Goal: Task Accomplishment & Management: Complete application form

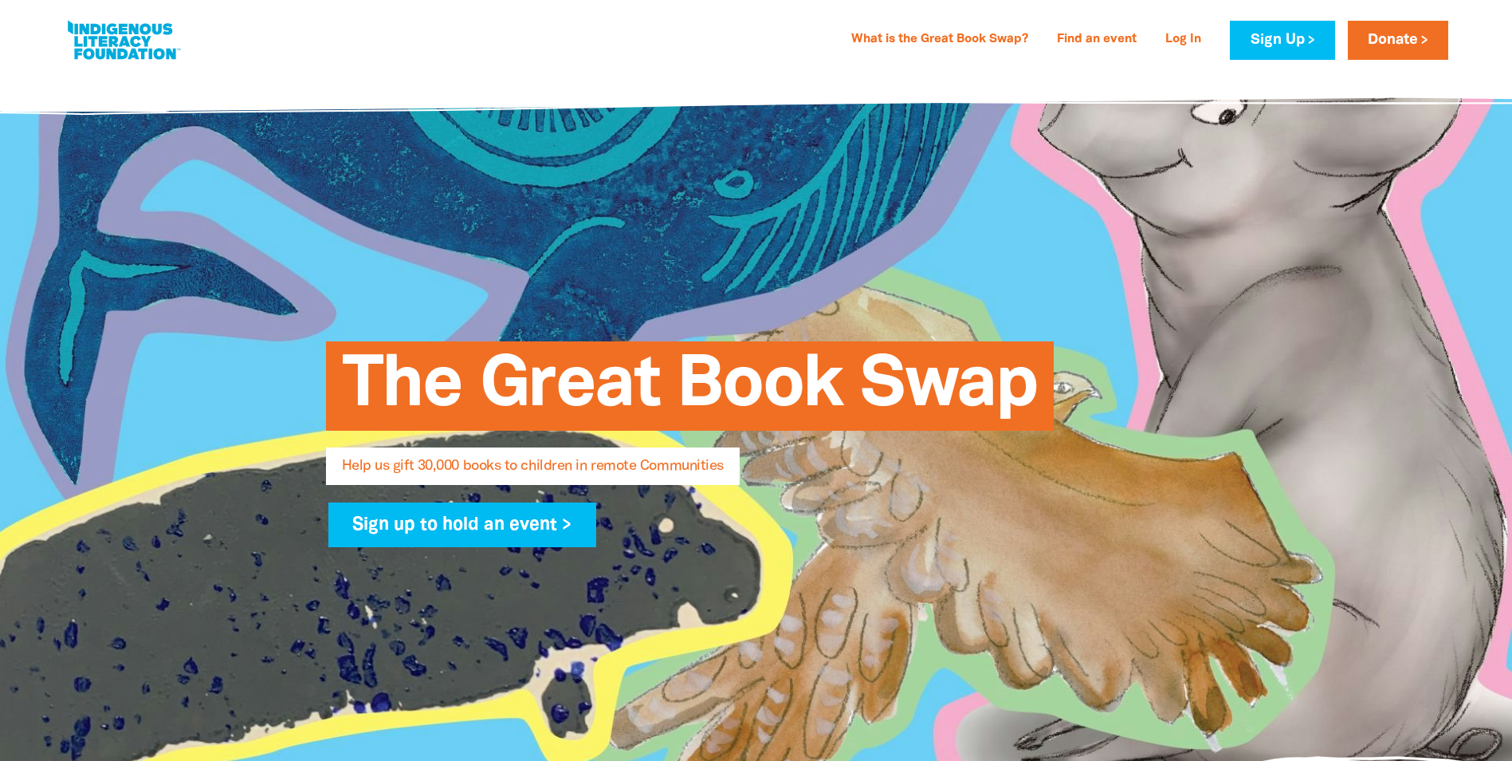
select select "AU"
click at [953, 37] on link "What is the Great Book Swap?" at bounding box center [940, 40] width 196 height 26
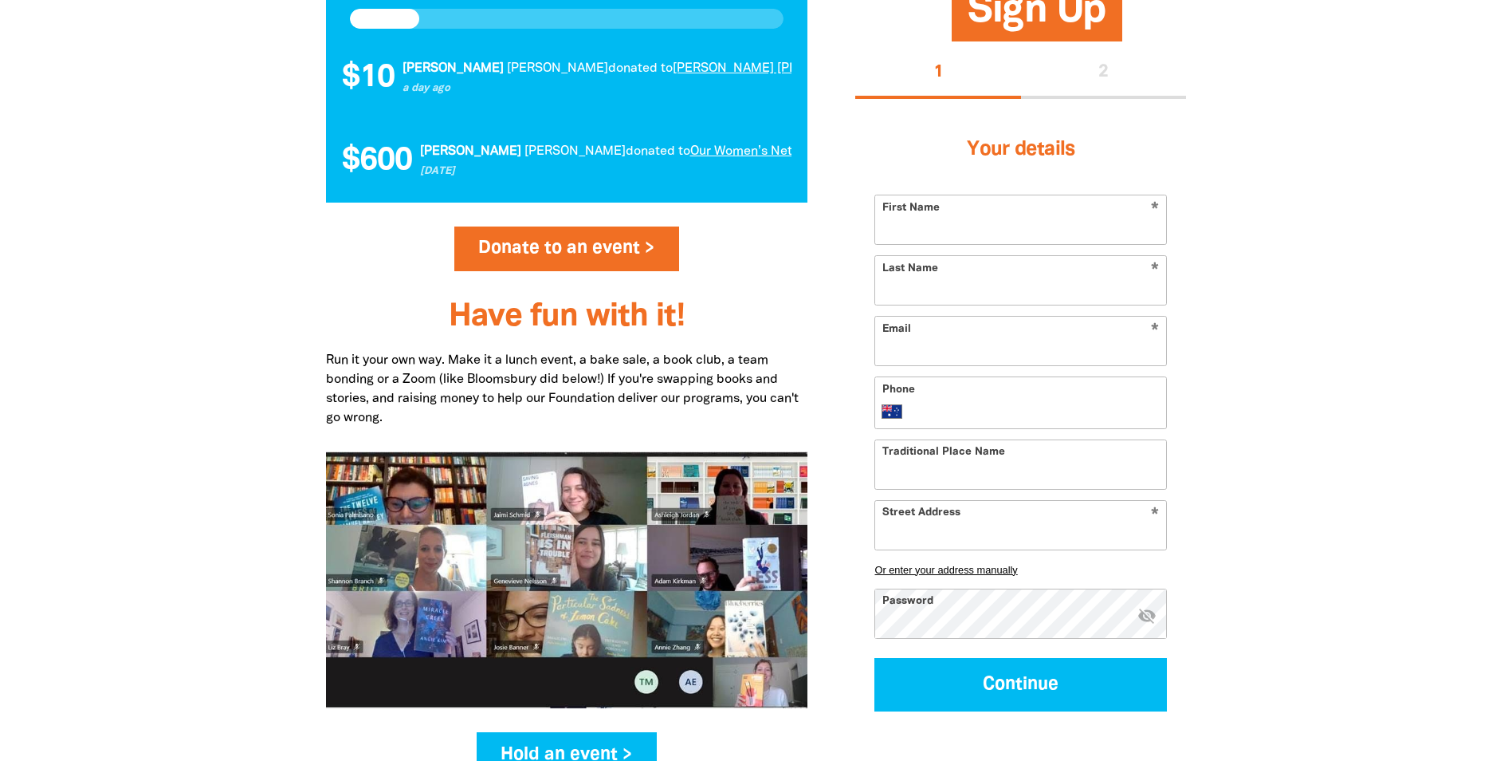
scroll to position [1885, 0]
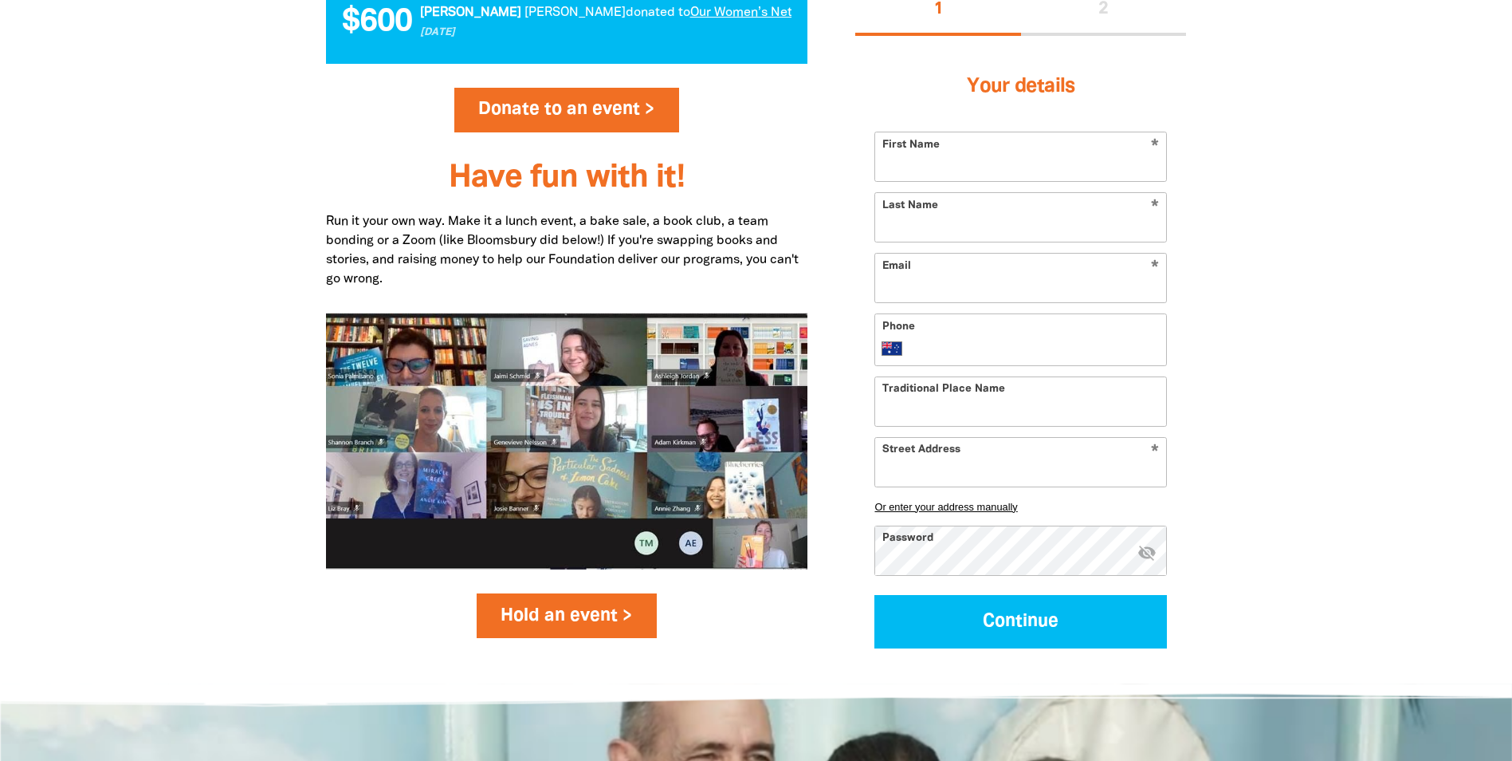
click at [573, 615] on link "Hold an event >" at bounding box center [567, 615] width 181 height 45
select select "AU"
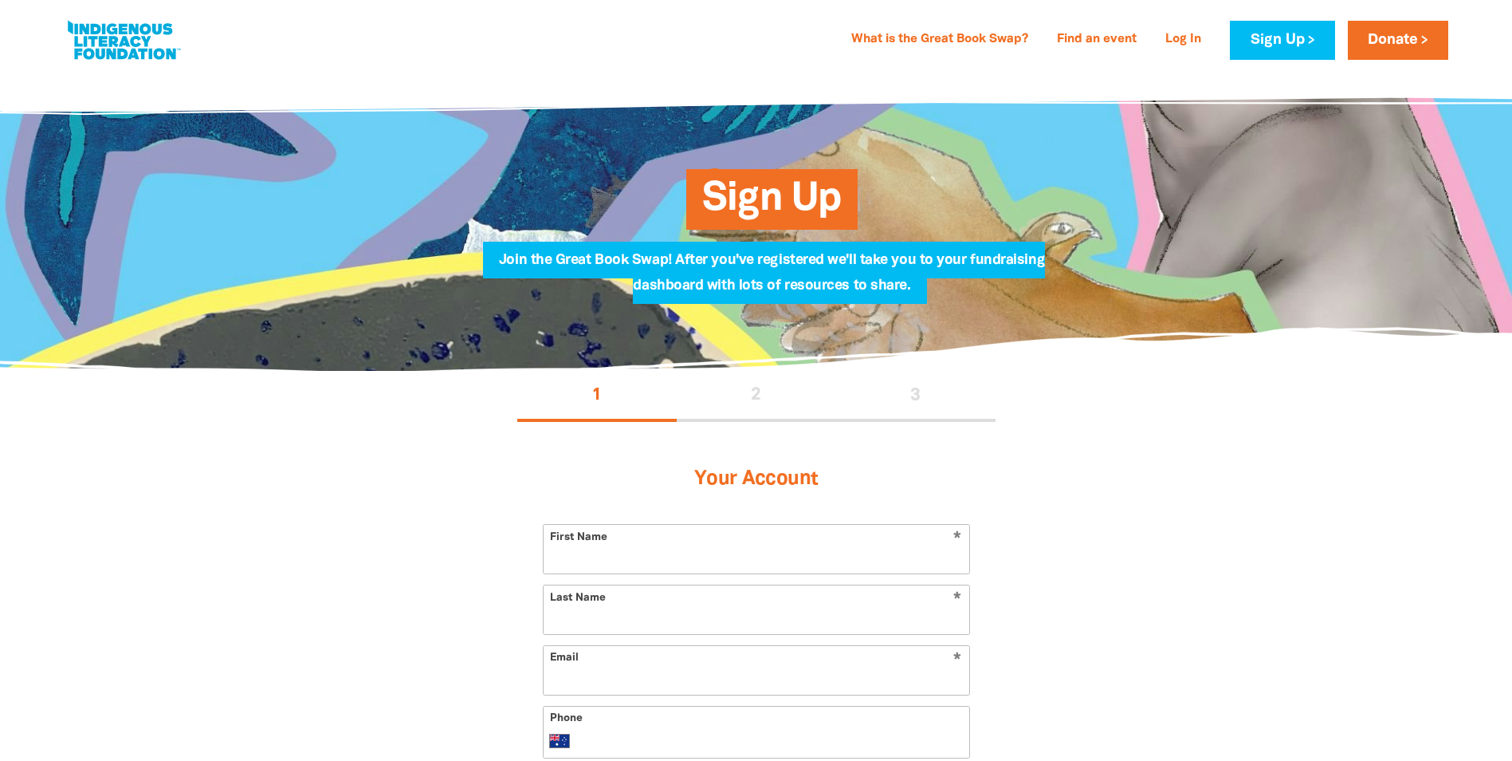
click at [137, 45] on link at bounding box center [124, 40] width 120 height 49
select select "AU"
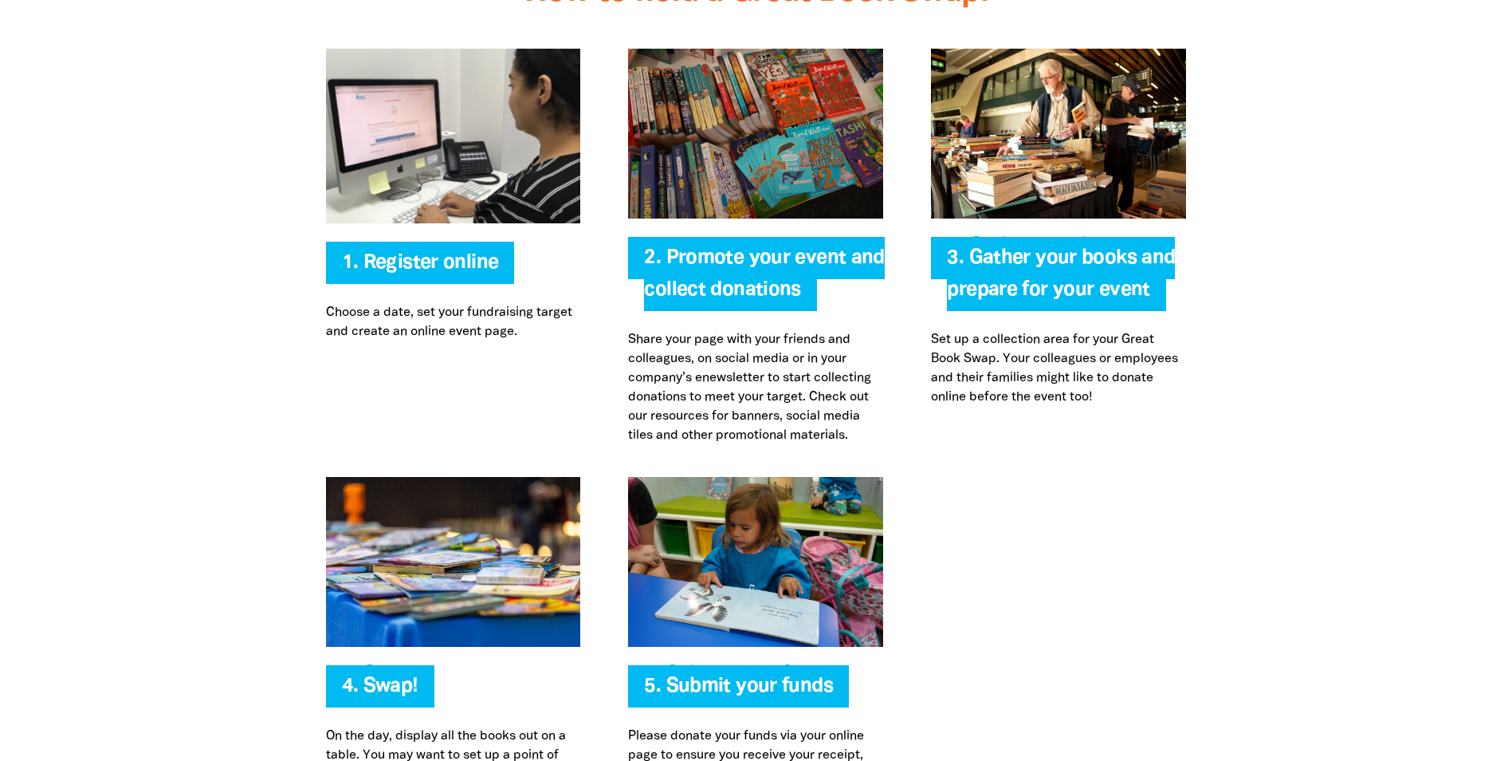
scroll to position [3269, 0]
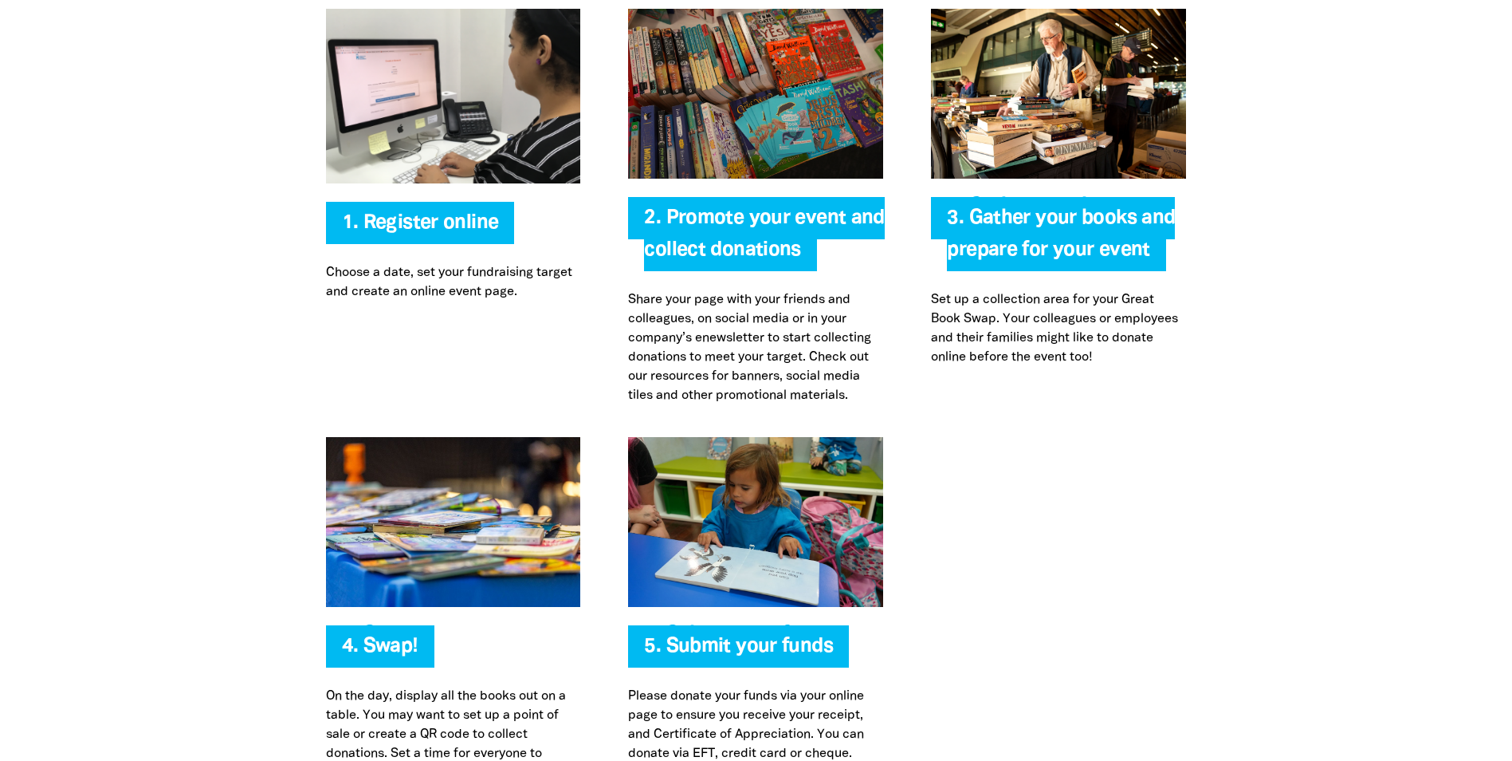
click at [725, 252] on span "2. Promote your event and collect donations" at bounding box center [764, 240] width 240 height 62
click at [973, 253] on span "3. Gather your books and prepare for your event" at bounding box center [1061, 240] width 228 height 62
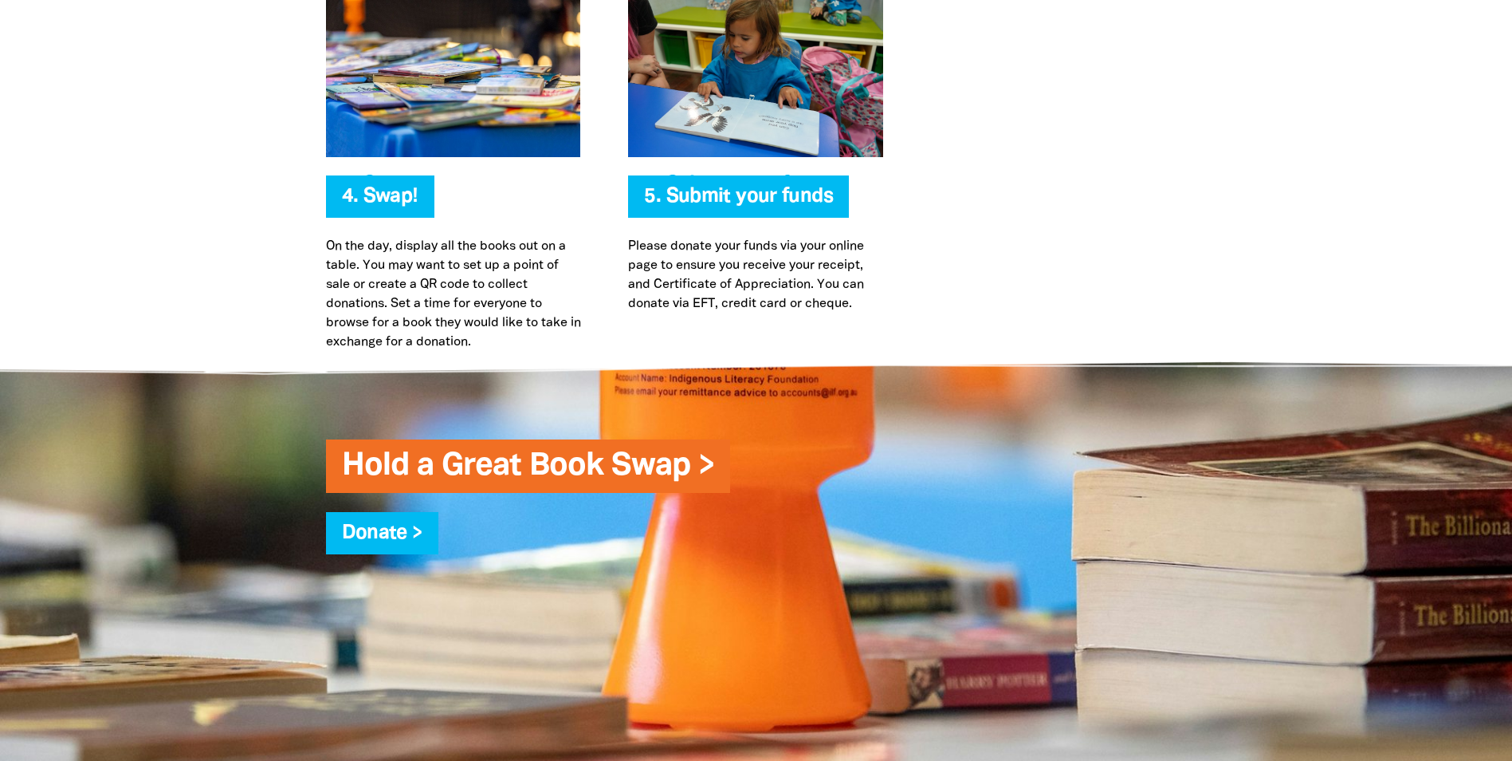
scroll to position [3747, 0]
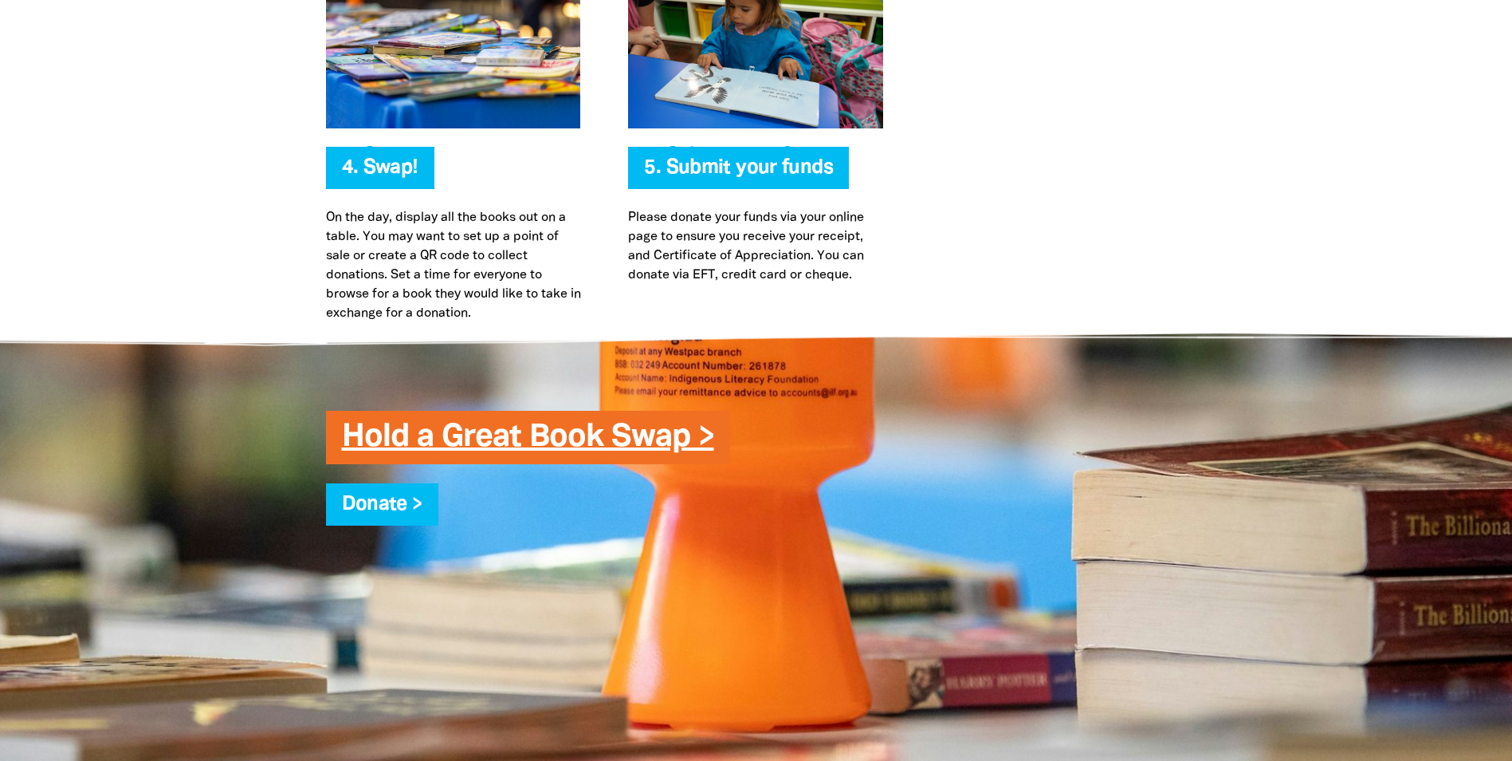
click at [481, 431] on link "Hold a Great Book Swap >" at bounding box center [528, 437] width 372 height 29
click at [545, 438] on link "Hold a Great Book Swap >" at bounding box center [528, 437] width 372 height 29
click at [663, 431] on link "Hold a Great Book Swap >" at bounding box center [528, 437] width 372 height 29
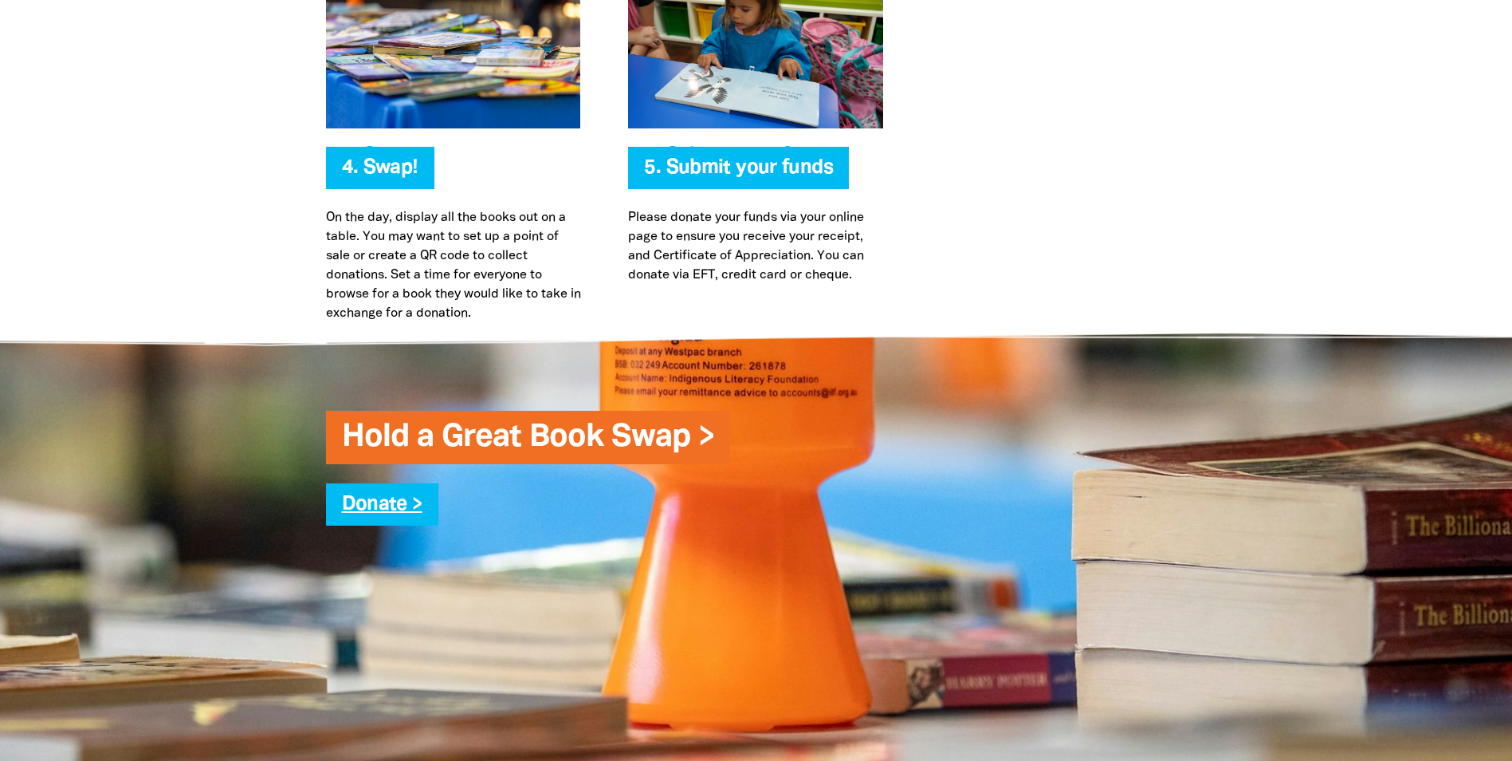
click at [389, 505] on link "Donate >" at bounding box center [382, 504] width 81 height 18
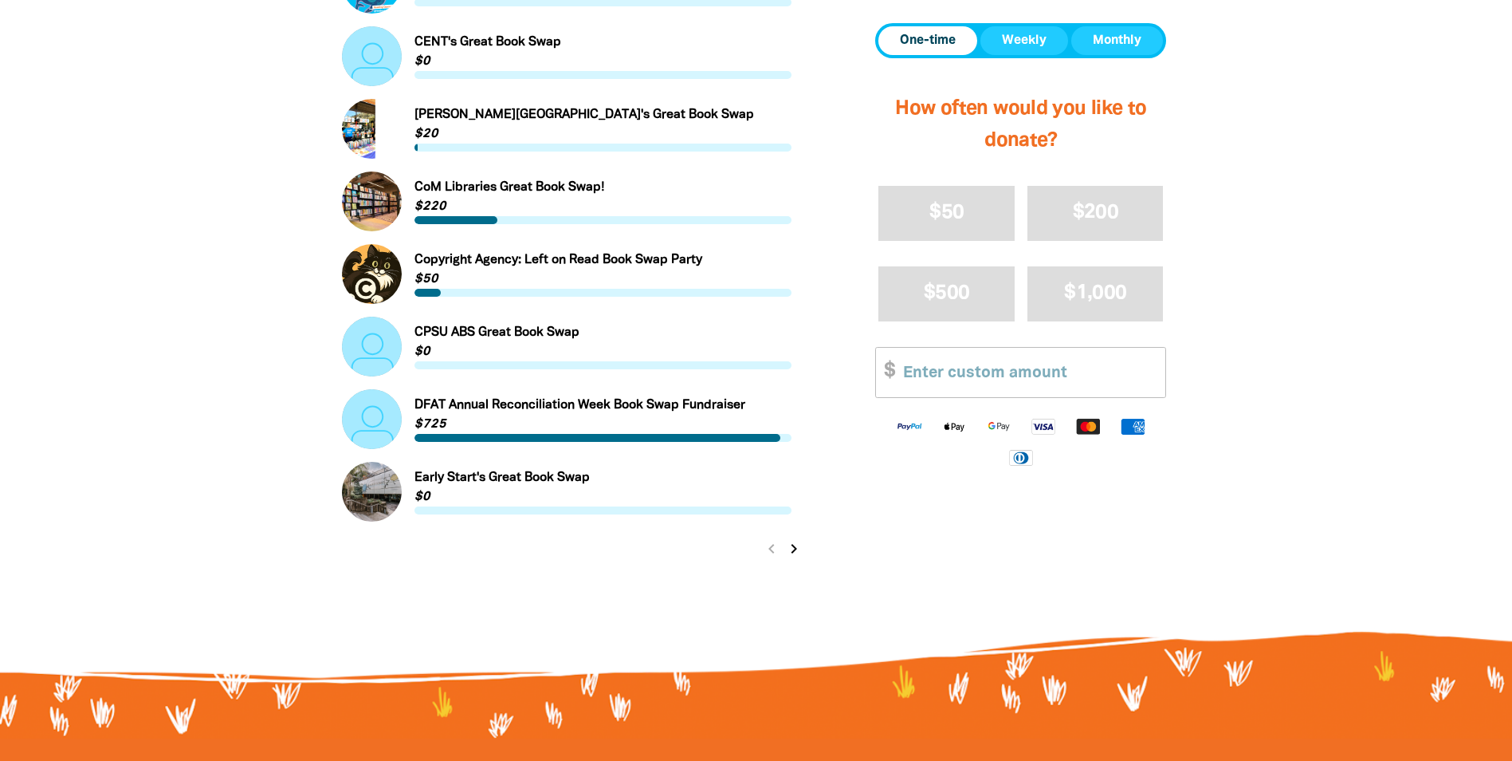
scroll to position [1913, 0]
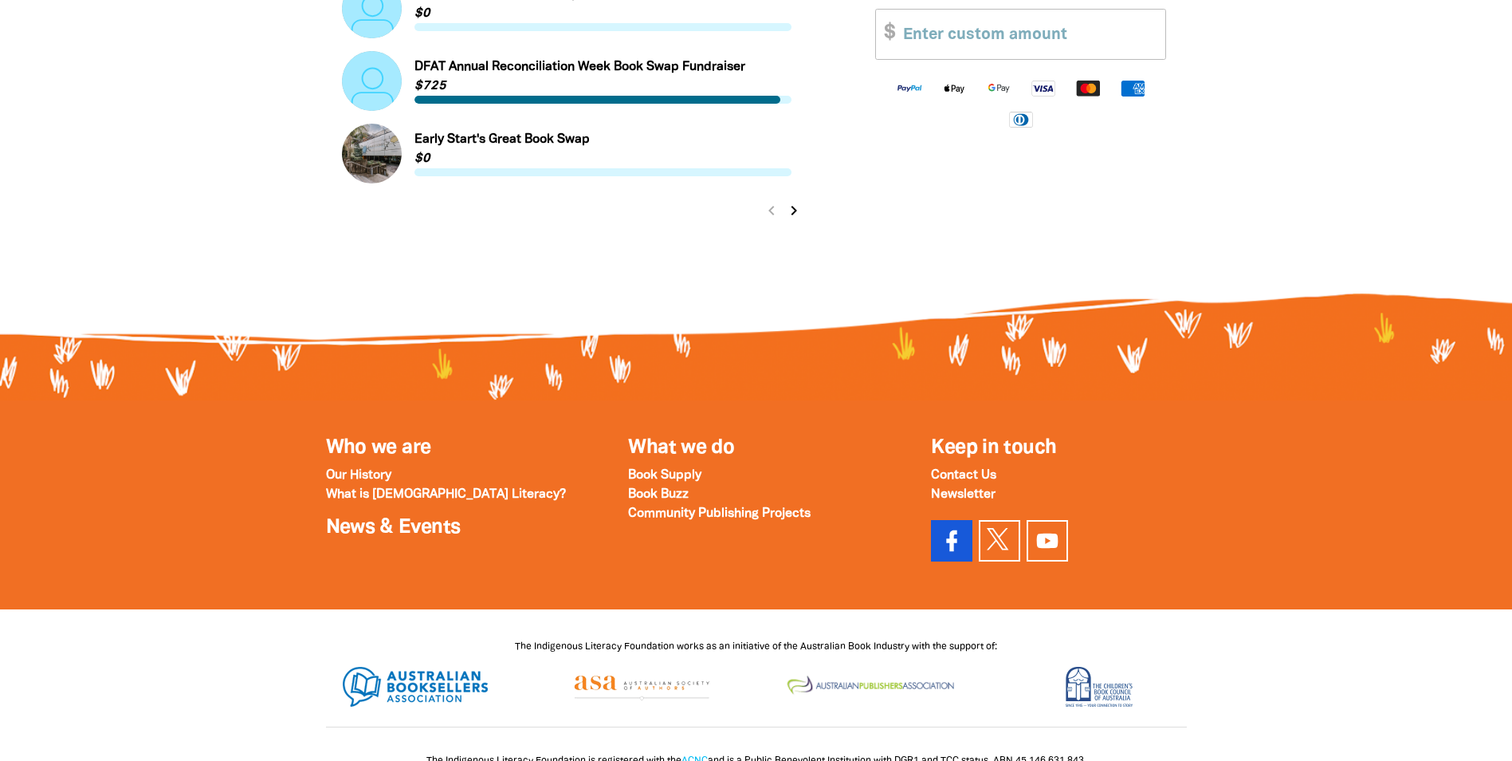
click at [963, 541] on icon at bounding box center [952, 541] width 26 height 26
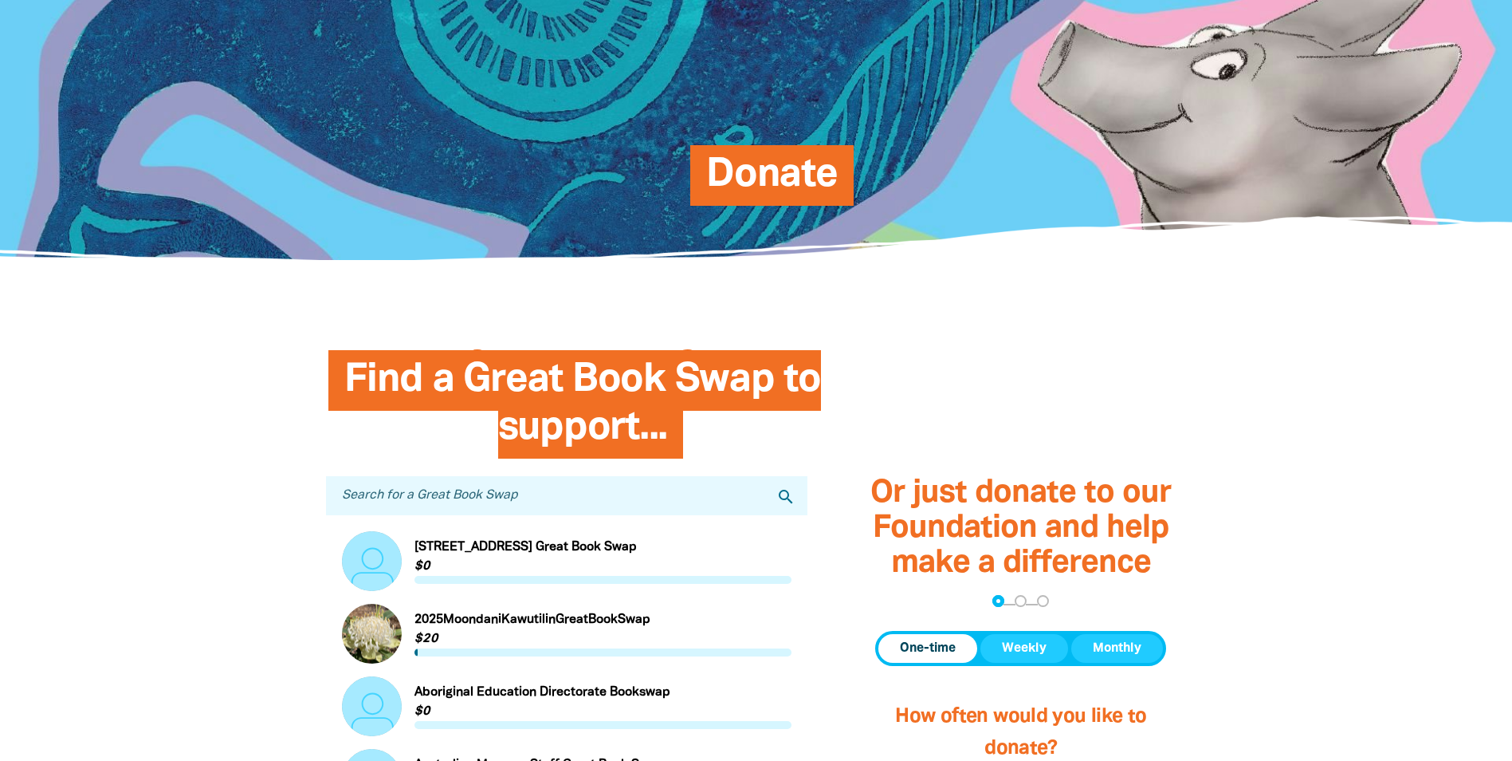
scroll to position [0, 0]
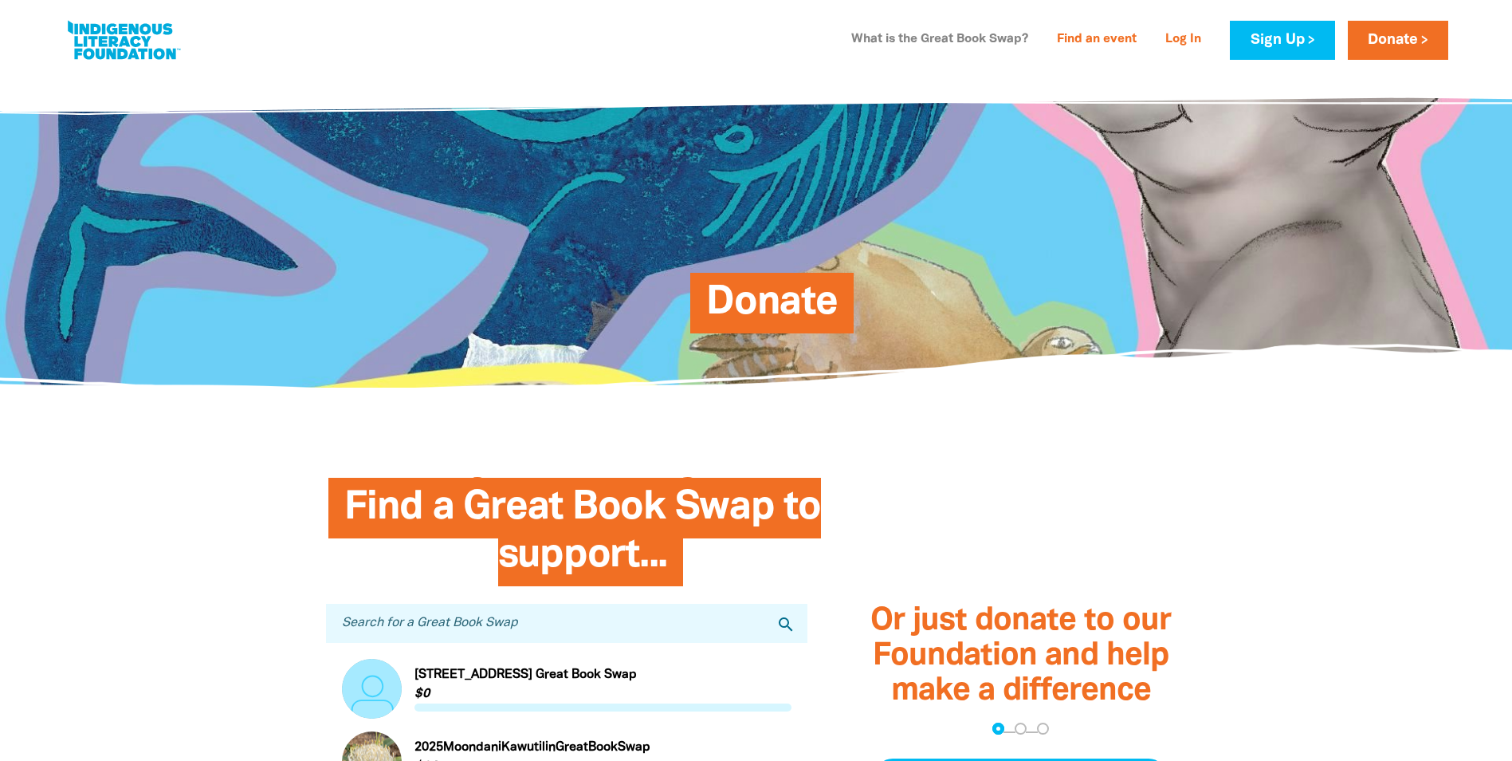
click at [902, 42] on link "What is the Great Book Swap?" at bounding box center [940, 40] width 196 height 26
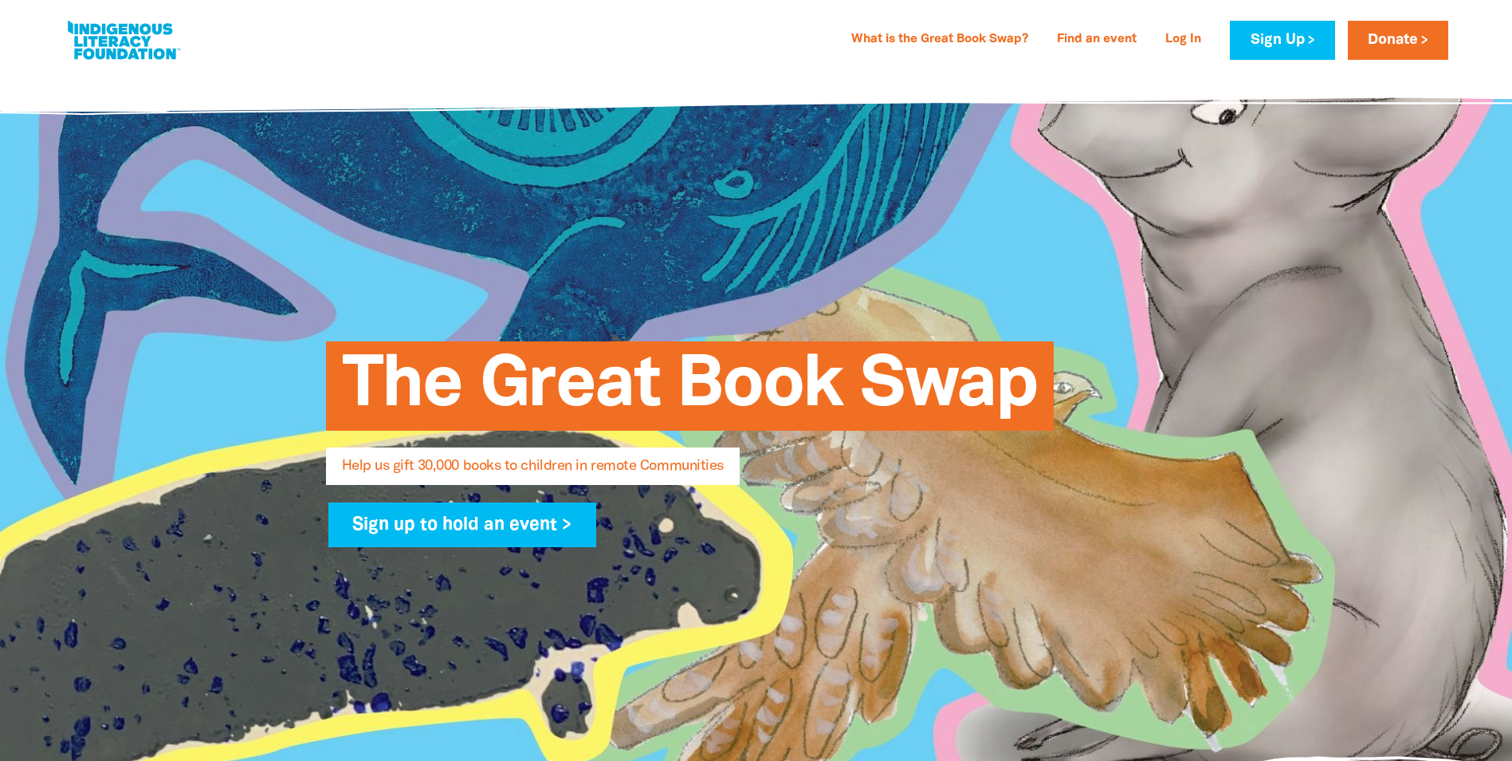
select select "AU"
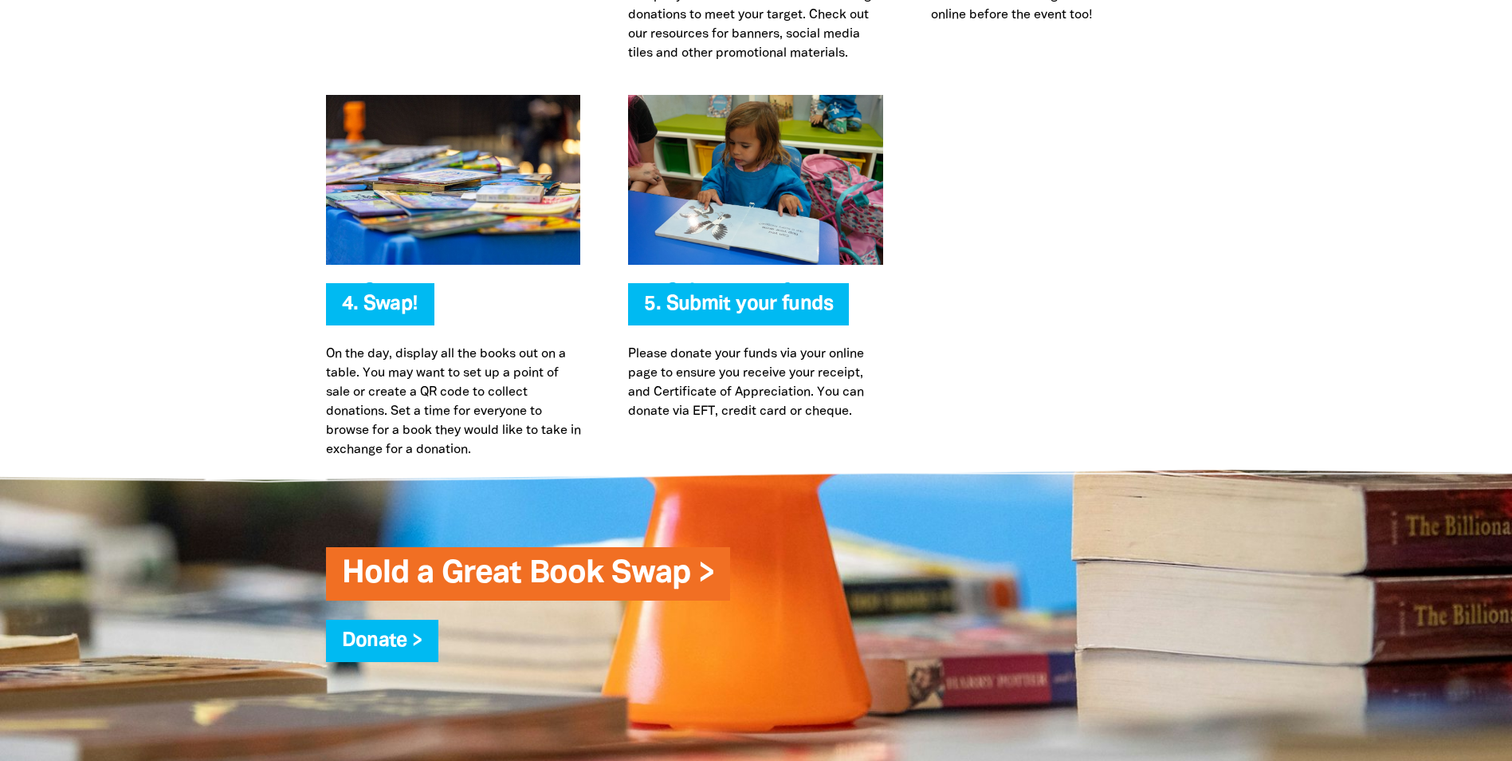
scroll to position [3639, 0]
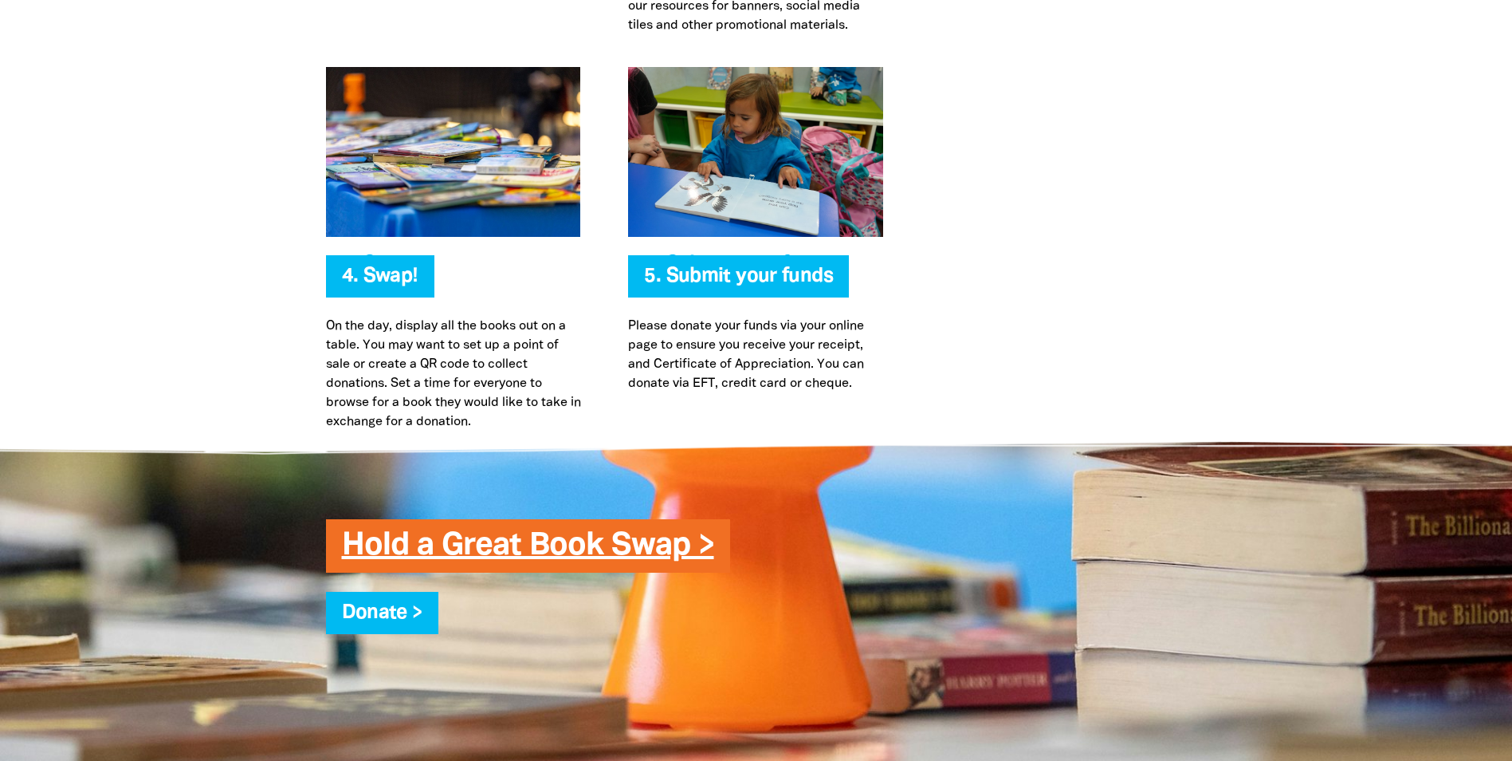
click at [572, 551] on link "Hold a Great Book Swap >" at bounding box center [528, 545] width 372 height 29
click at [686, 540] on link "Hold a Great Book Swap >" at bounding box center [528, 545] width 372 height 29
click at [714, 540] on h3 "Hold a Great Book Swap >" at bounding box center [772, 546] width 861 height 38
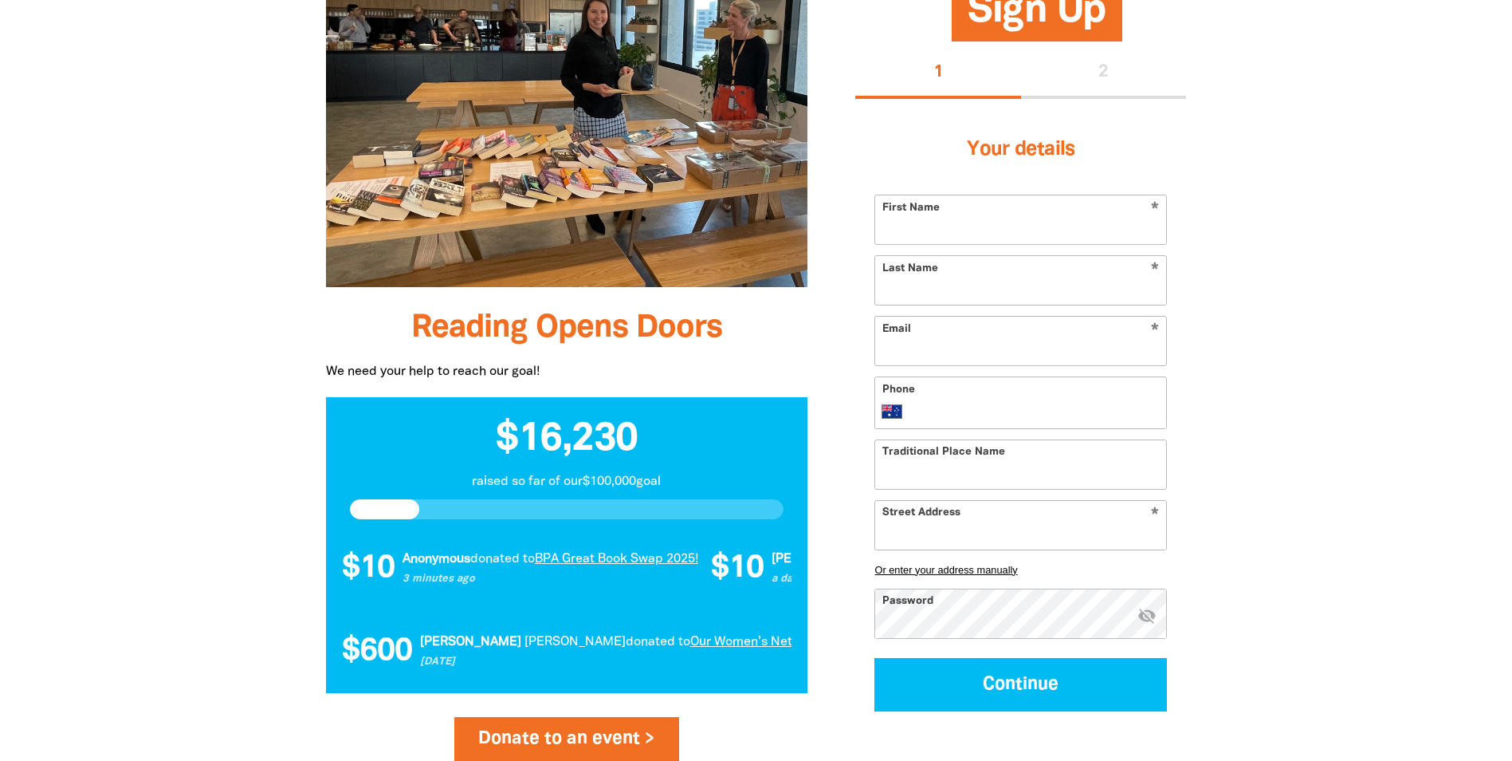
scroll to position [1008, 0]
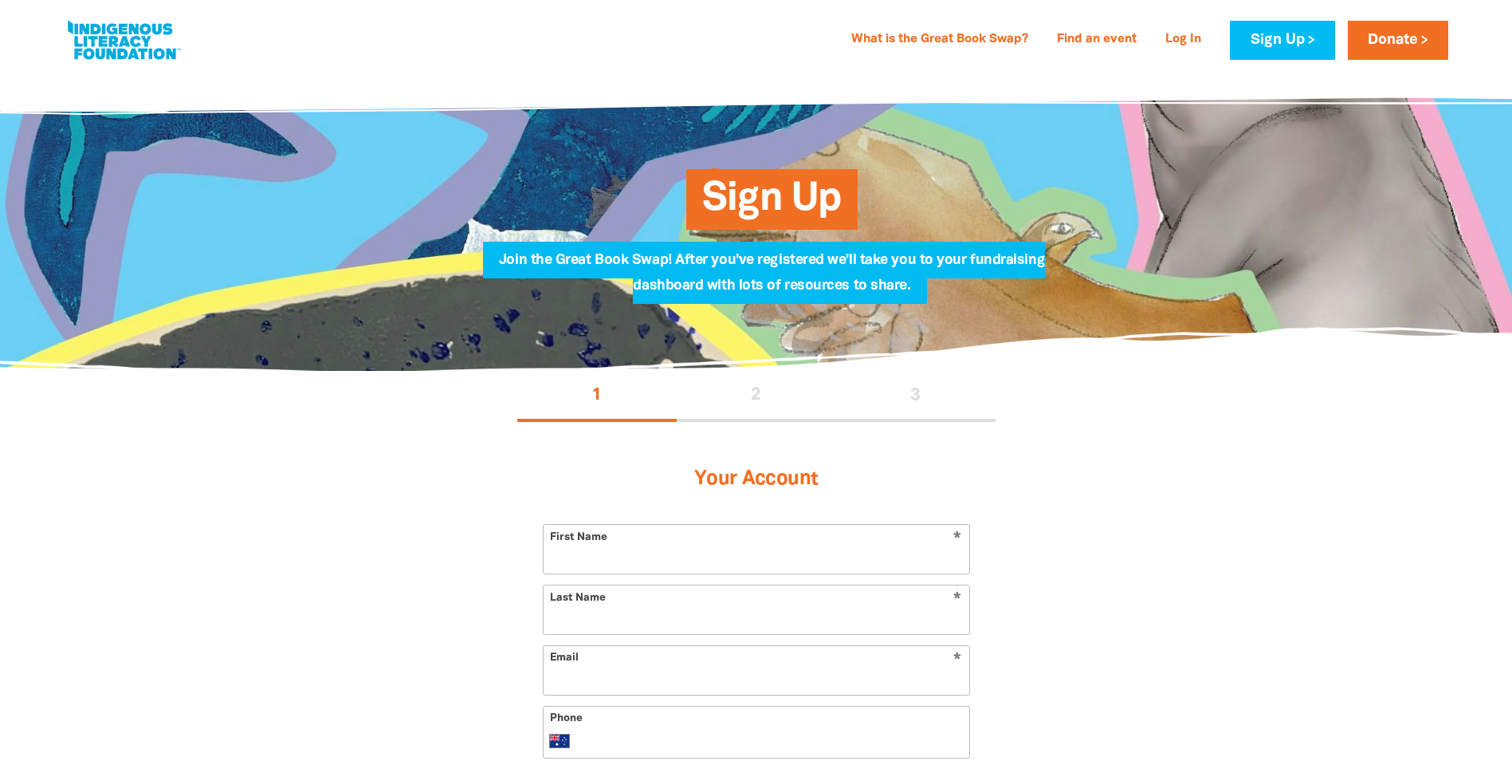
select select "AU"
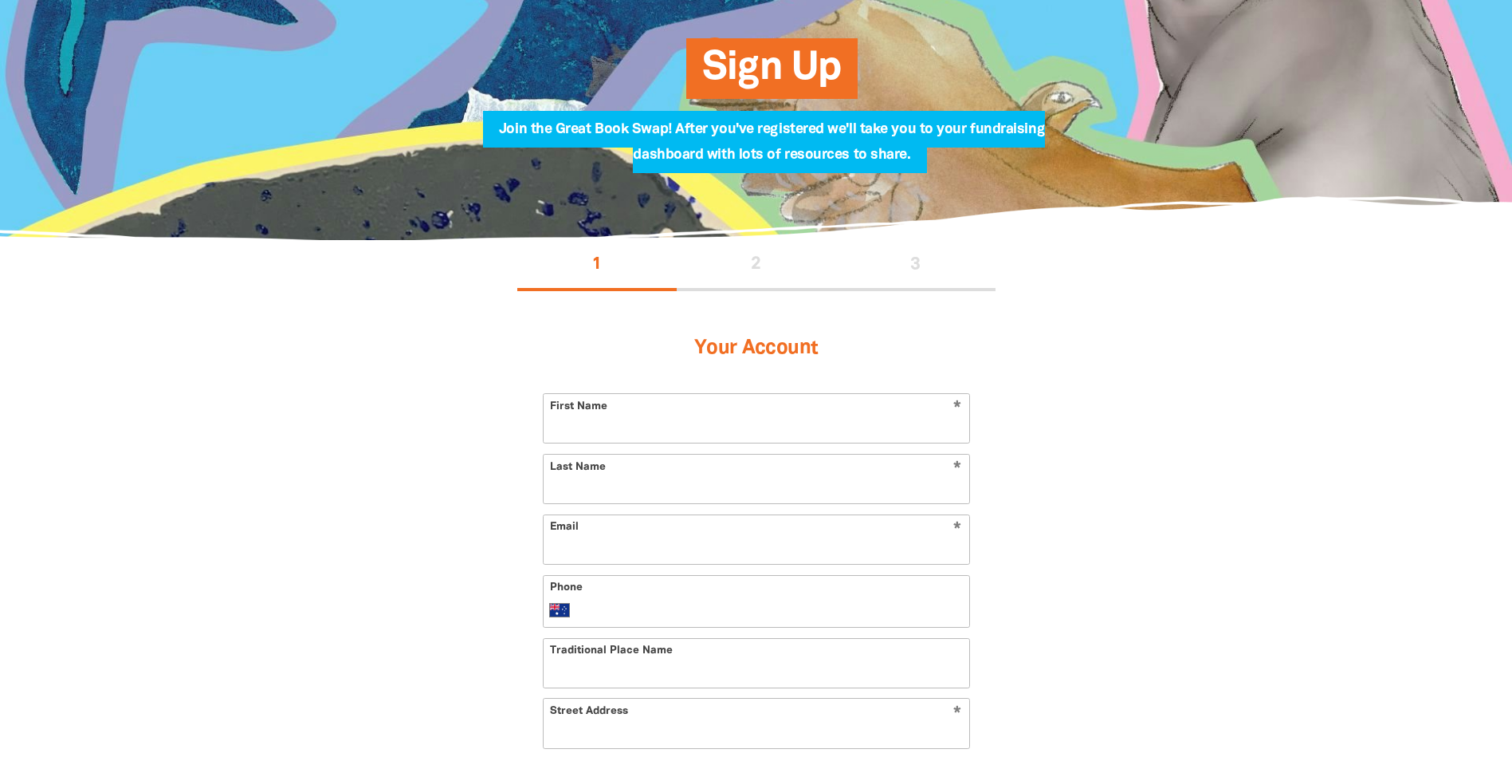
scroll to position [159, 0]
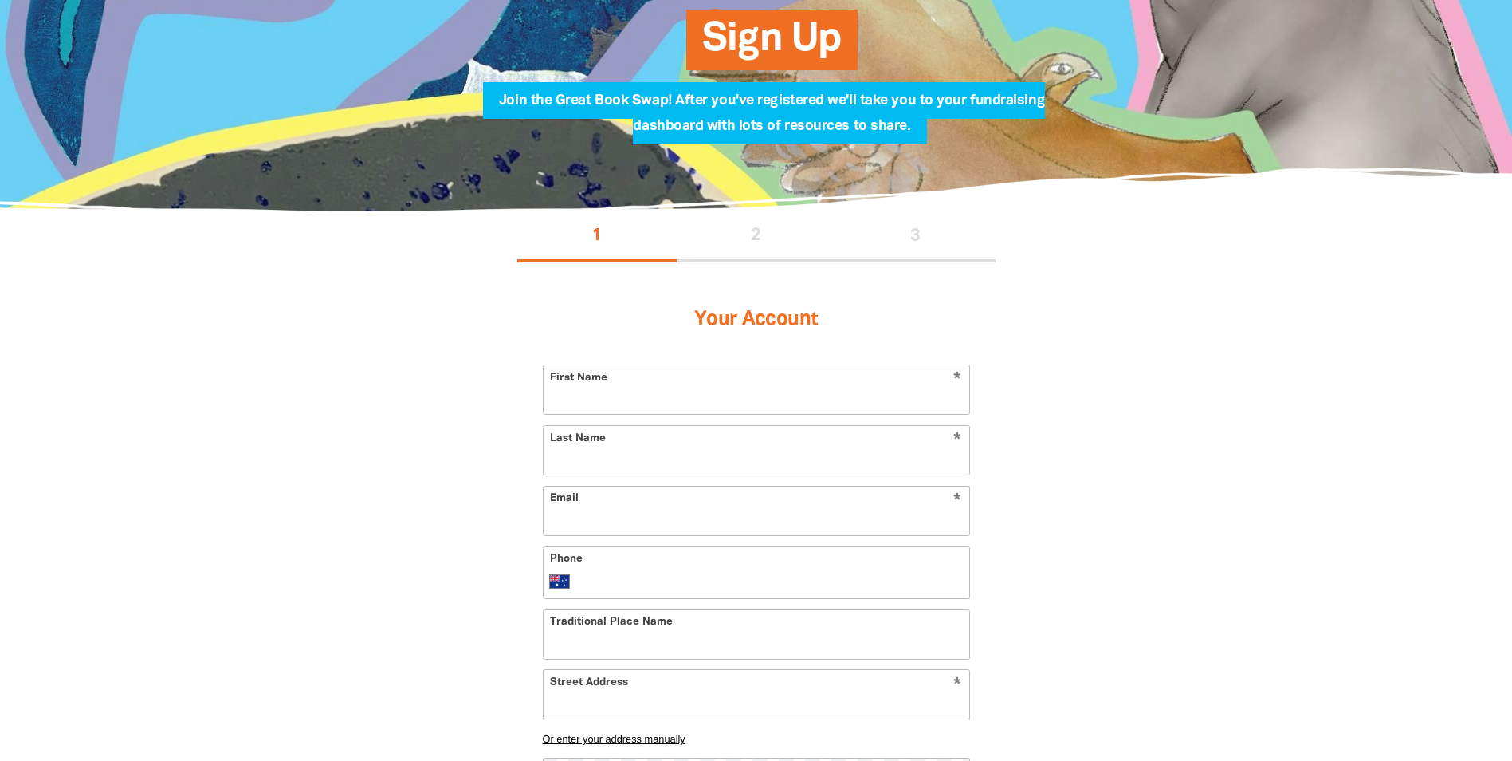
click at [749, 392] on input "First Name" at bounding box center [757, 389] width 426 height 49
type input "Carmen"
type input "Smith"
click at [627, 511] on input "Email" at bounding box center [757, 510] width 426 height 49
type input "csmith@businesschamberqld.com.au"
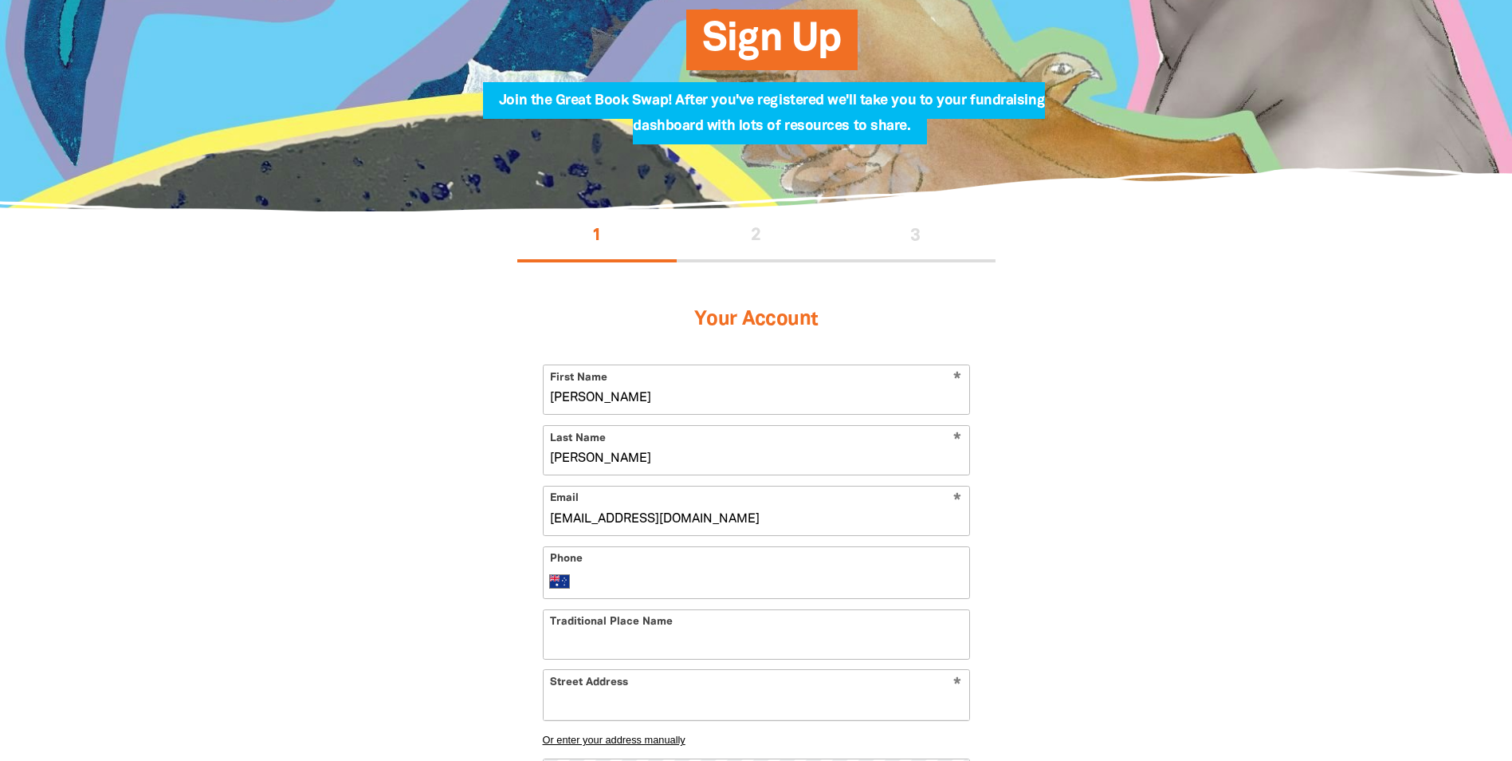
type input "+61 7 3192 0156"
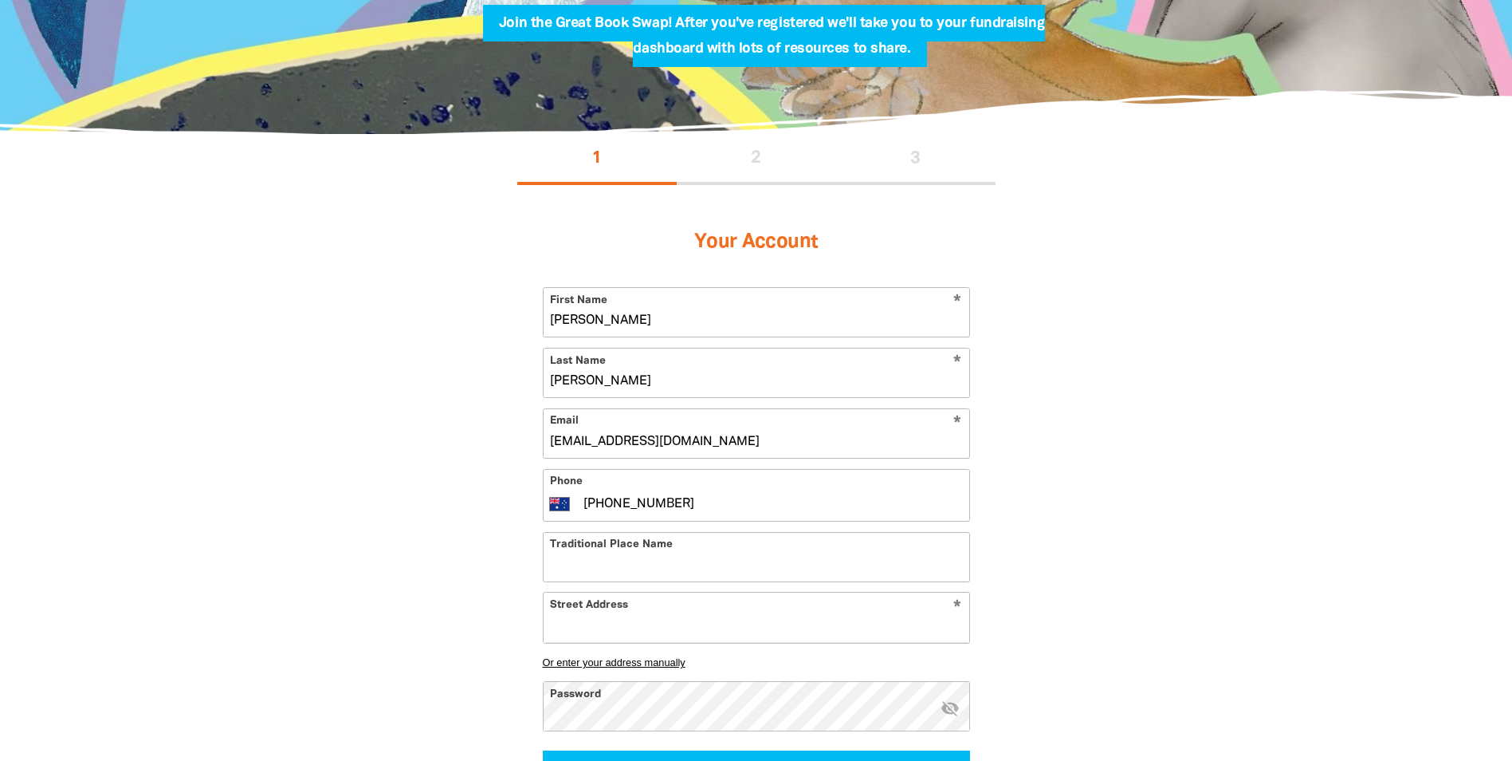
scroll to position [239, 0]
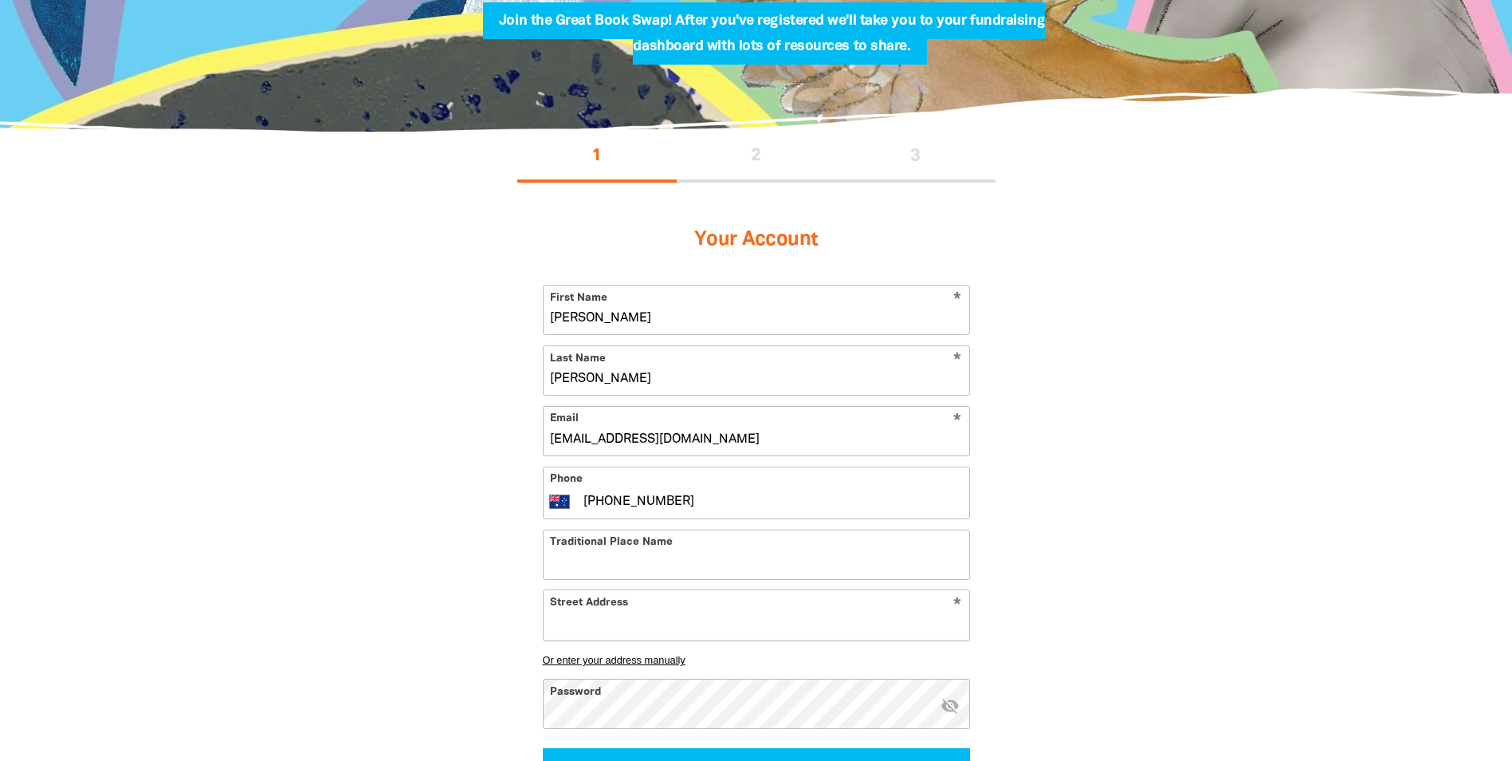
click at [643, 623] on input "Street Address" at bounding box center [757, 614] width 426 height 49
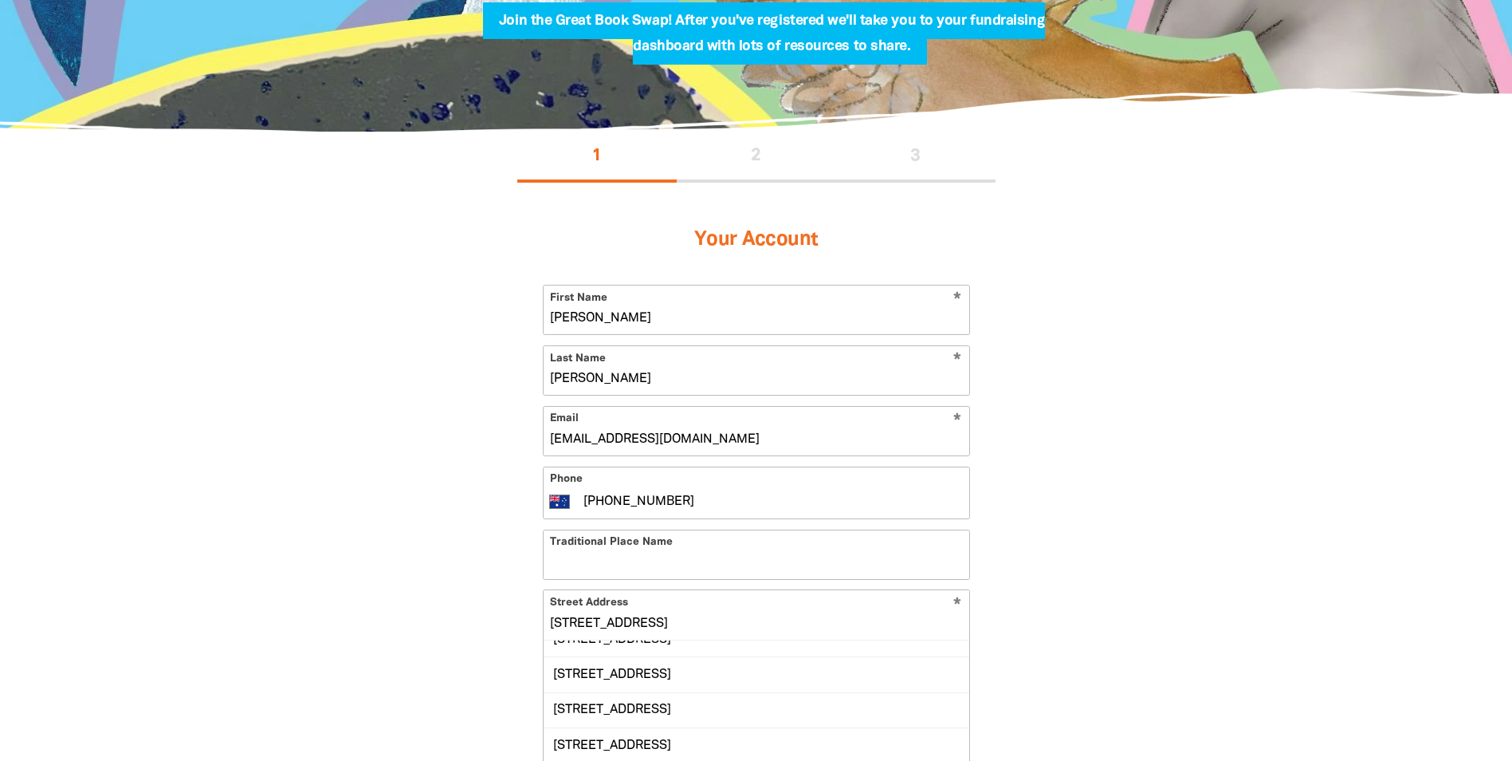
click at [552, 625] on input "300 Queen Street Brisbane" at bounding box center [757, 614] width 426 height 49
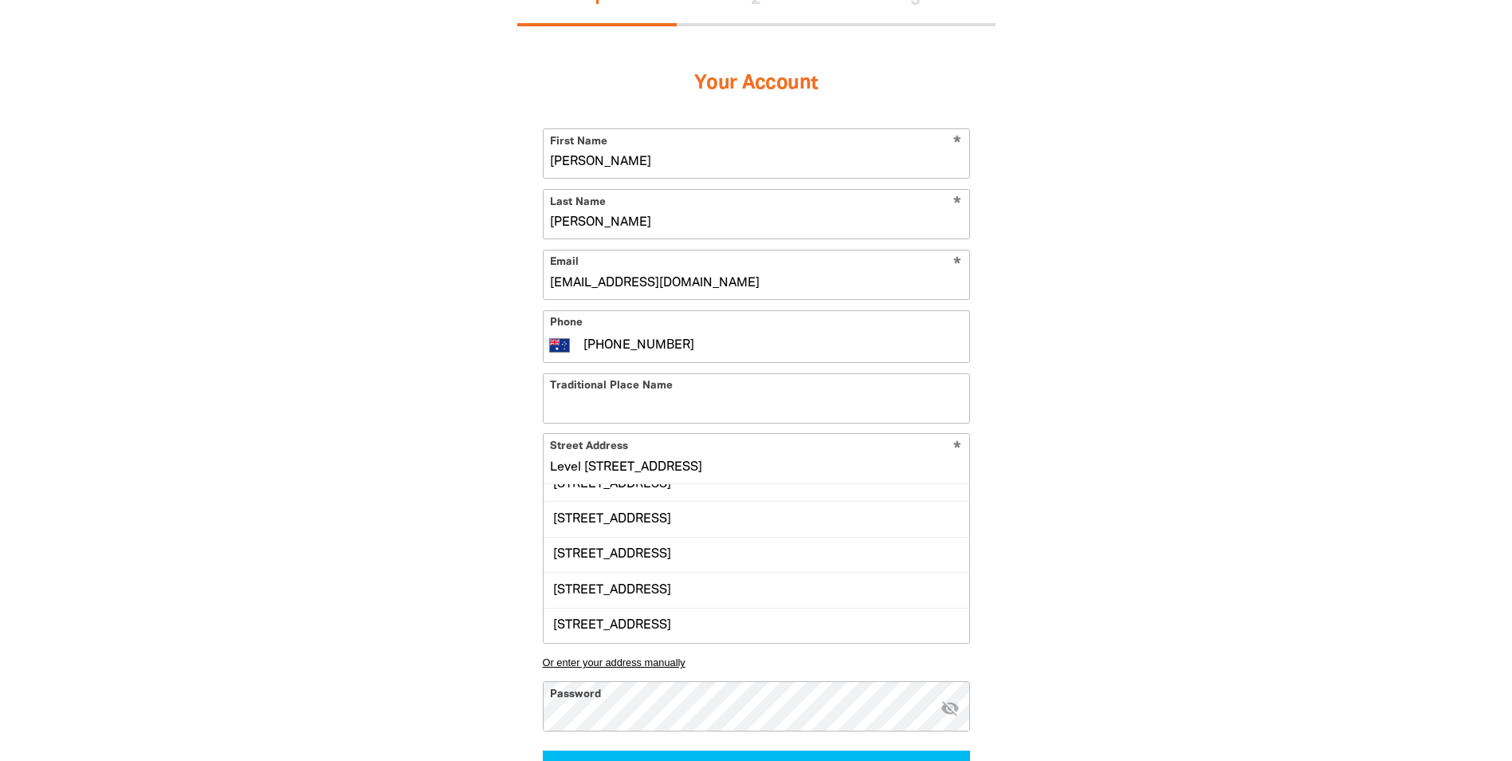
scroll to position [399, 0]
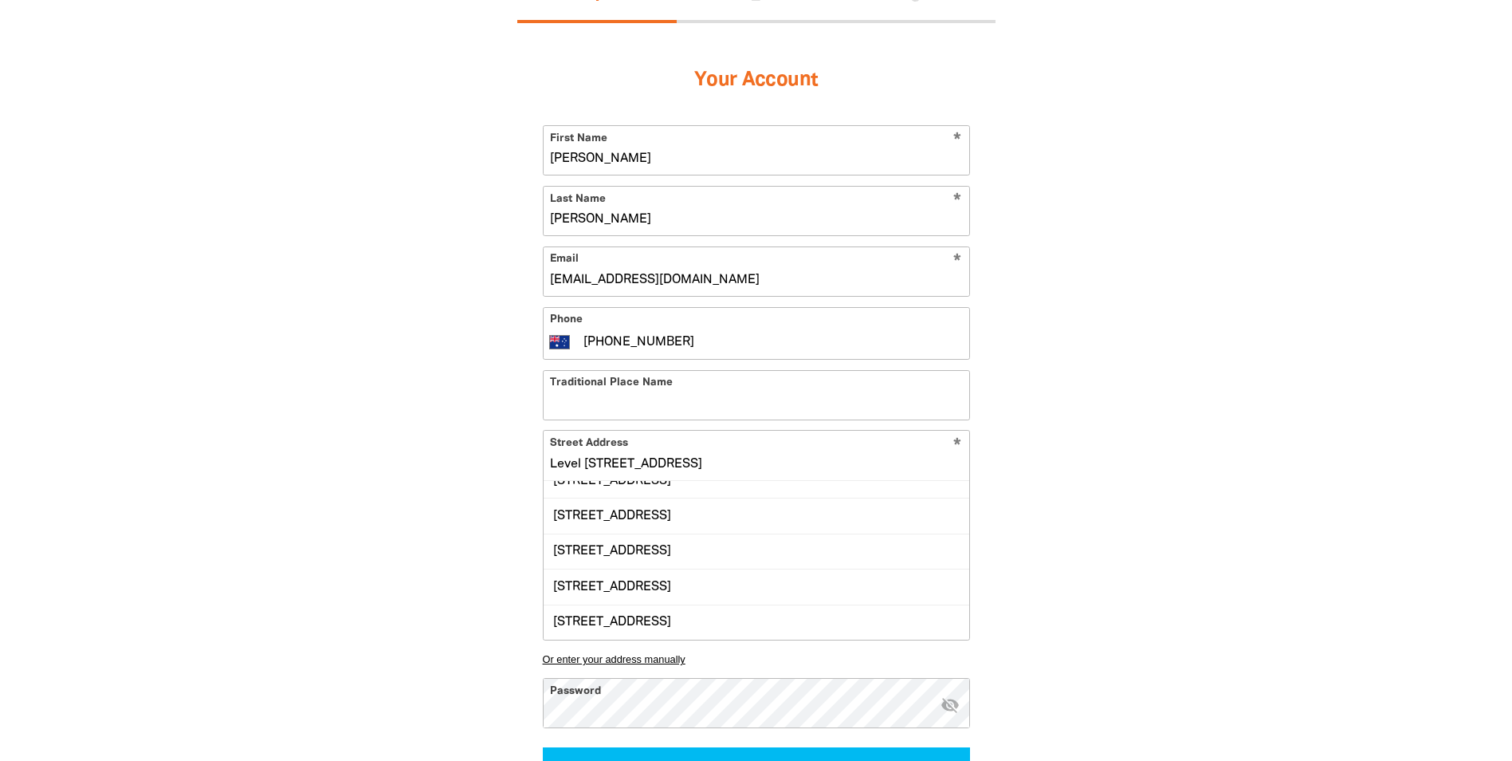
type input "Level 14, 300 Queen Street Brisbane"
click at [1033, 638] on div "1 2 3 Your Account * First Name Carmen * Last Name Smith * Email csmith@busines…" at bounding box center [757, 437] width 574 height 930
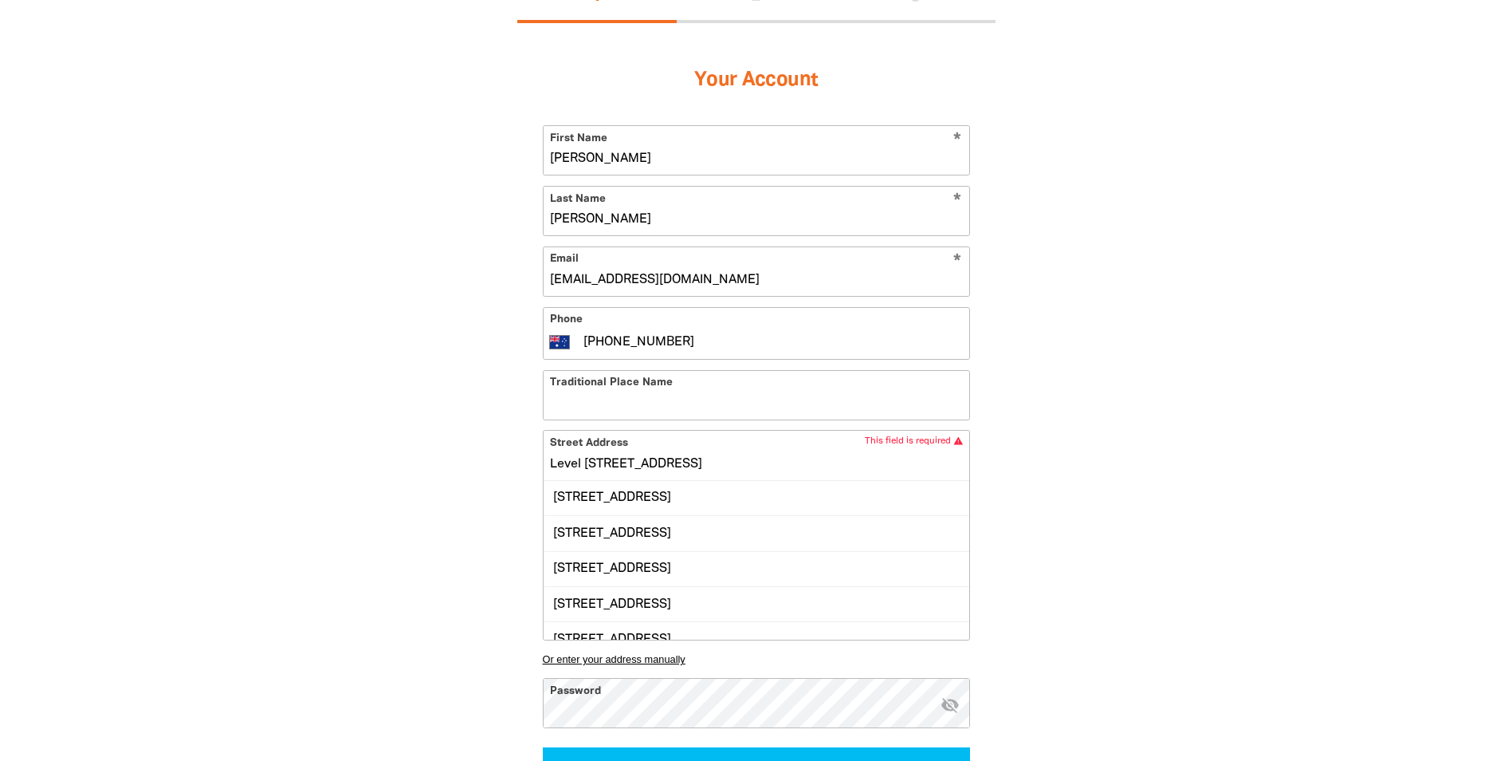
drag, startPoint x: 801, startPoint y: 462, endPoint x: 470, endPoint y: 477, distance: 331.2
click at [470, 477] on div "1 2 3 Your Account * First Name Carmen * Last Name Smith * Email csmith@busines…" at bounding box center [757, 437] width 574 height 930
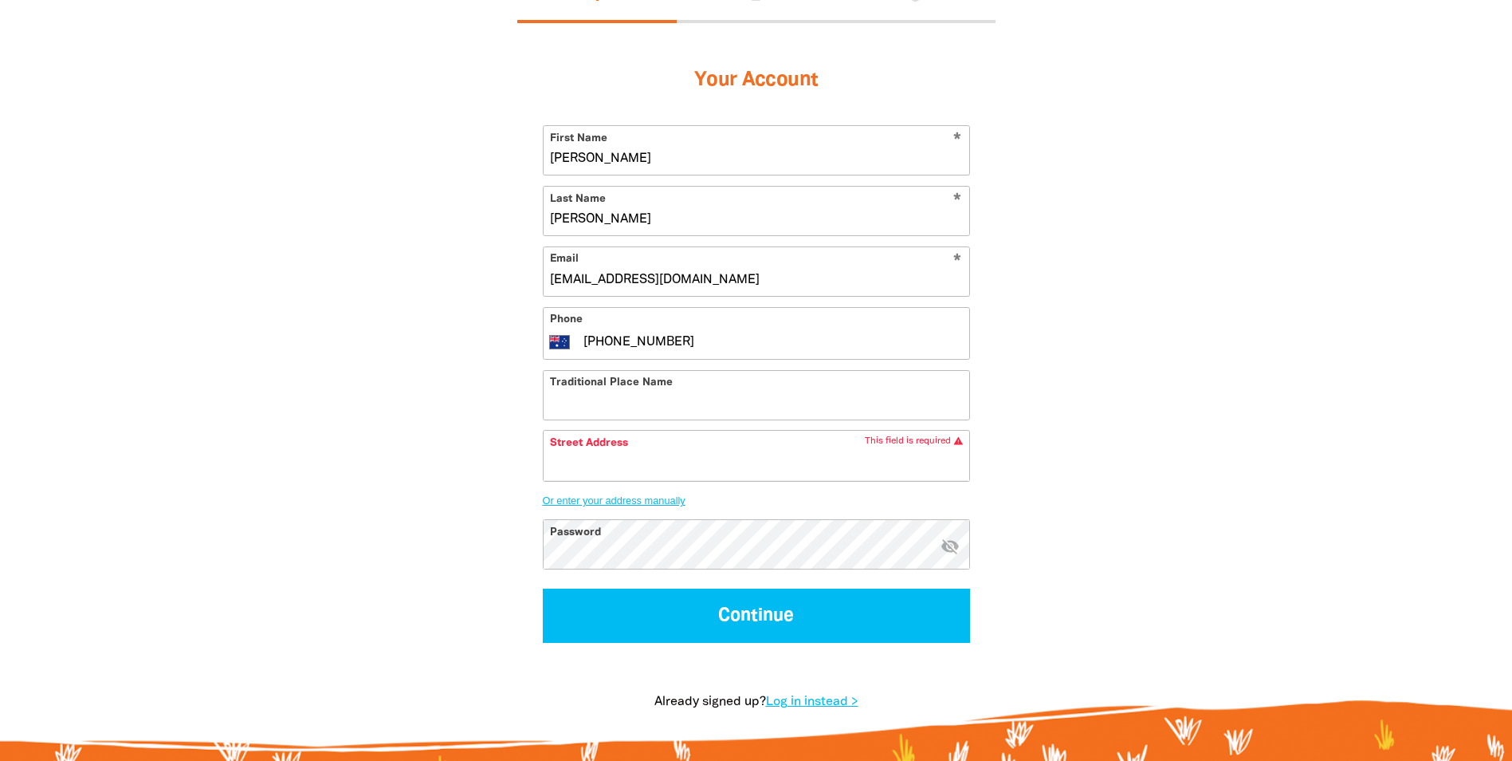
click at [600, 501] on button "Or enter your address manually" at bounding box center [756, 500] width 427 height 12
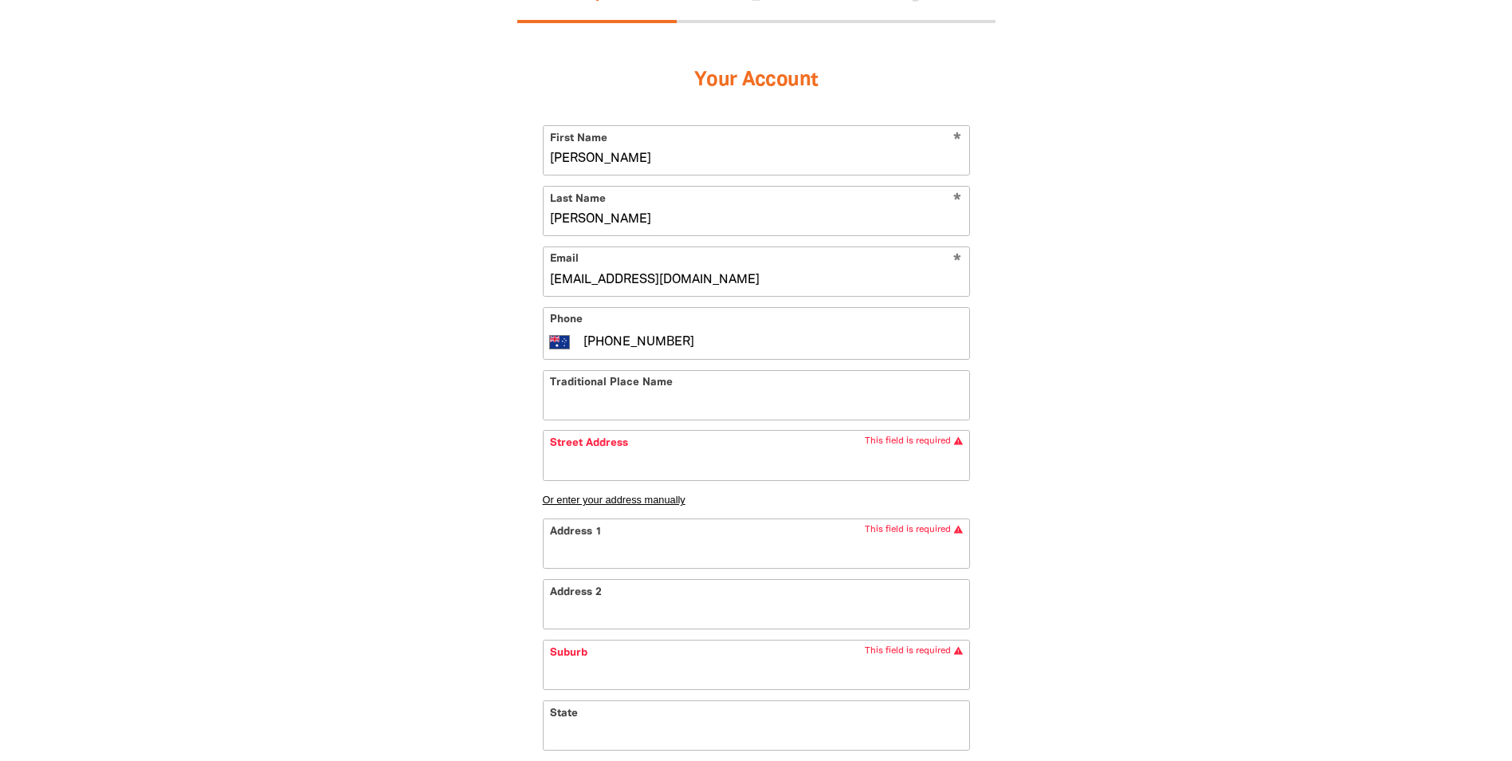
click at [614, 552] on input "Address 1" at bounding box center [757, 543] width 426 height 49
type input "3"
type input "30"
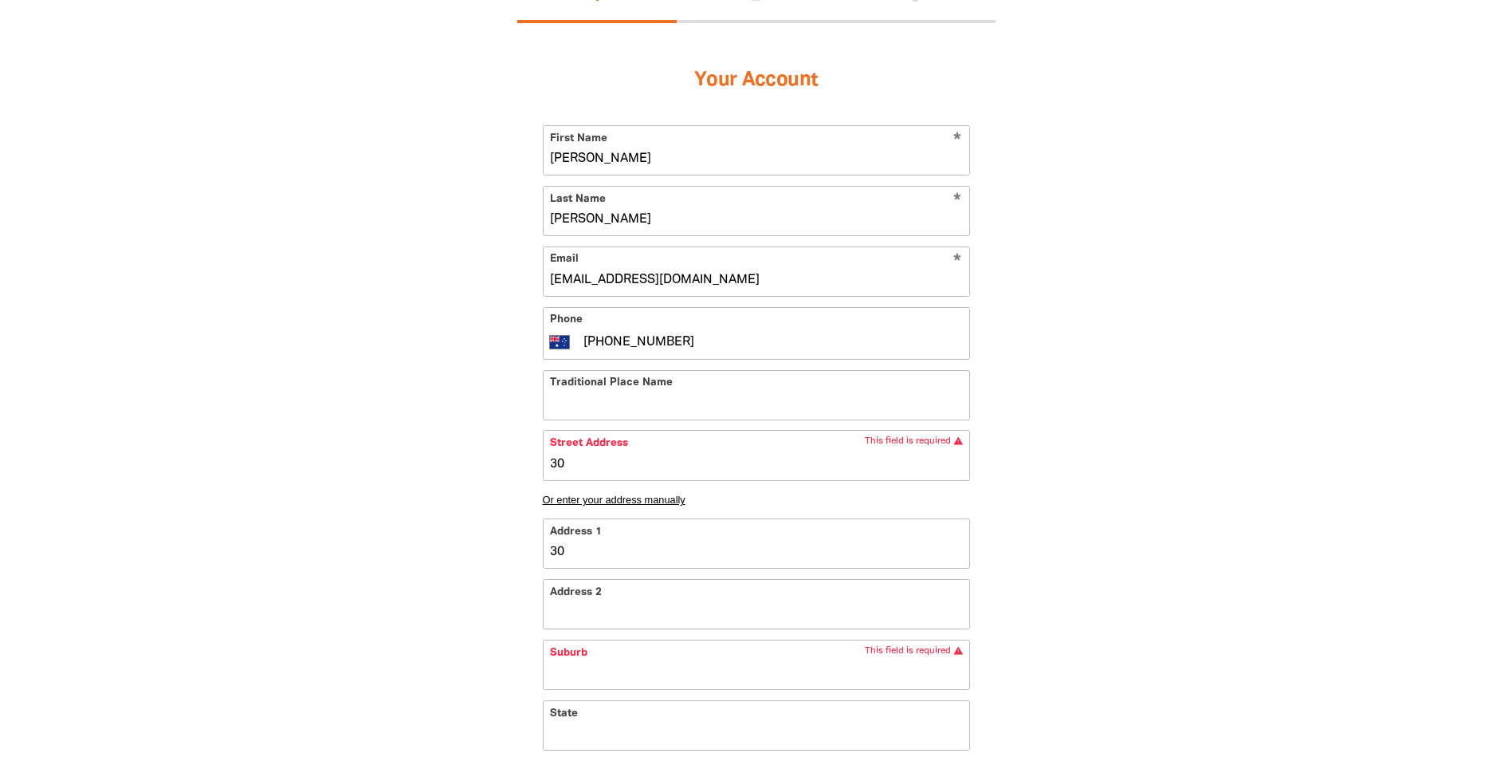
type input "300"
type input "30"
type input "3"
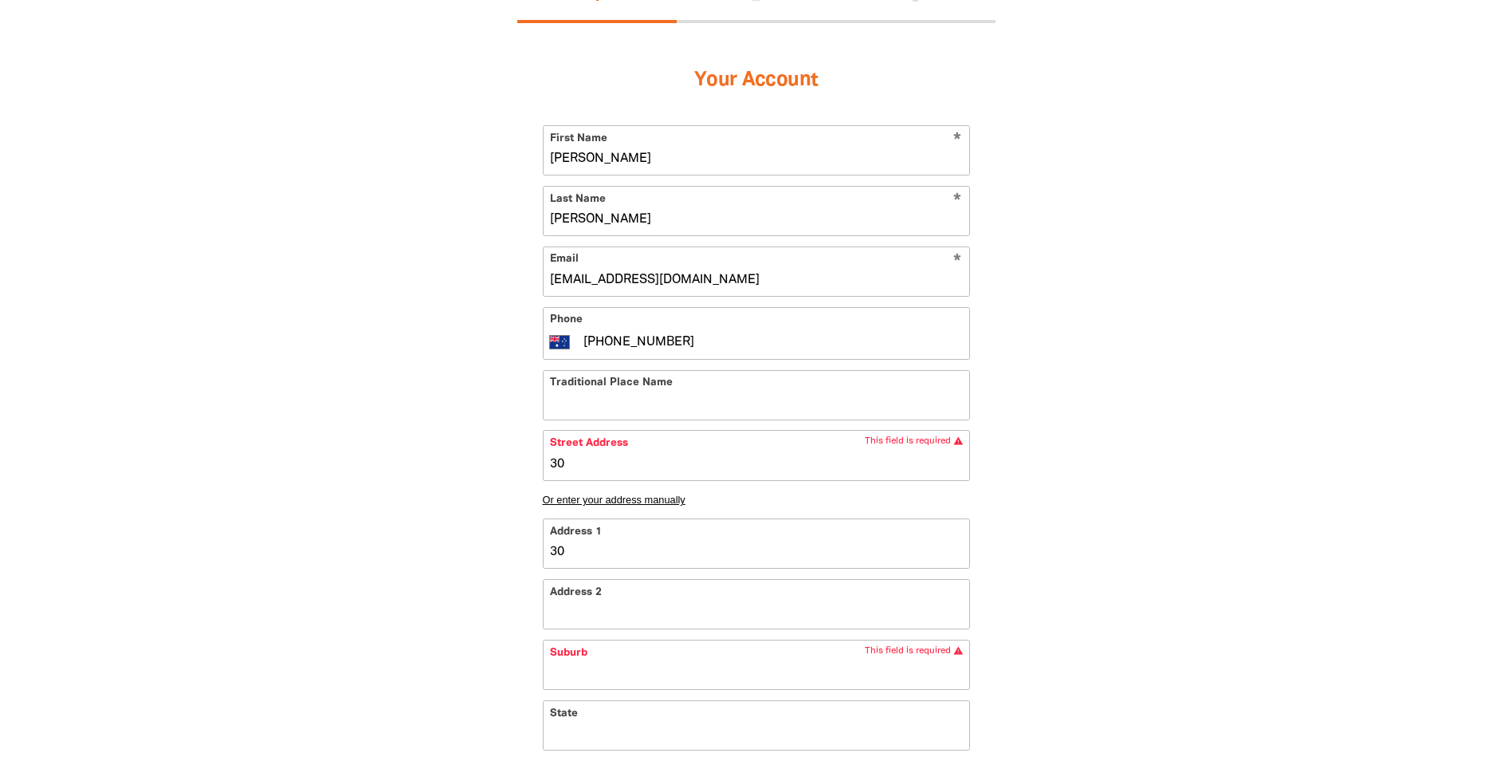
type input "3"
type input "L"
type input "Le"
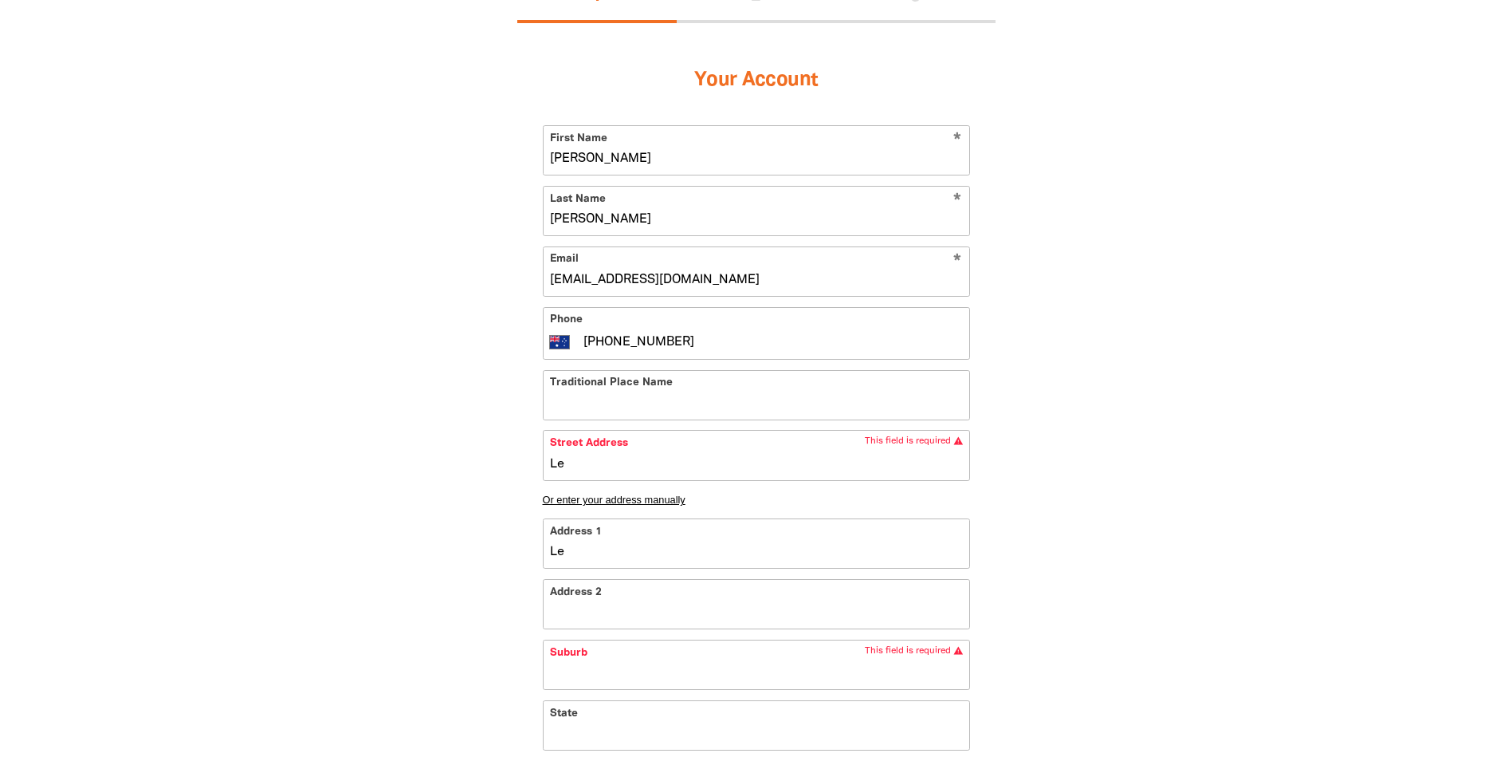
type input "Lev"
type input "Leve"
type input "Level"
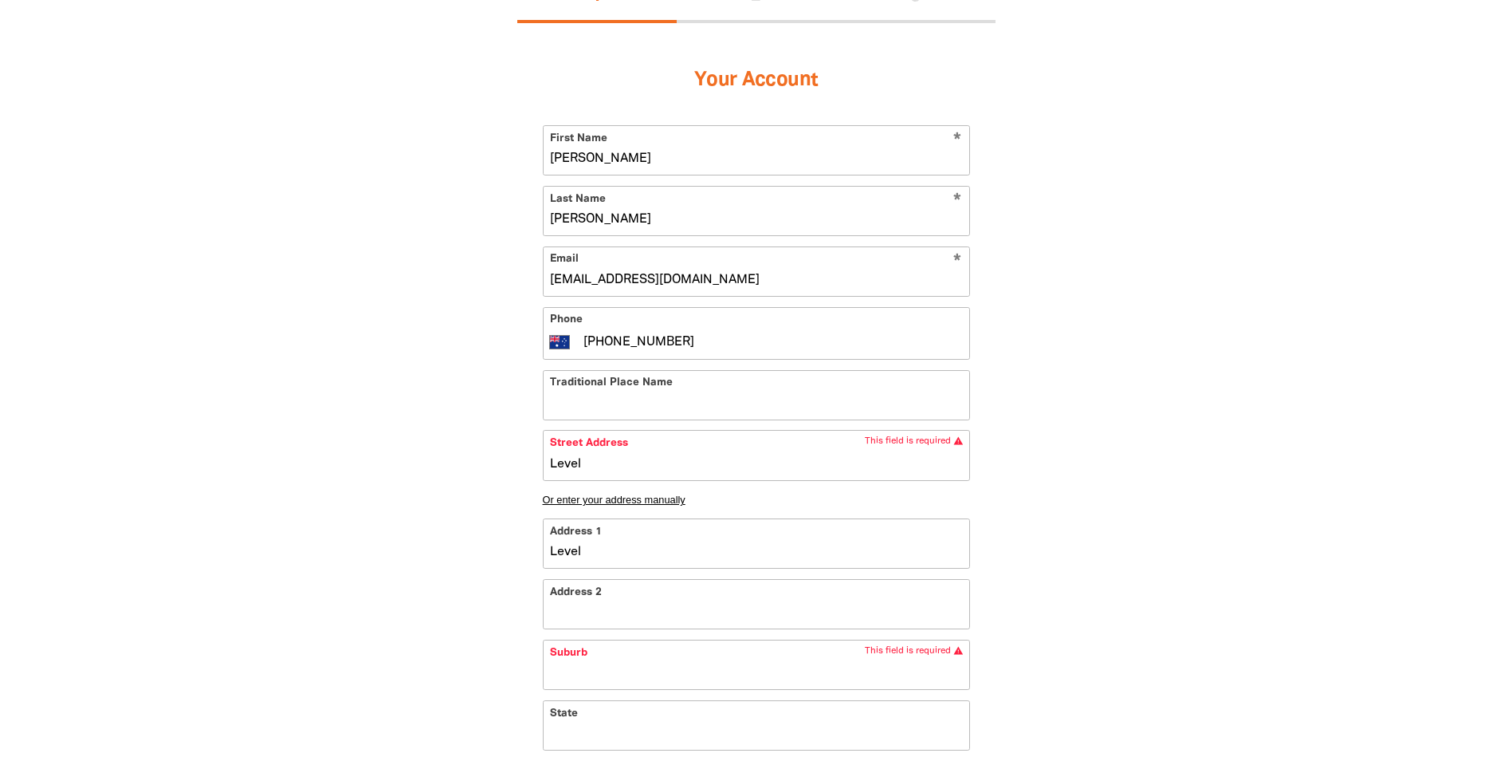
type input "Level"
type input "Level 1"
type input "Level 14"
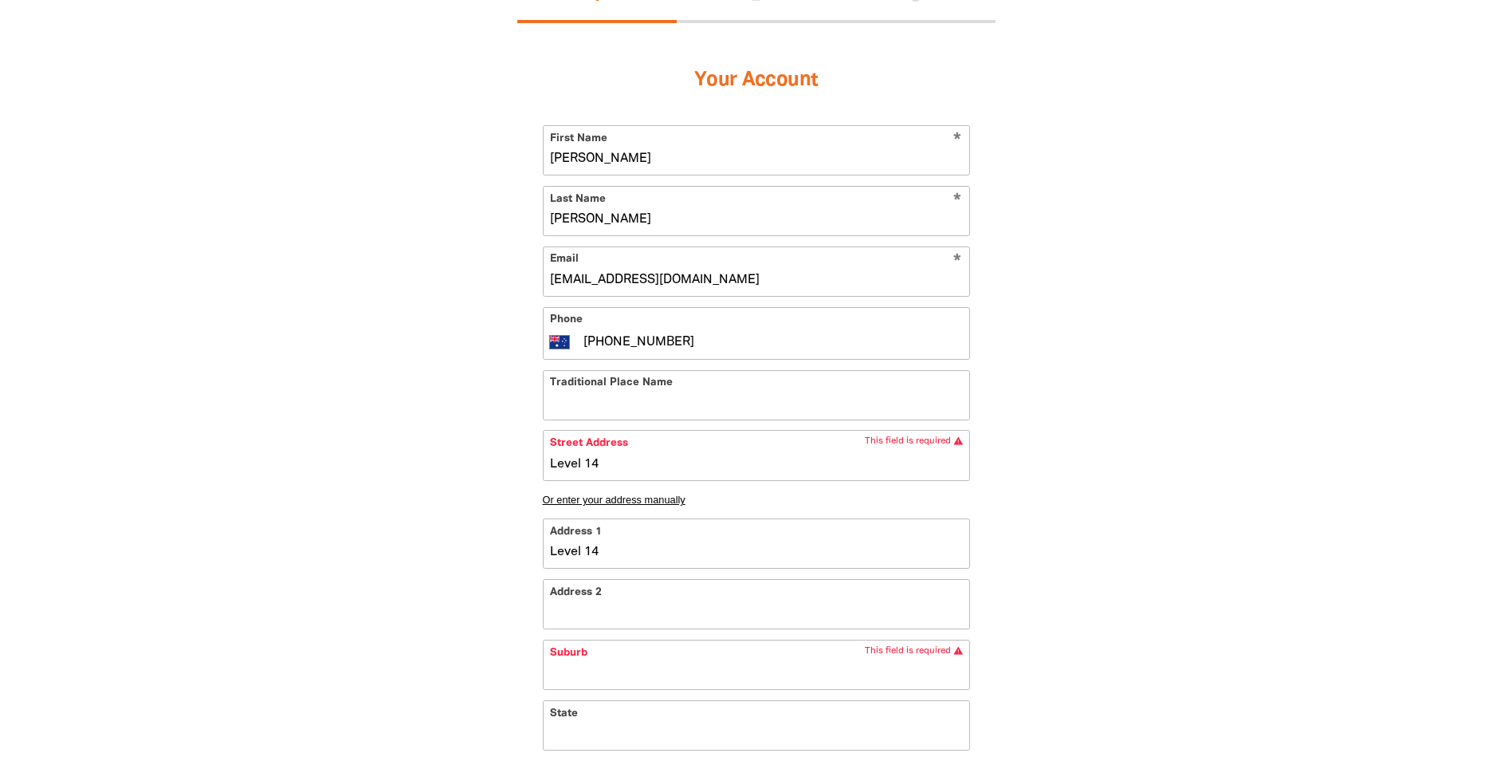
type input "Level 14,"
type input "Level 14, 3"
type input "Level 14, 30"
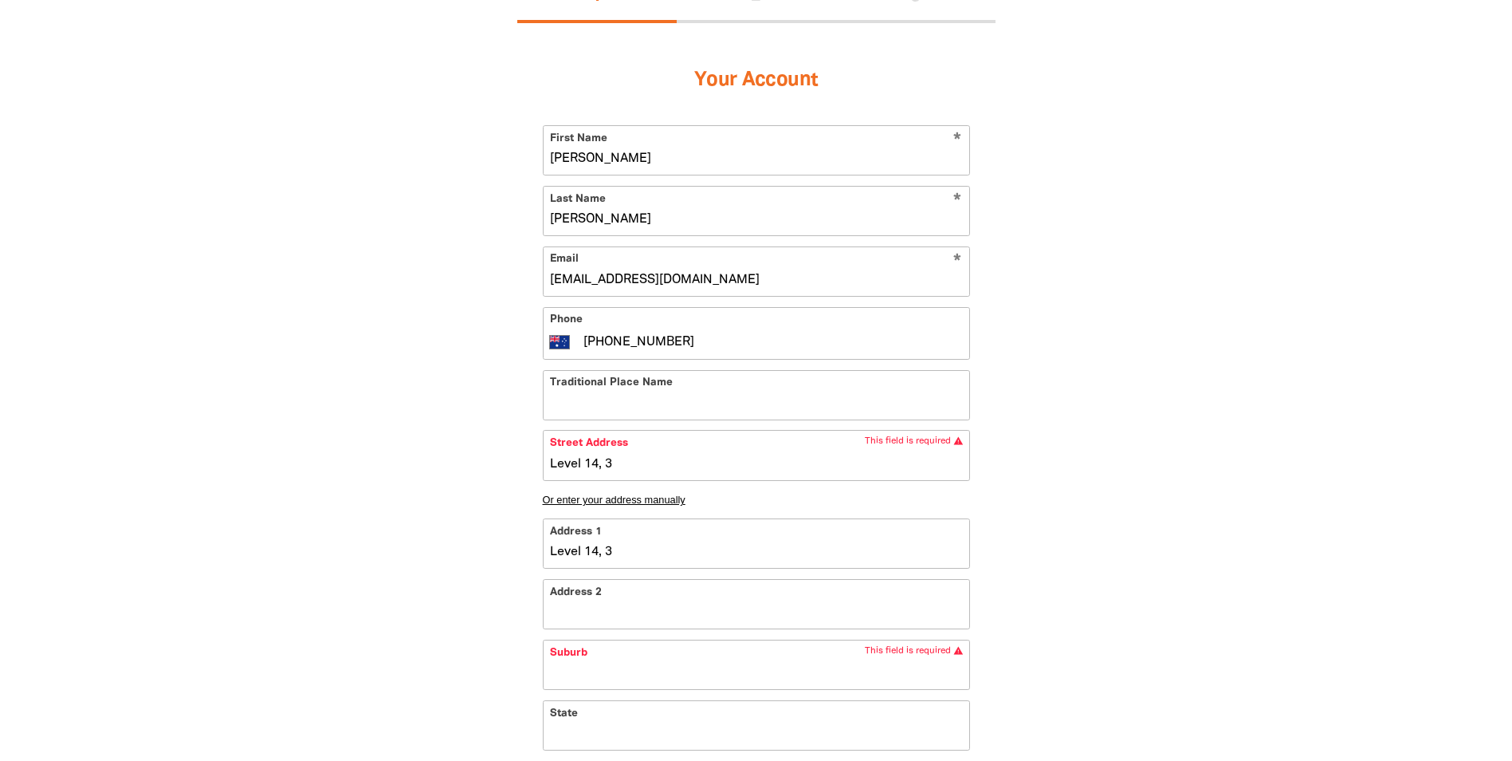
type input "Level 14, 30"
type input "Level 14, 300"
type input "Level 14, 300 Q"
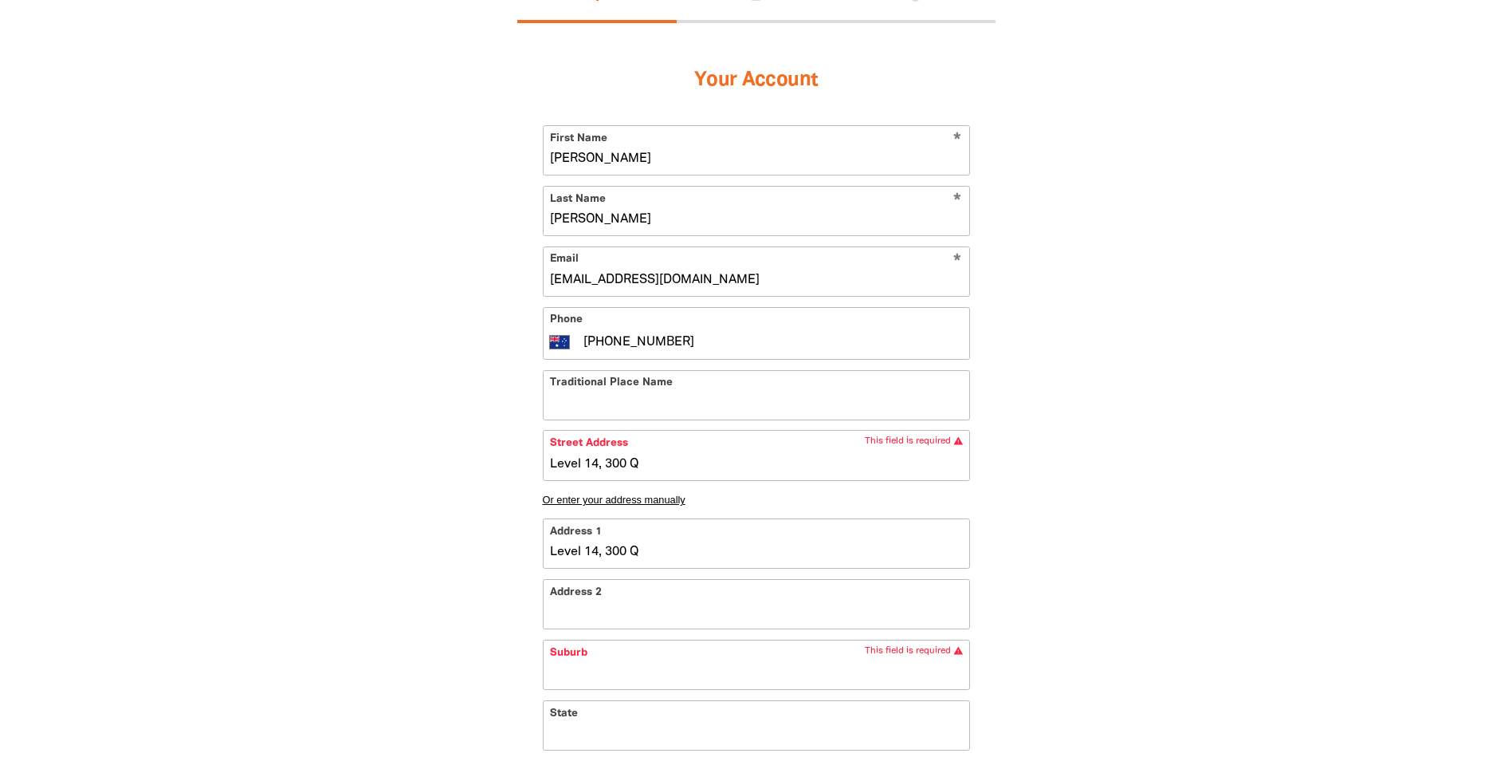
type input "Level 14, 300 Qu"
type input "Level 14, 300 Que"
type input "Level 14, 300 Quee"
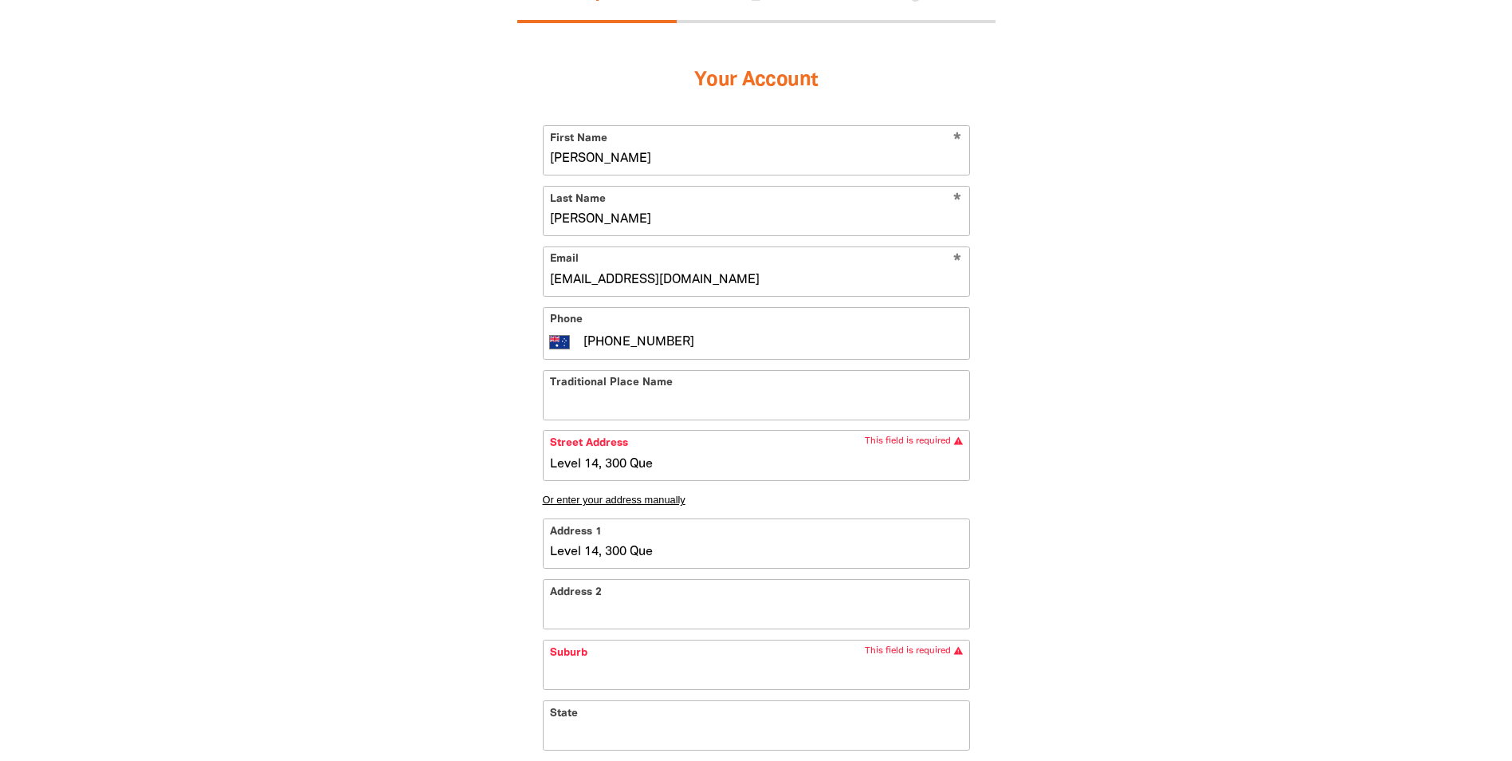
type input "Level 14, 300 Quee"
type input "Level 14, 300 Queen"
type input "Level 14, 300 Queen S"
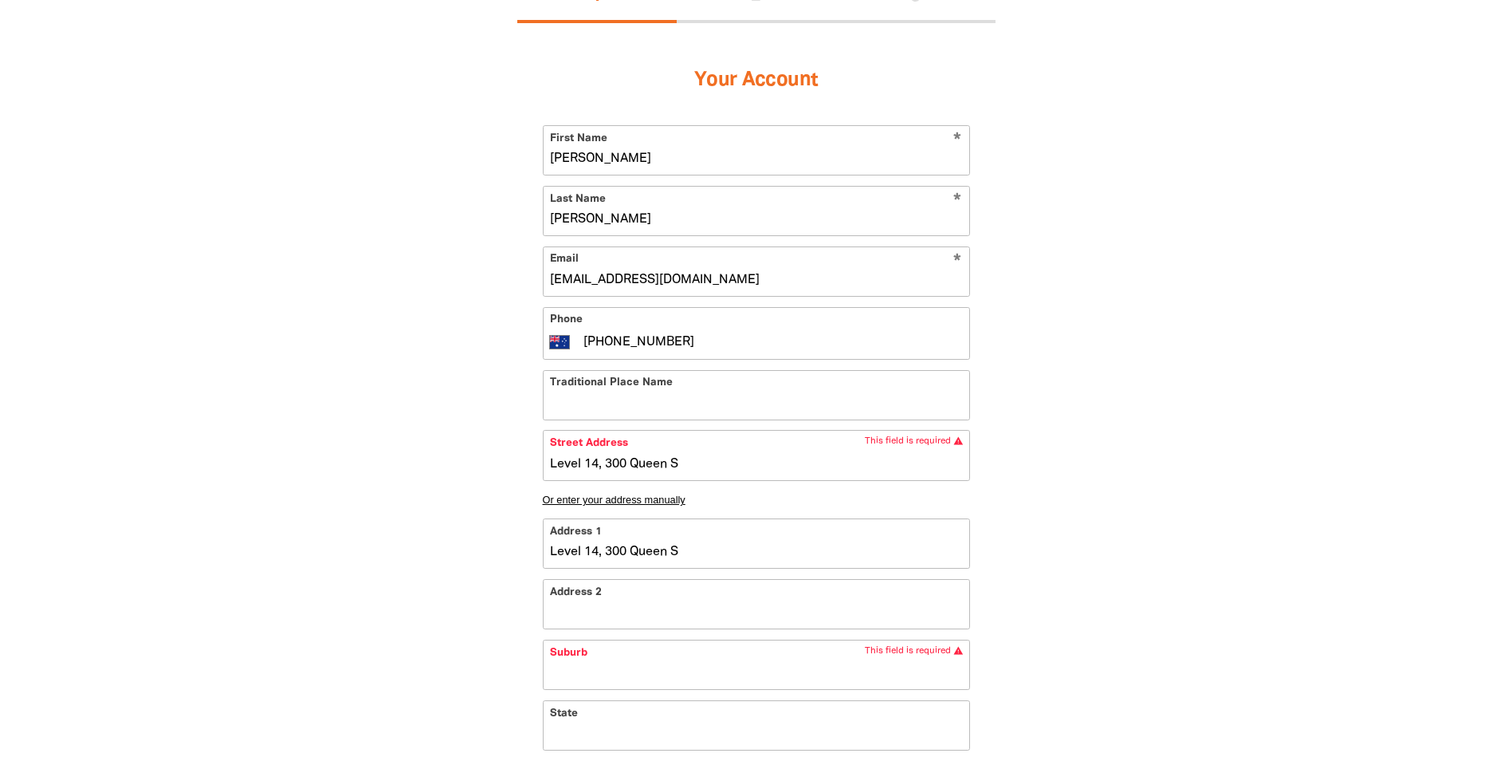
type input "Level 14, 300 Queen St"
type input "Level 14, 300 Queen Str"
type input "Level 14, 300 Queen Stre"
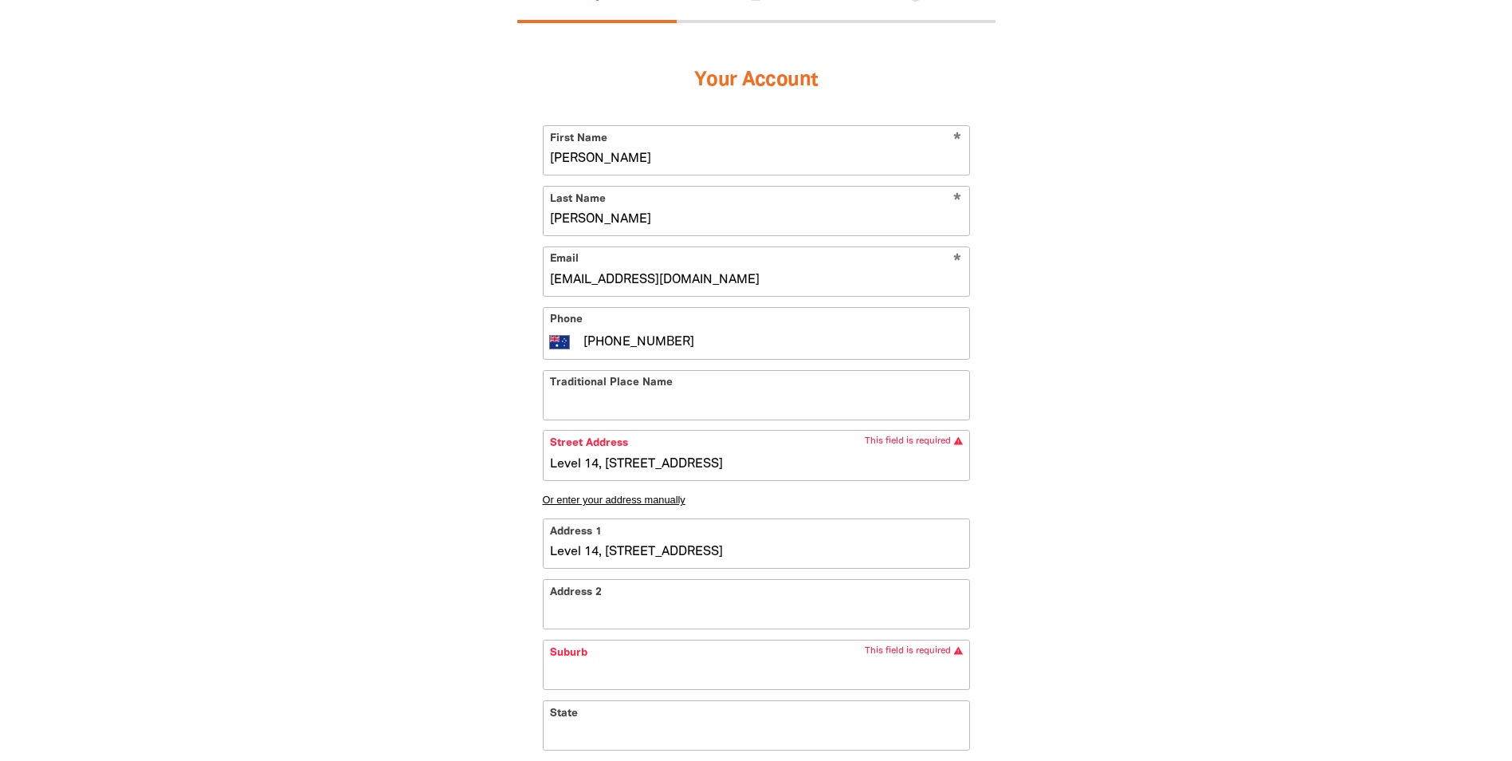
type input "Level 14, 300 Queen Stre"
type input "Level 14, 300 Queen Stree"
type input "Level 14, 300 Queen Street"
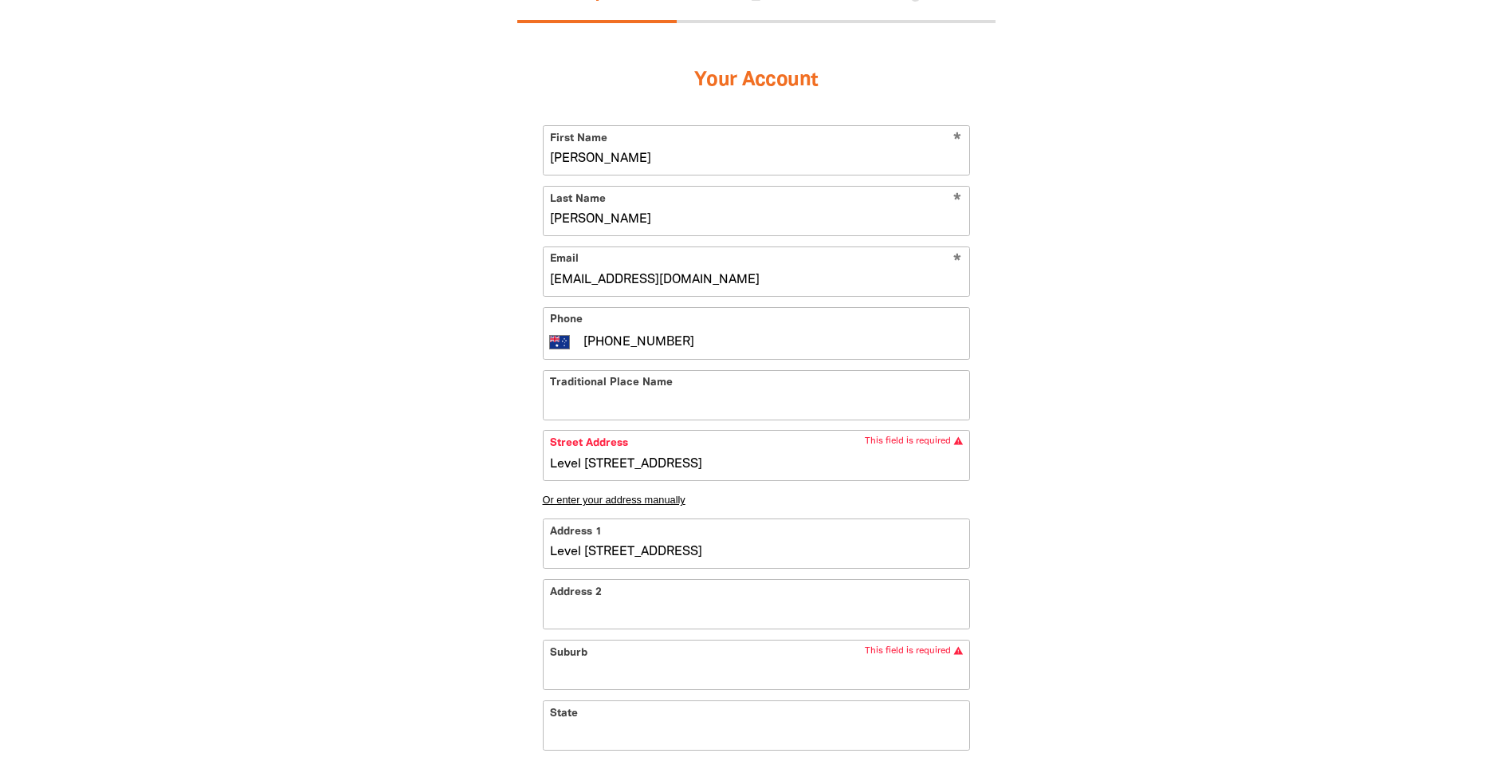
click at [598, 645] on input "Suburb" at bounding box center [757, 664] width 426 height 49
type input "Level 14, 300 Queen Street, B"
type input "B"
type input "Level 14, 300 Queen Street, Br"
type input "Br"
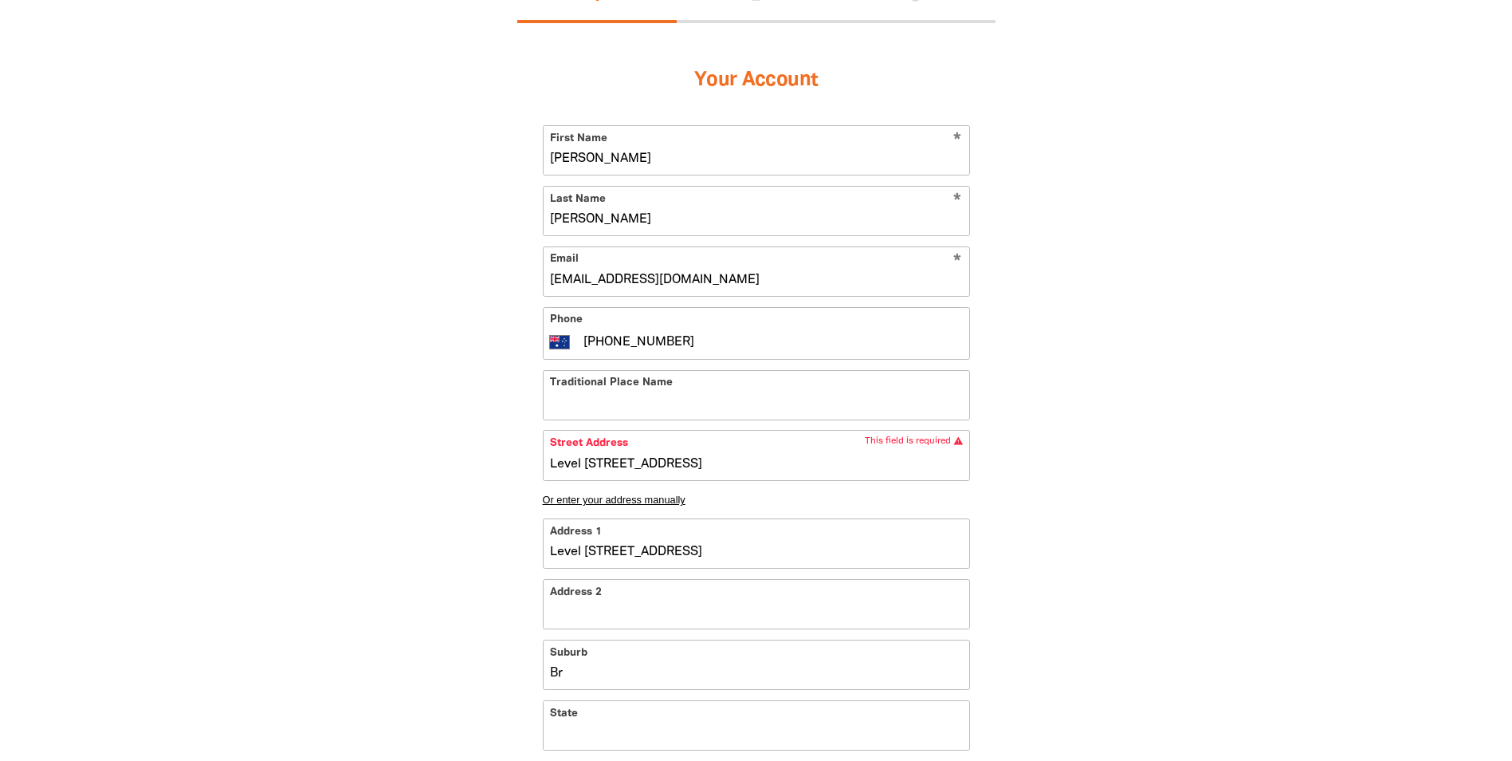
type input "Level 14, 300 Queen Street, Bri"
type input "Bri"
type input "Level 14, 300 Queen Street, Bris"
type input "Bris"
type input "Level 14, 300 Queen Street, Brisb"
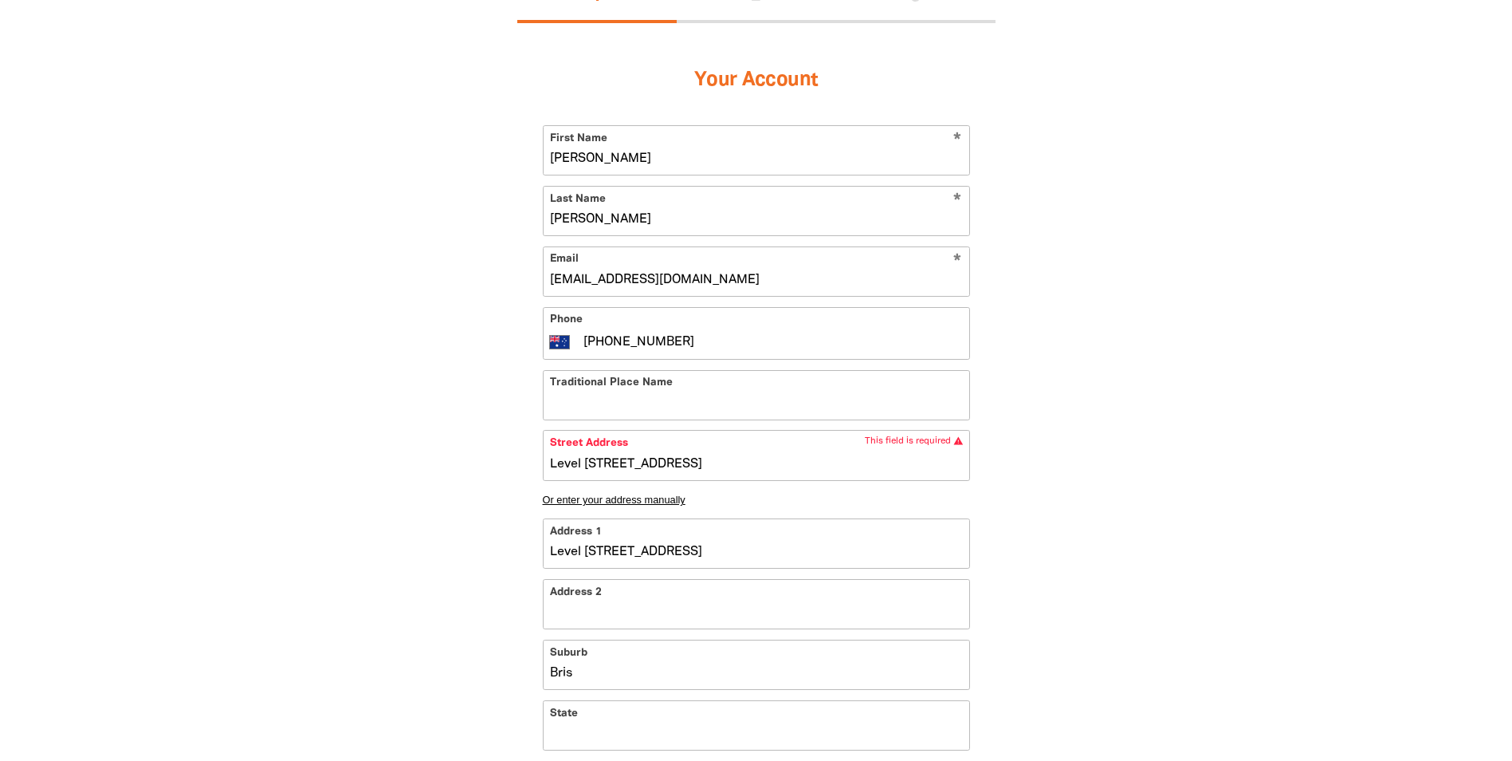
type input "Brisb"
type input "Level 14, 300 Queen Street, Brisba"
type input "Brisba"
type input "Level 14, 300 Queen Street, Brisban"
type input "Brisban"
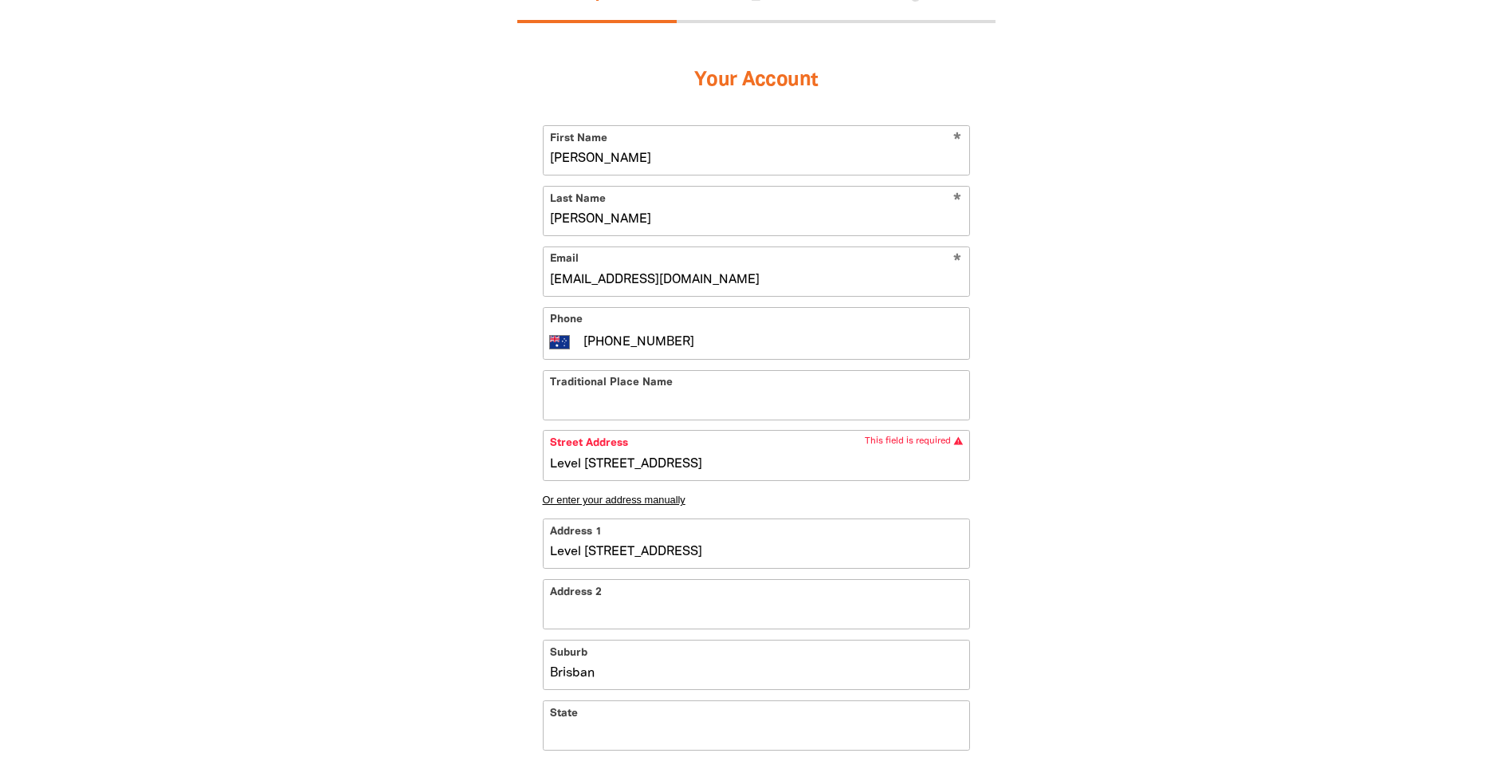
type input "Level 14, 300 Queen Street, Brisbane"
type input "Brisbane"
type input "QLD"
type input "4000"
select select "AU"
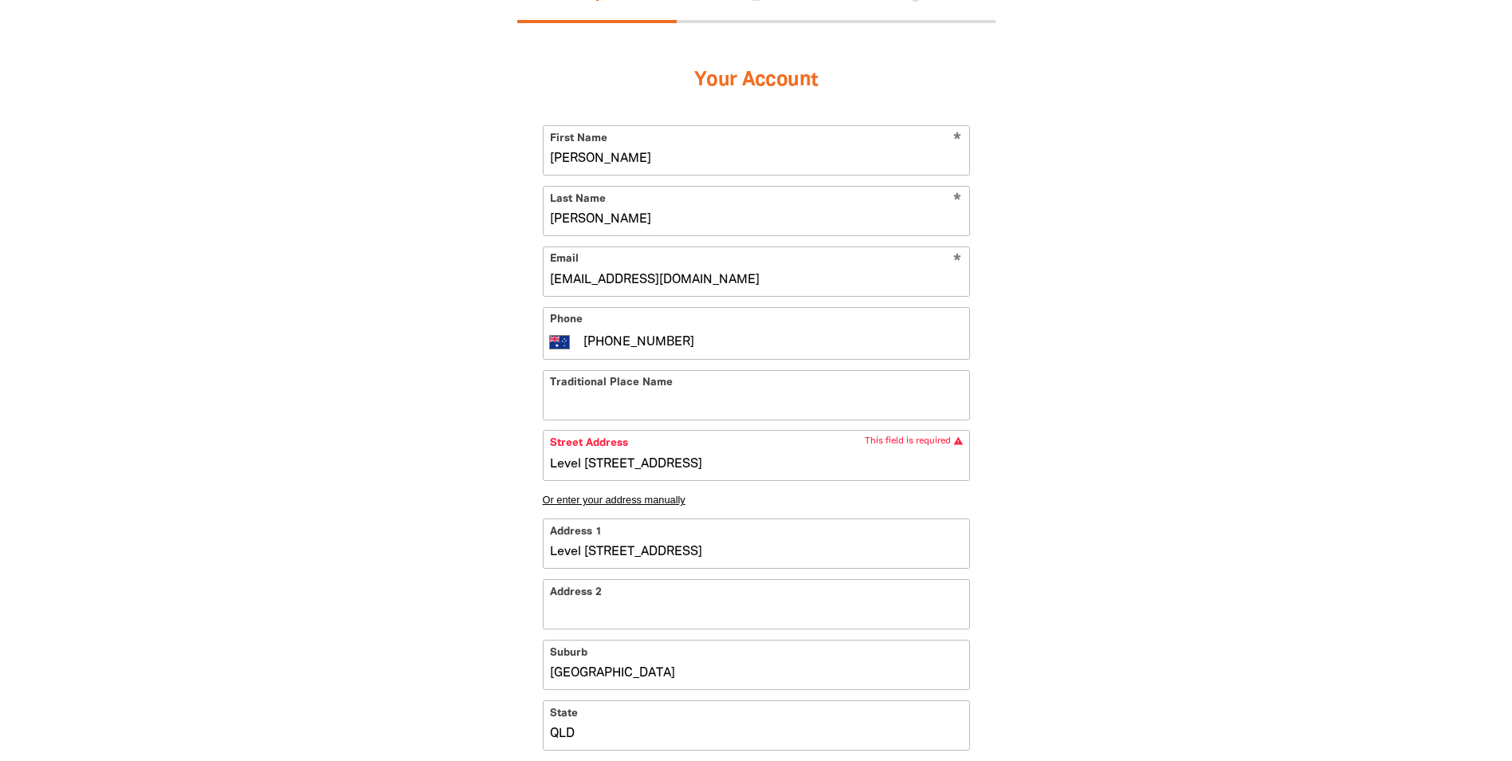
type input "Level [STREET_ADDRESS]"
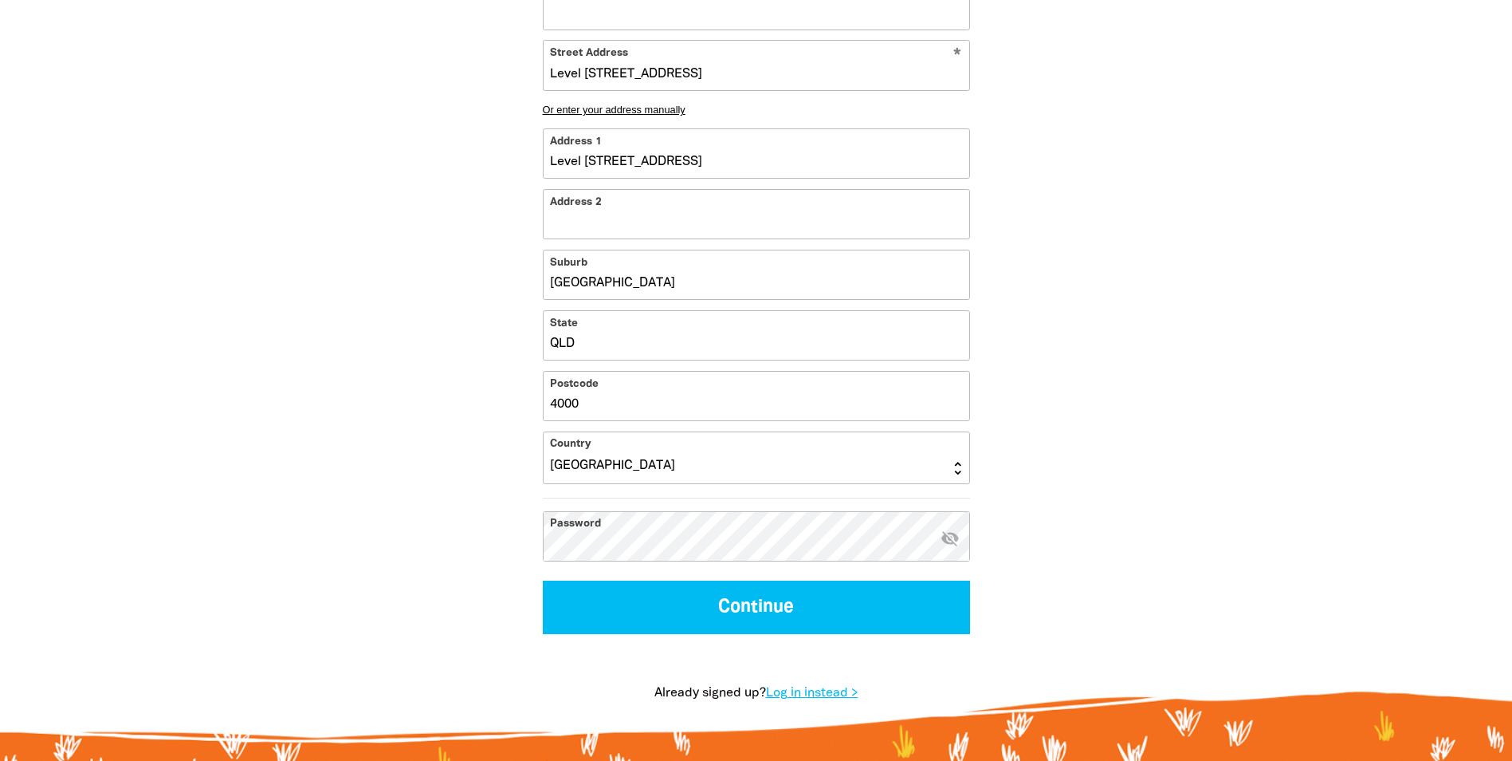
scroll to position [797, 0]
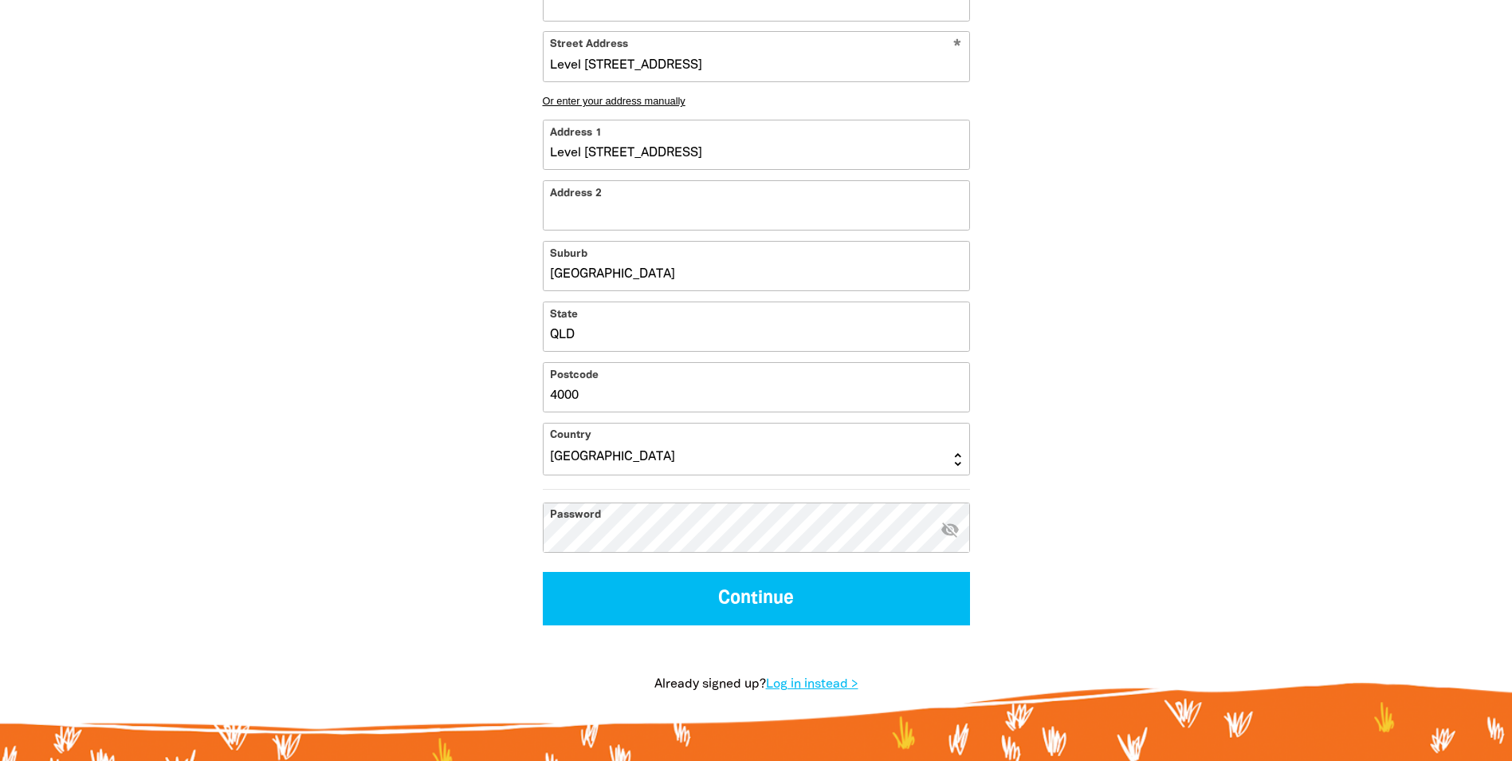
type input "Brisbane"
click at [949, 537] on icon "visibility_off" at bounding box center [950, 528] width 19 height 19
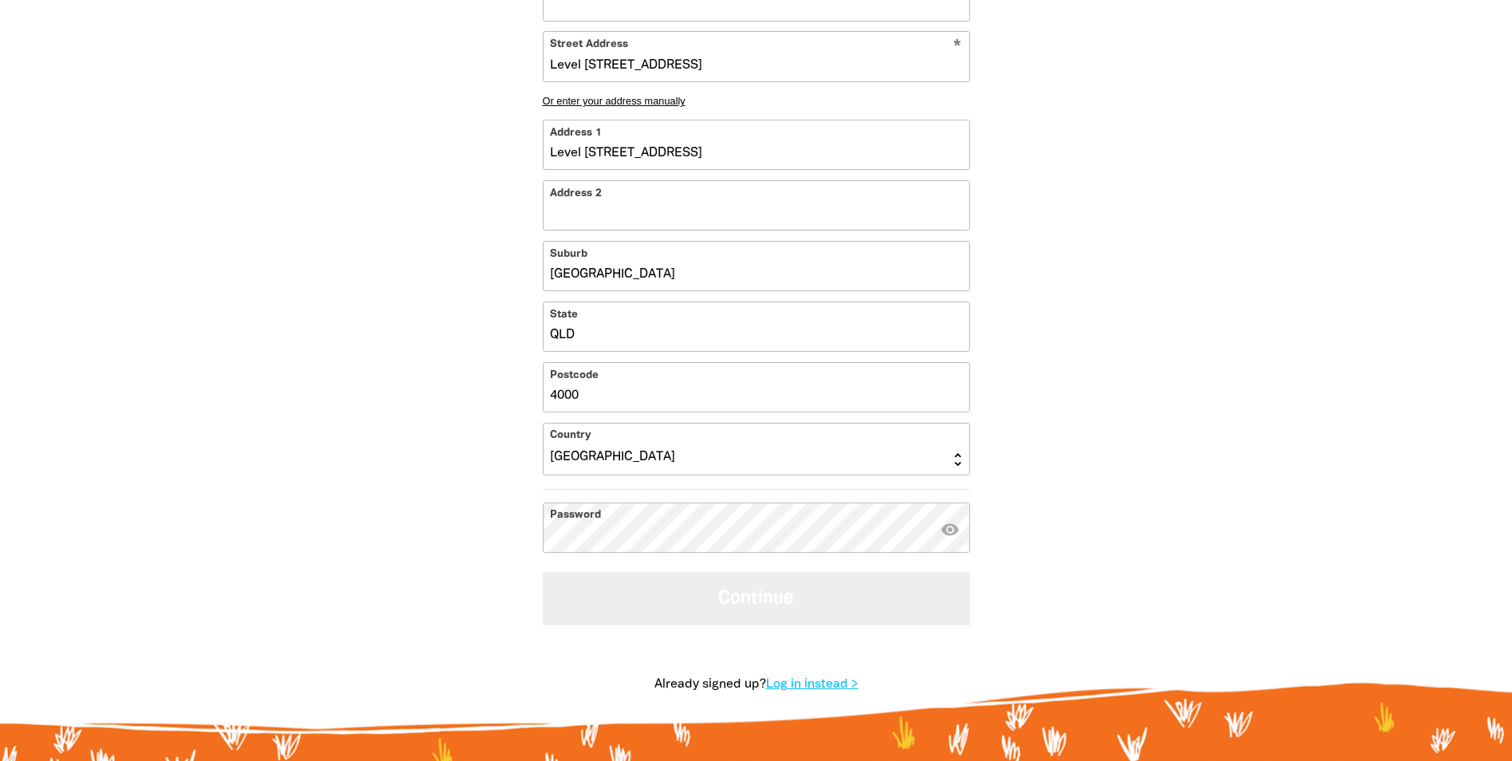
click at [755, 604] on button "Continue" at bounding box center [756, 598] width 427 height 53
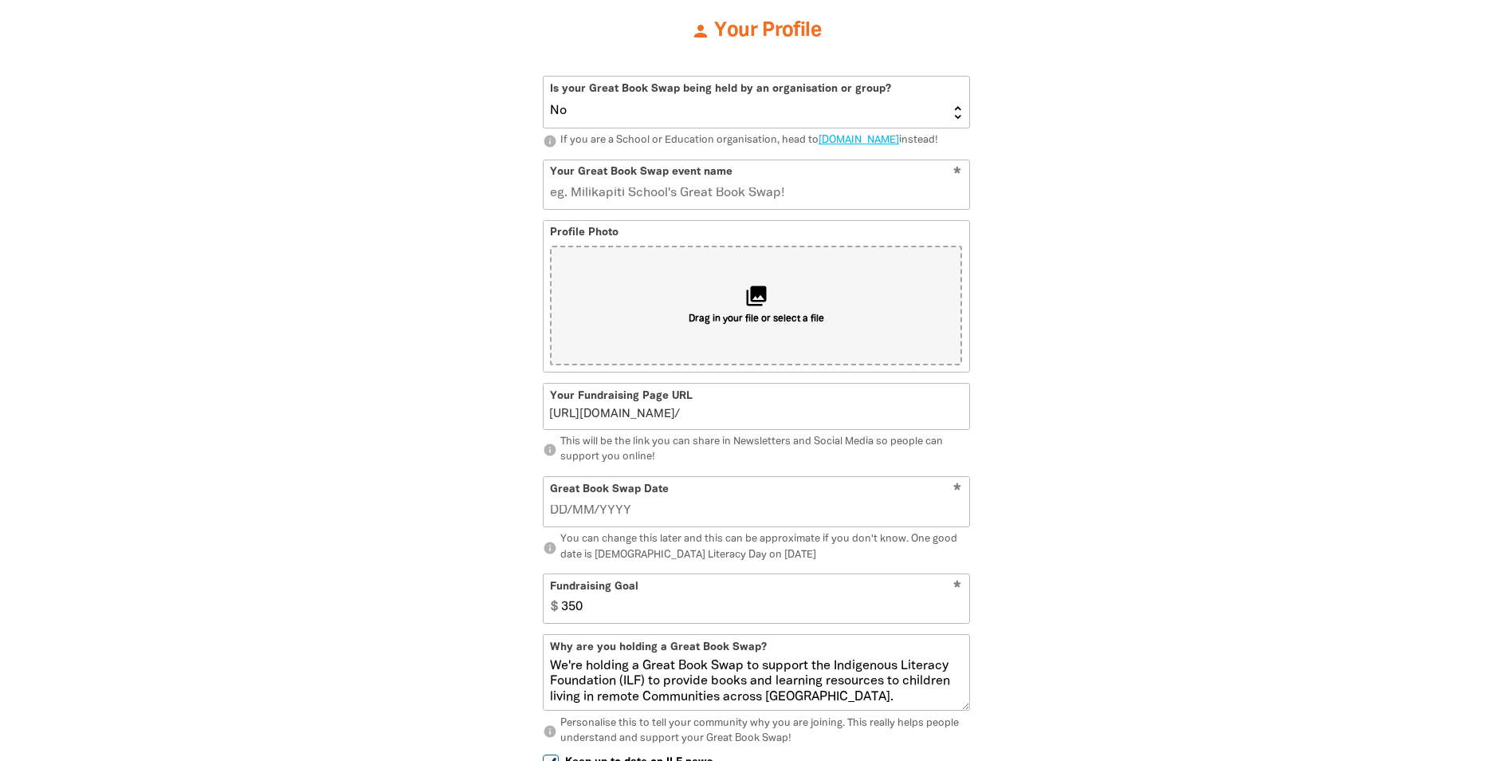
scroll to position [348, 0]
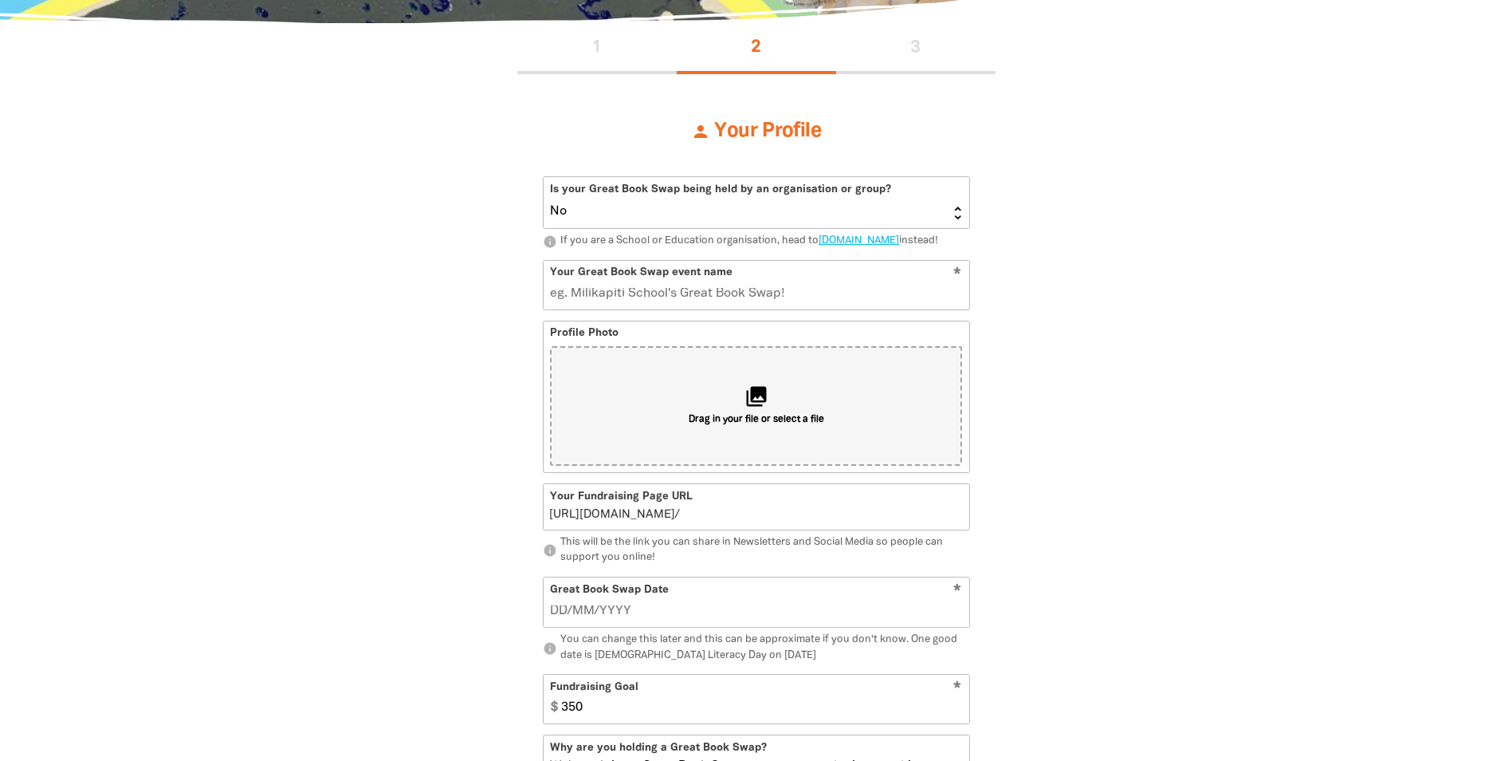
click at [958, 218] on select "Yes No" at bounding box center [757, 202] width 426 height 51
select select "Yes"
click at [544, 177] on select "Yes No" at bounding box center [757, 202] width 426 height 51
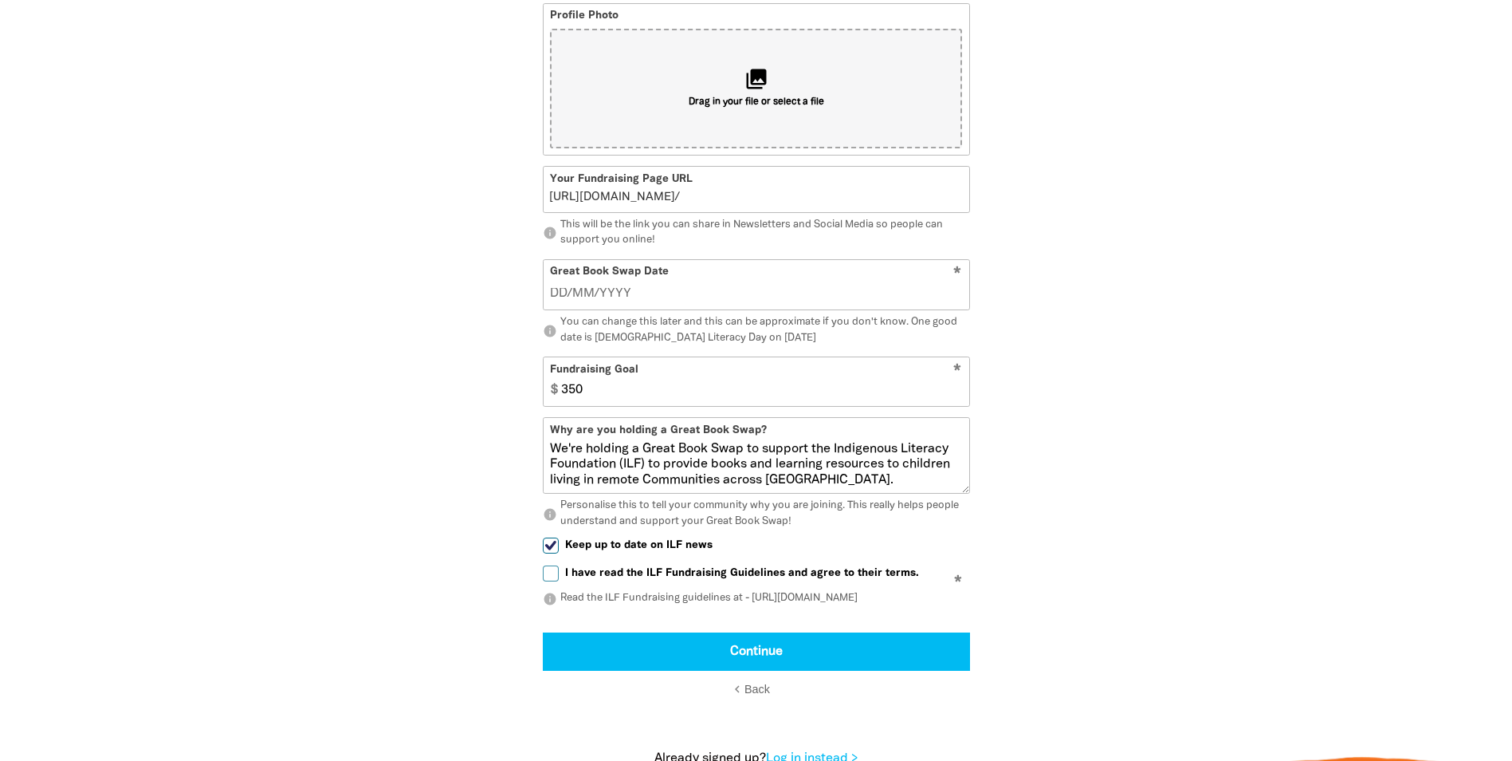
scroll to position [1145, 0]
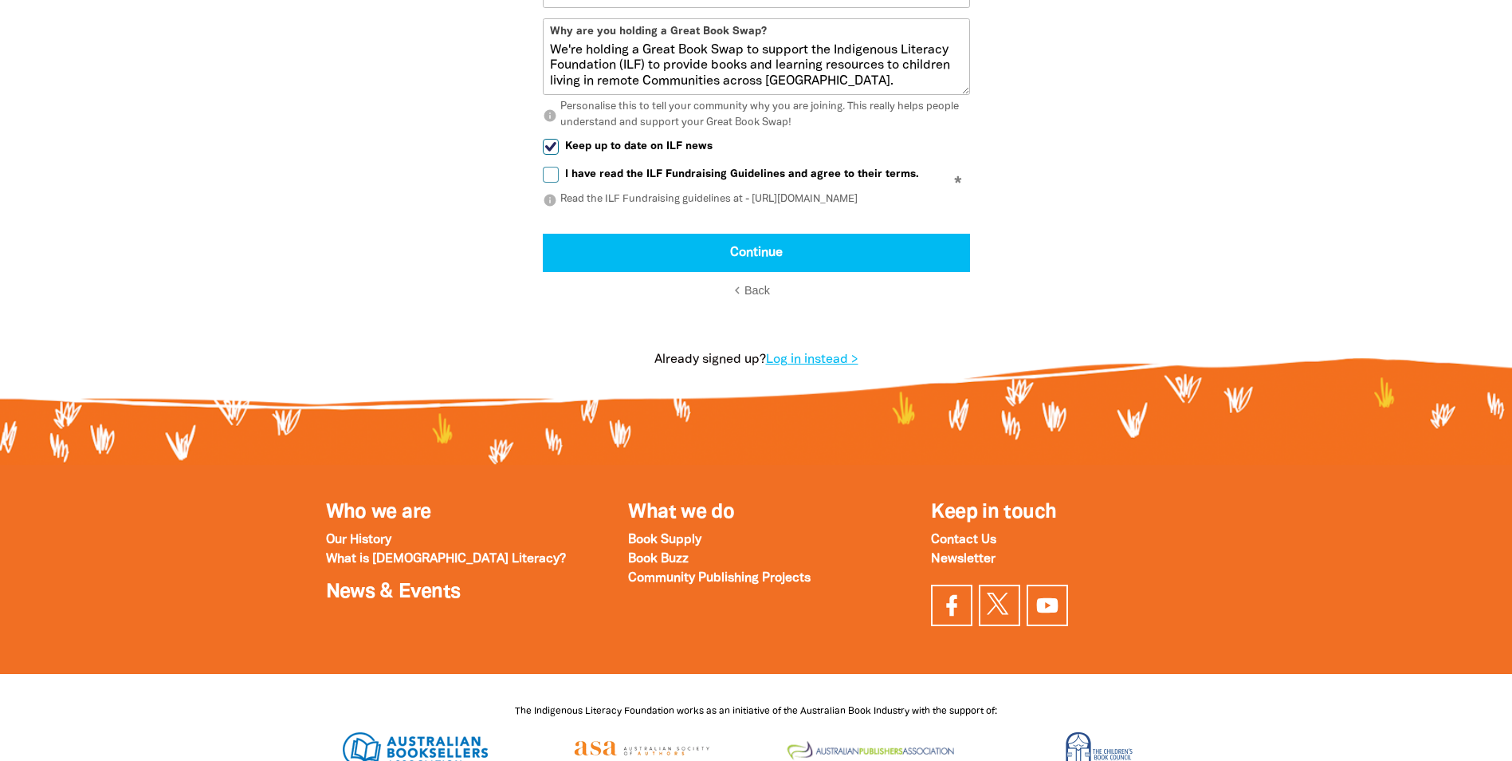
click at [761, 297] on span "Back" at bounding box center [758, 290] width 26 height 13
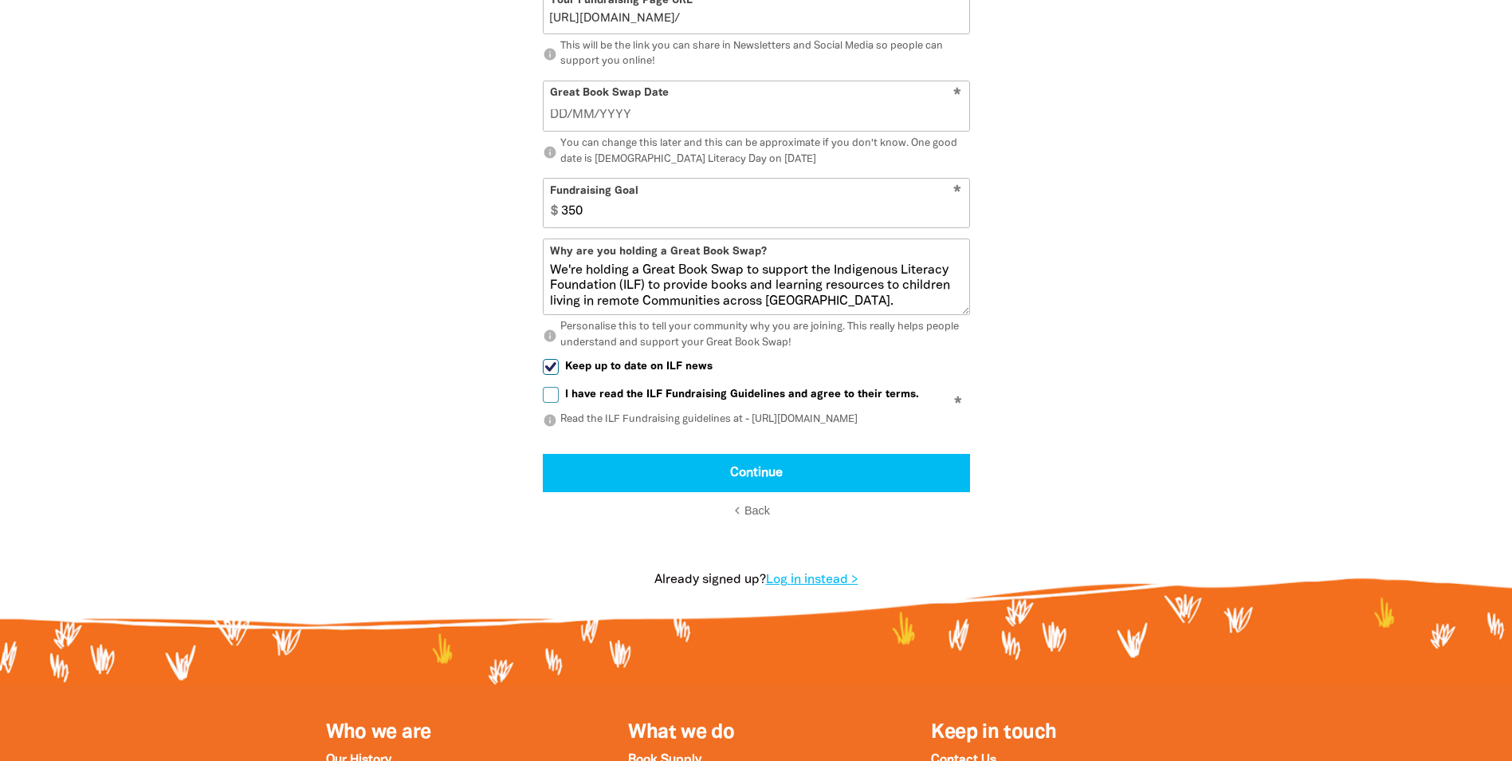
select select "AU"
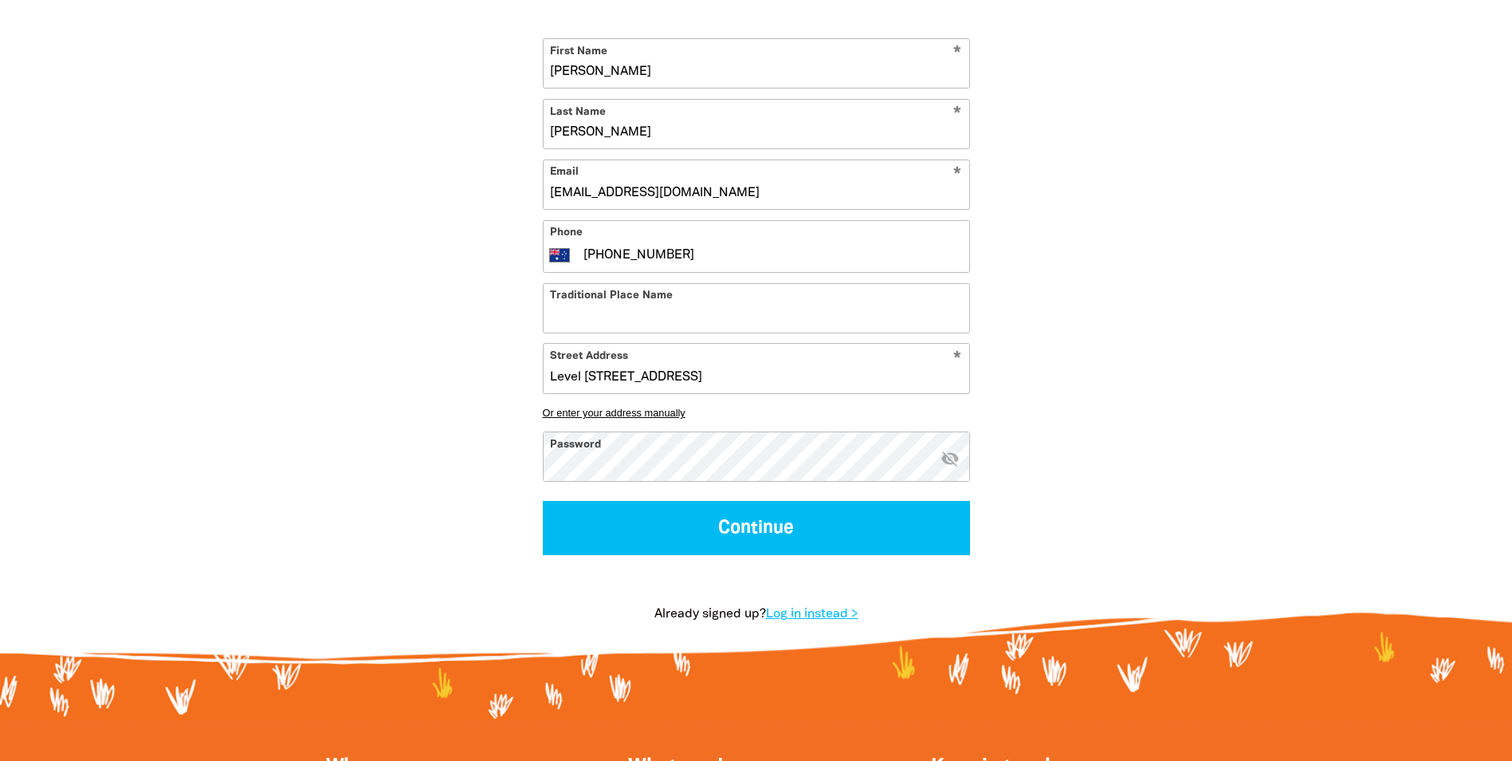
scroll to position [497, 0]
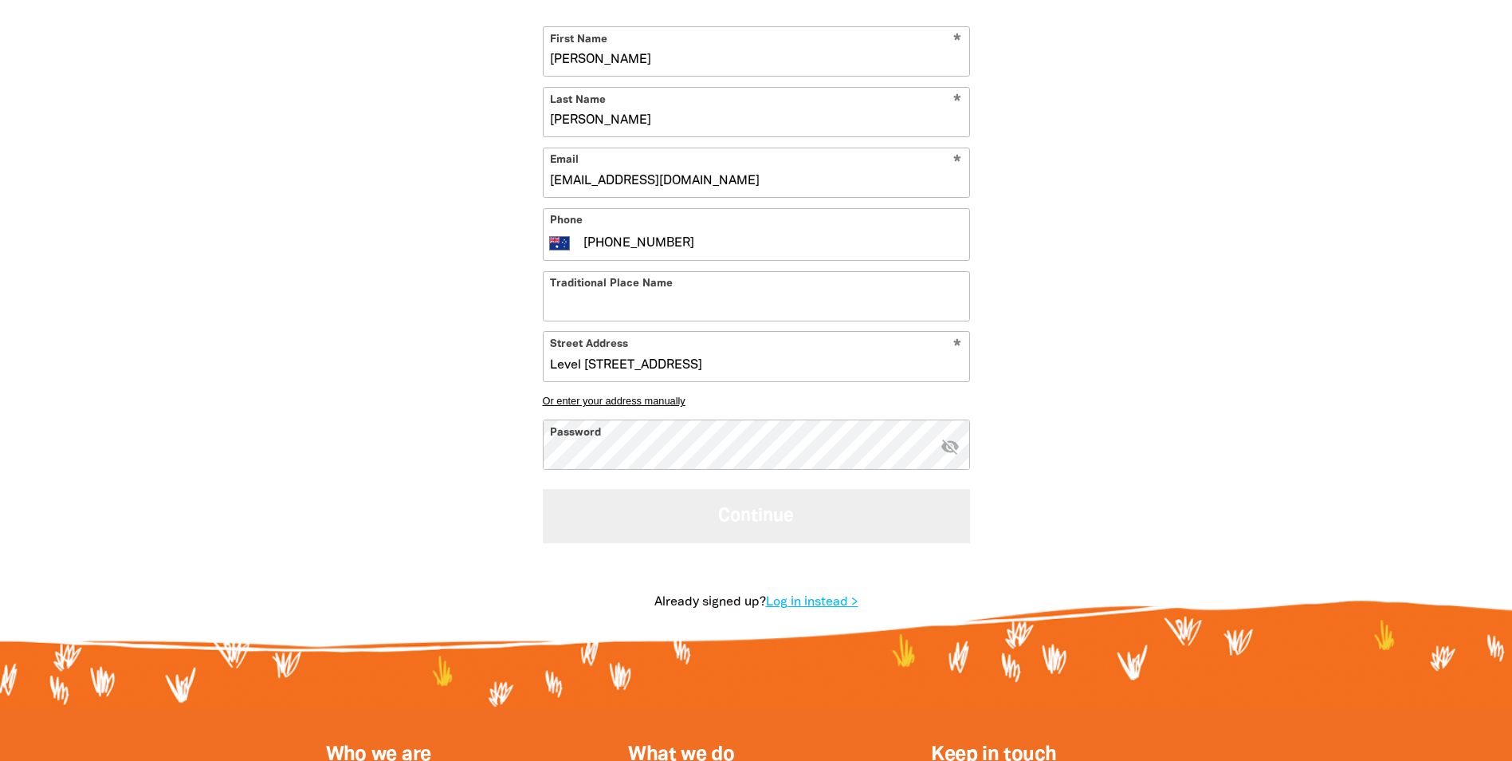
click at [706, 511] on button "Continue" at bounding box center [756, 515] width 427 height 53
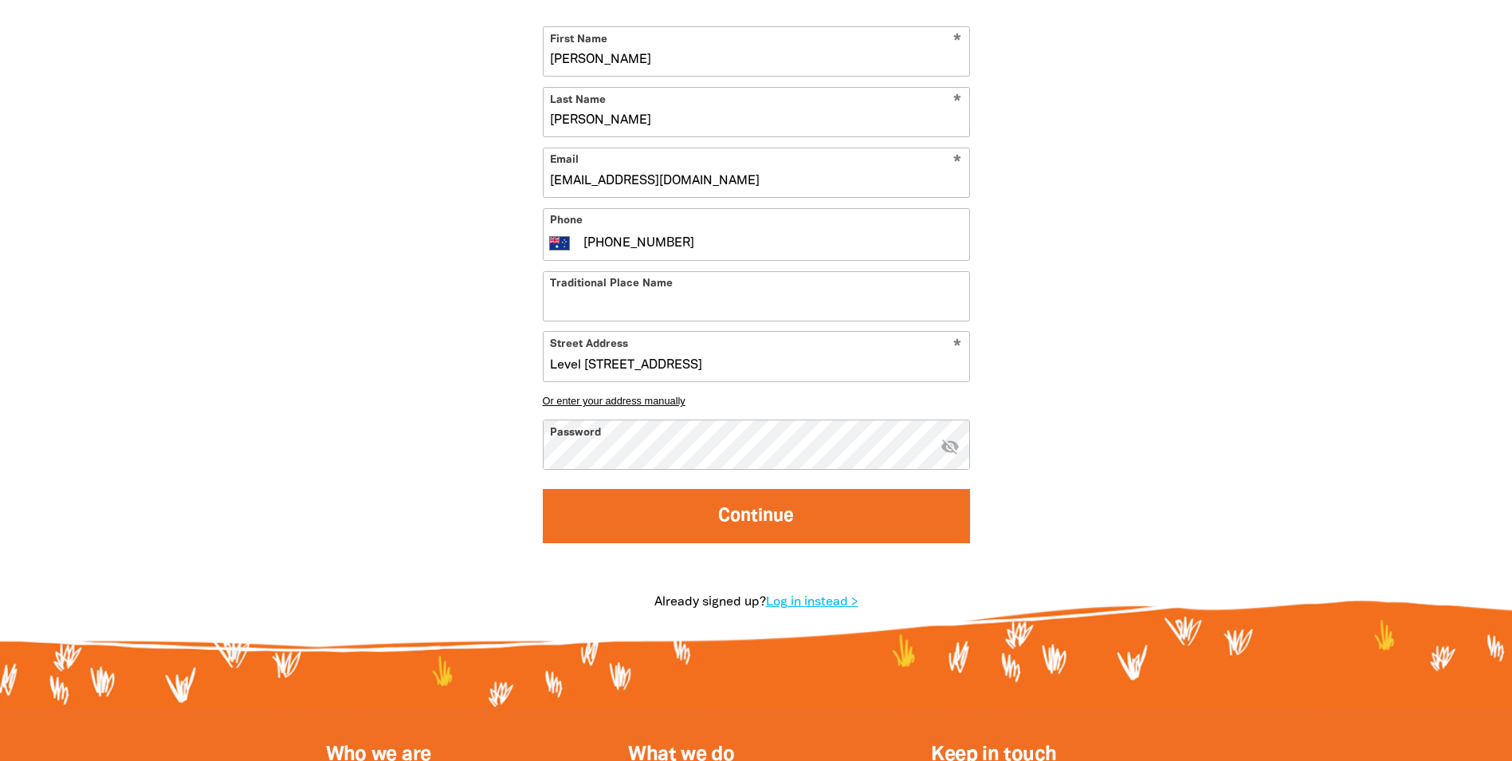
select select "No"
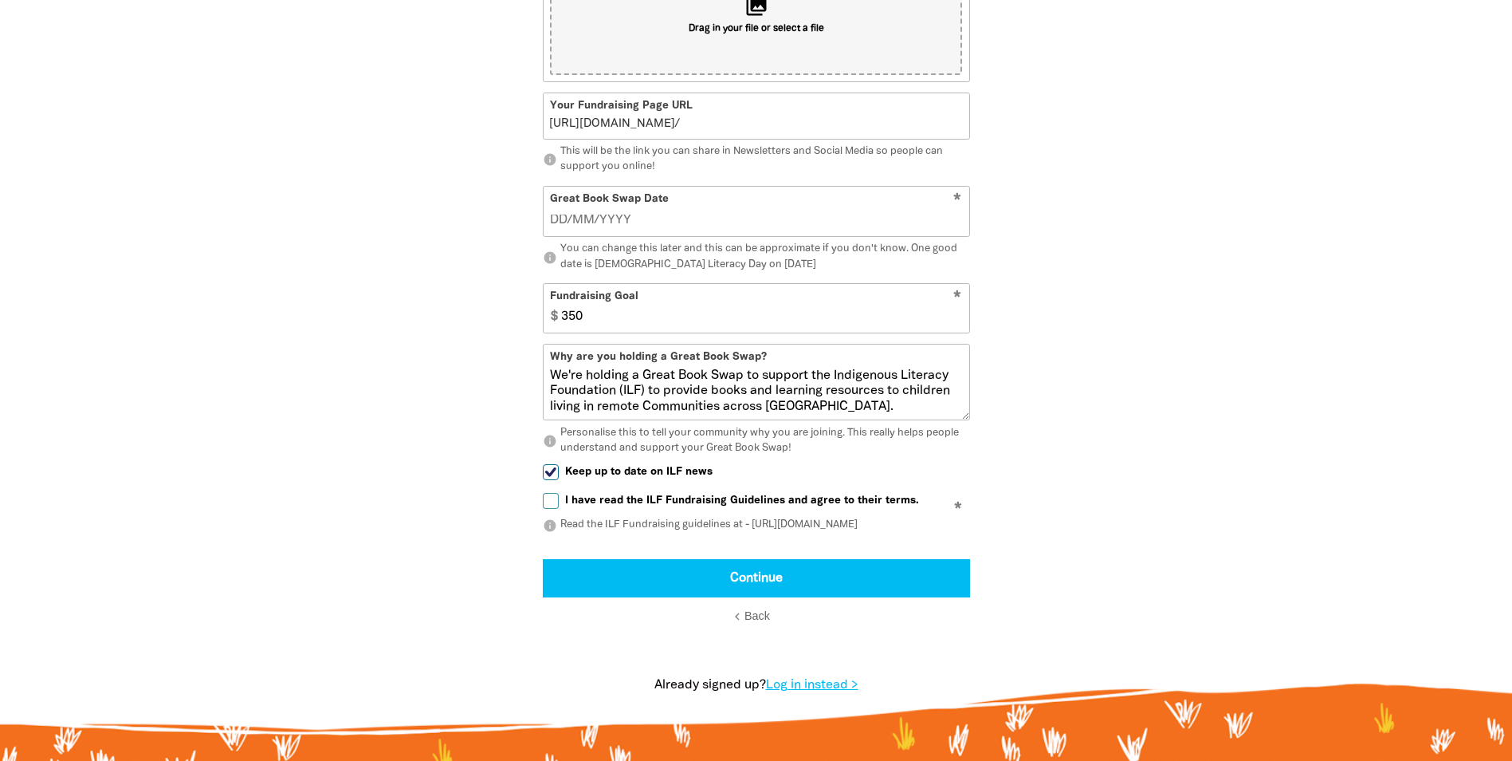
scroll to position [746, 0]
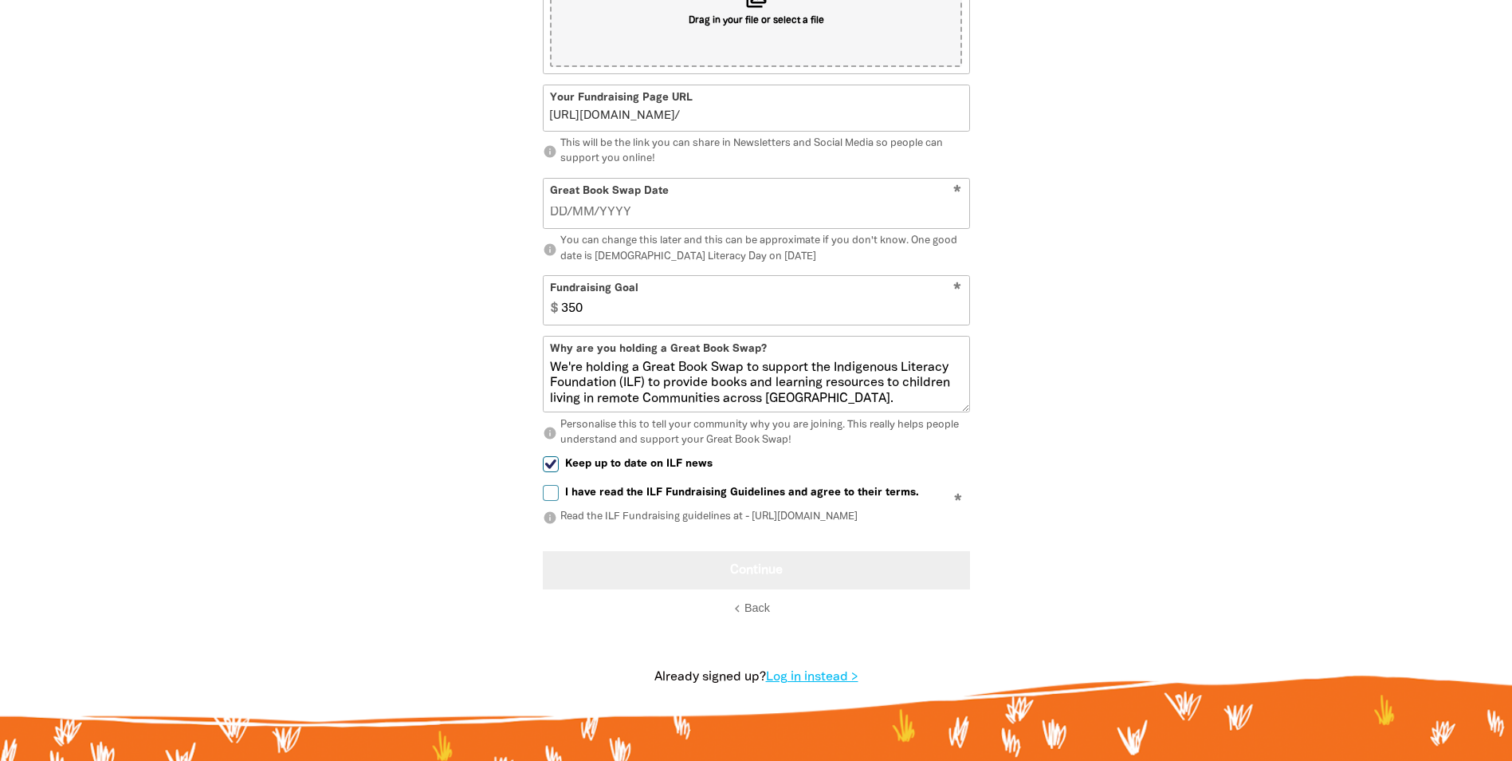
click at [721, 579] on button "Continue" at bounding box center [756, 570] width 427 height 38
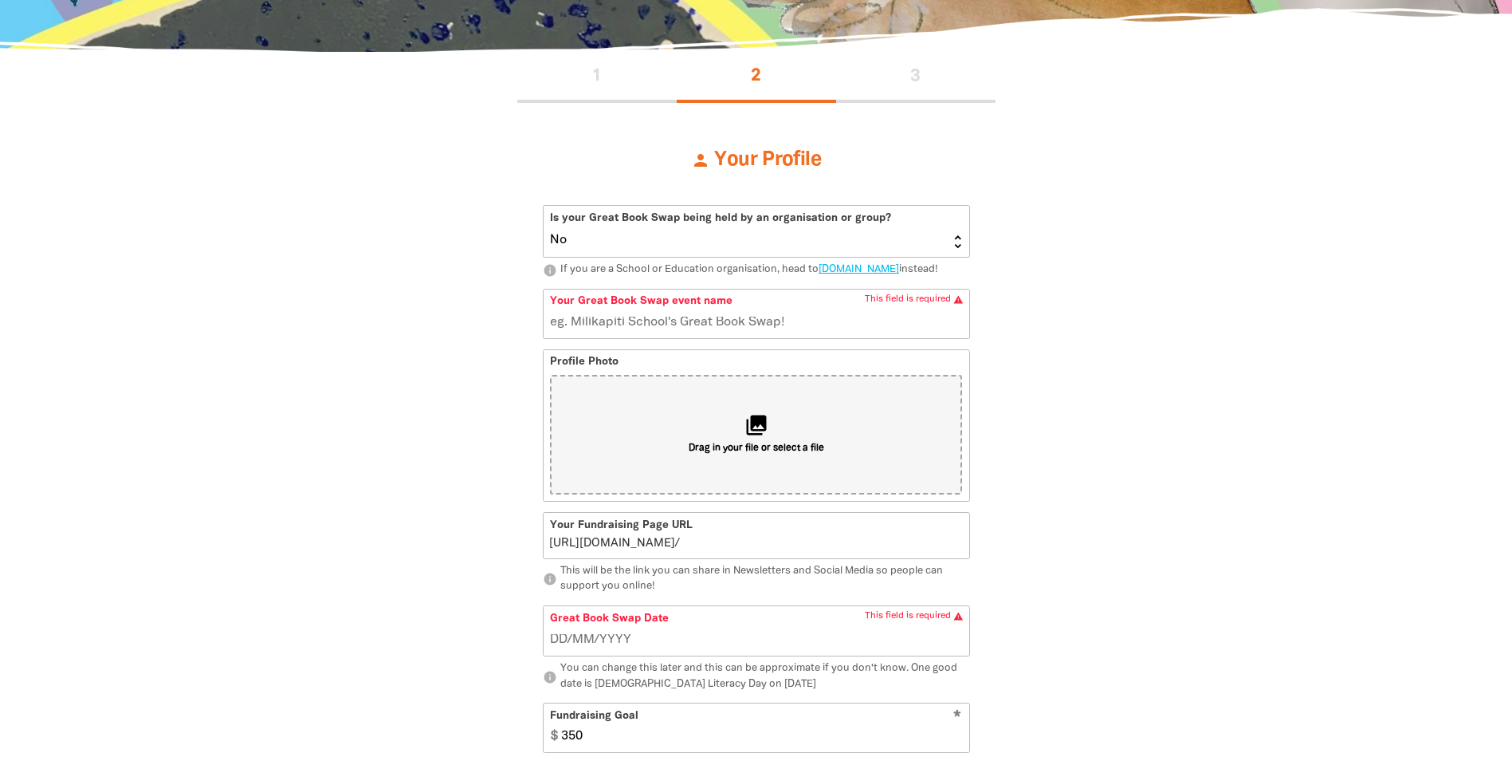
scroll to position [281, 0]
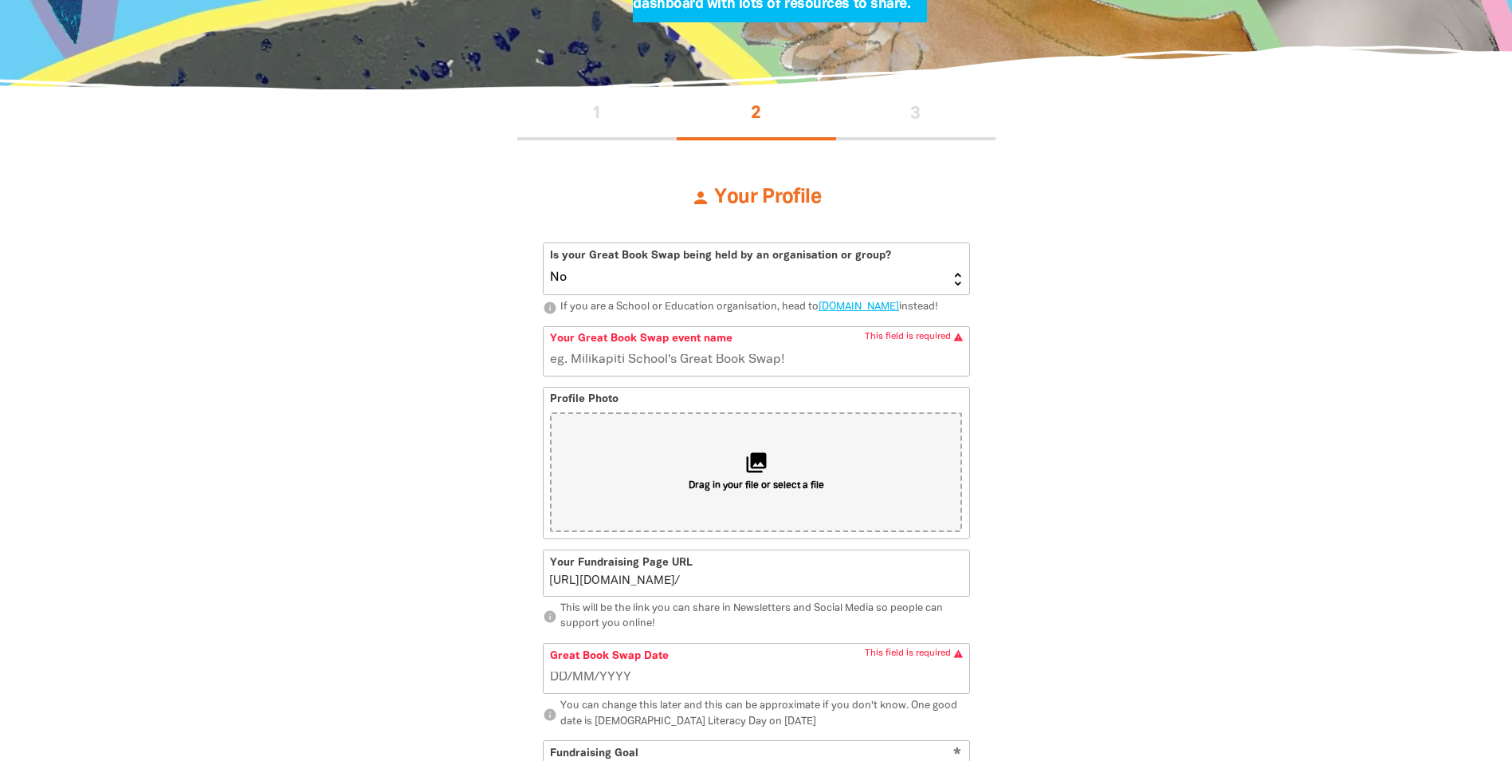
select select "No"
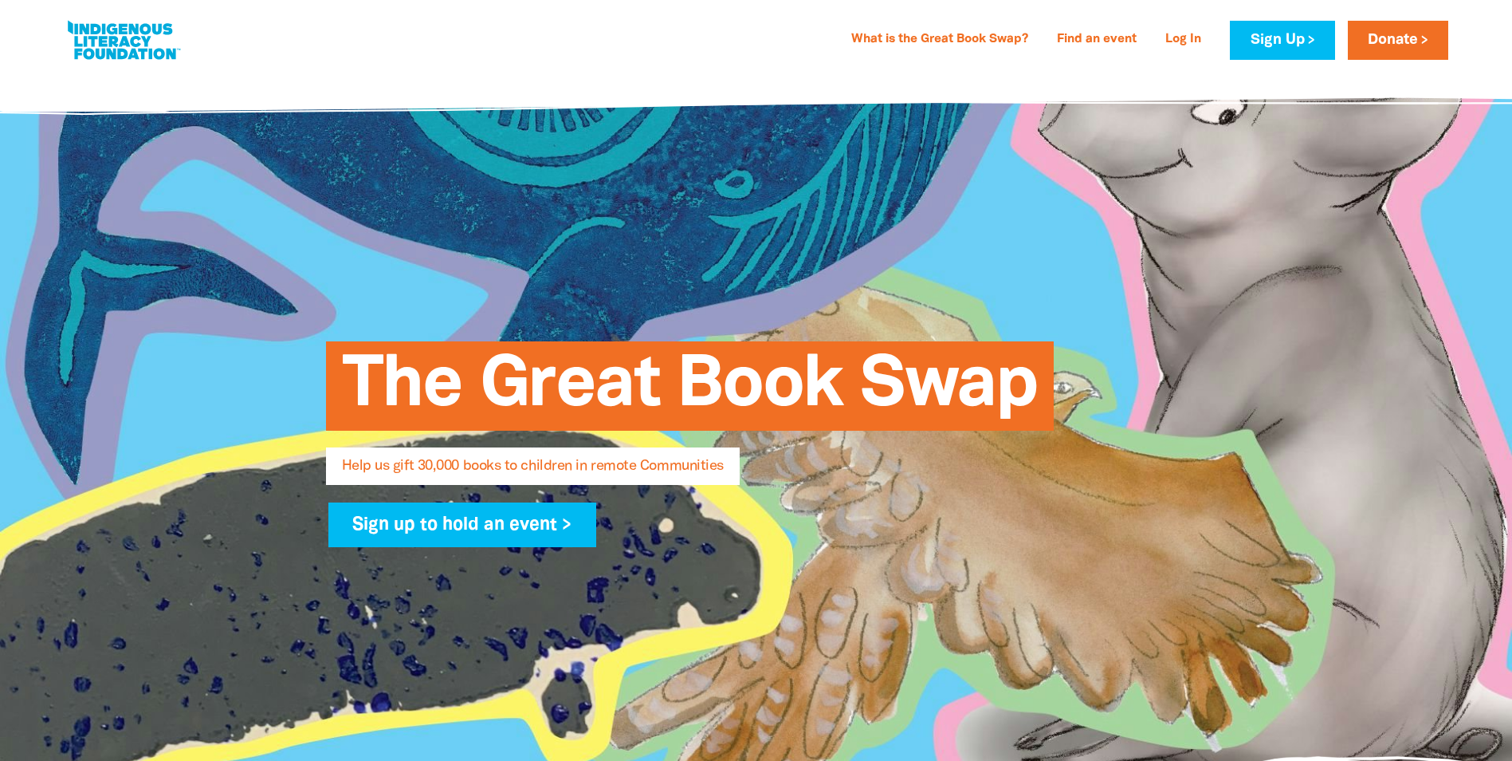
select select "AU"
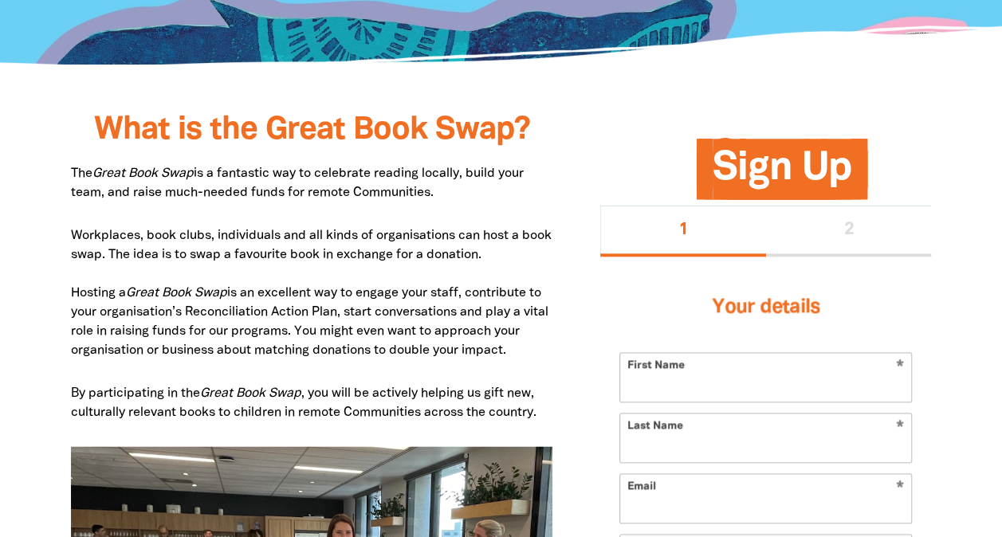
scroll to position [689, 0]
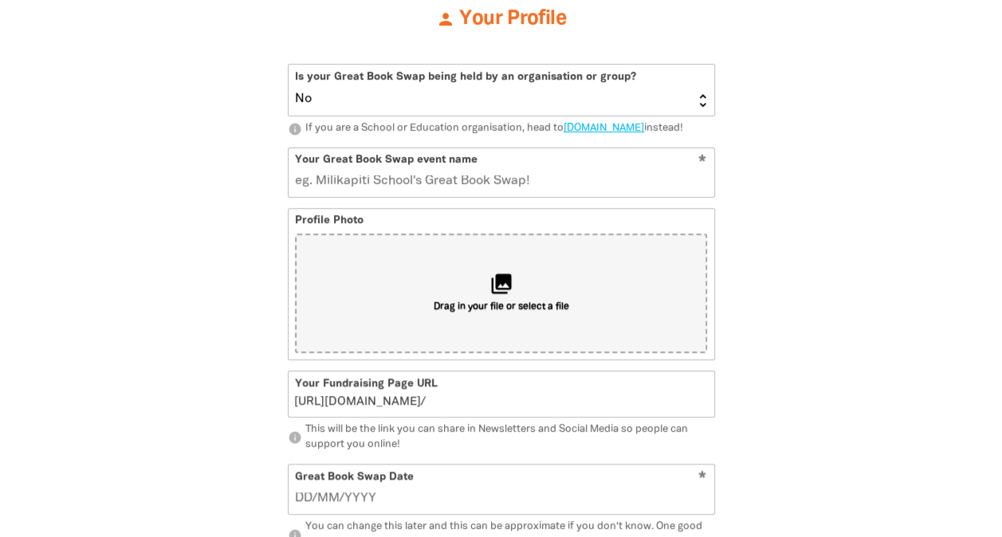
scroll to position [441, 0]
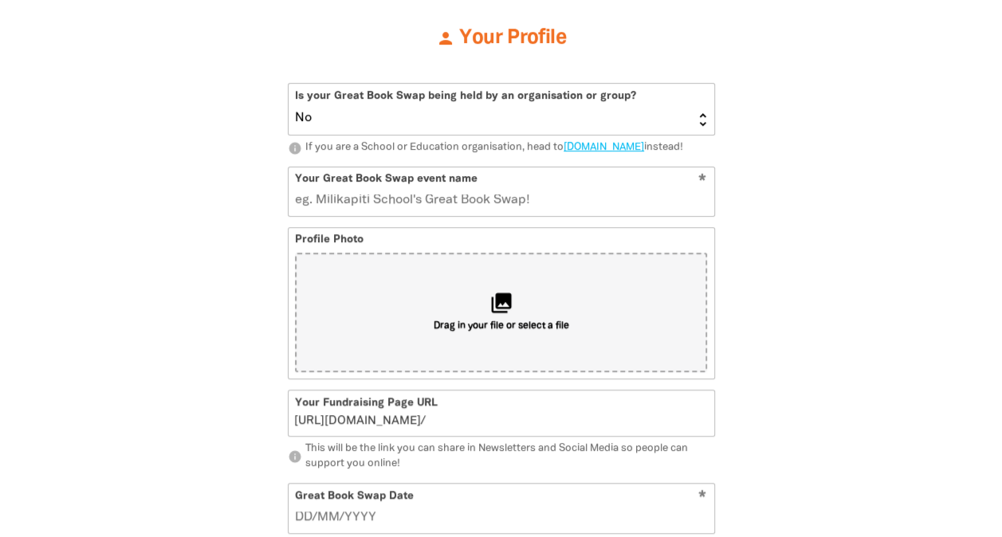
click at [705, 118] on select "Yes No" at bounding box center [502, 109] width 426 height 51
select select "Yes"
click at [289, 84] on select "Yes No" at bounding box center [502, 109] width 426 height 51
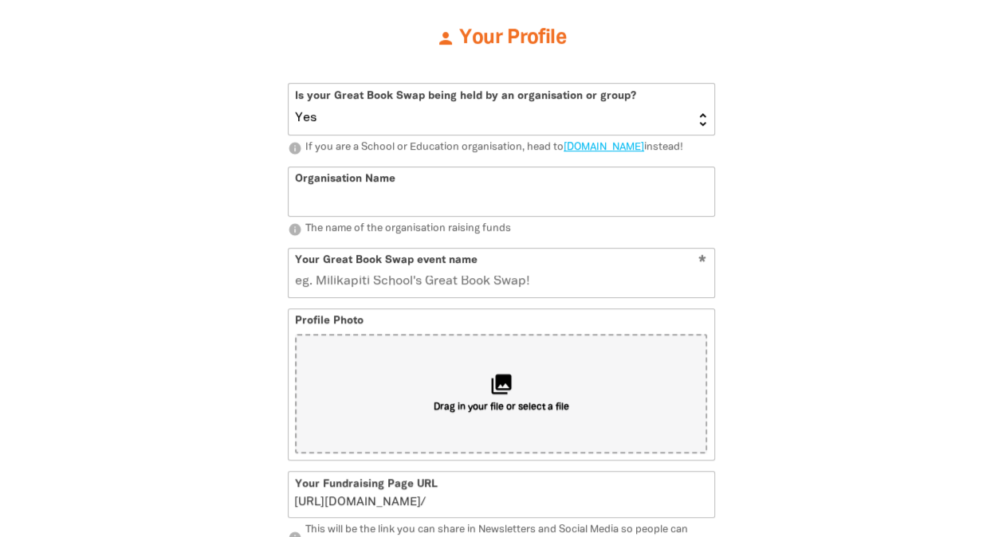
click at [415, 211] on input "Organisation Name" at bounding box center [502, 191] width 426 height 49
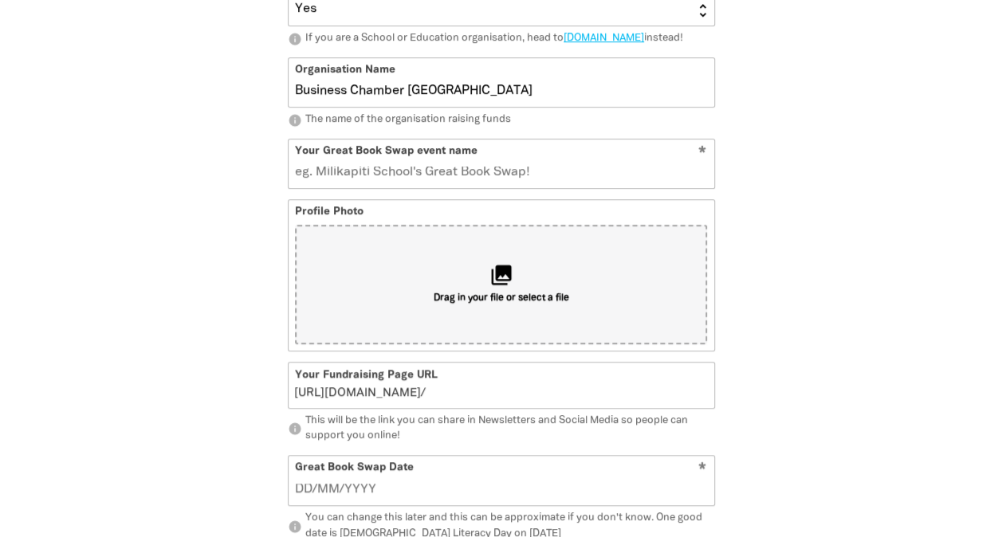
scroll to position [600, 0]
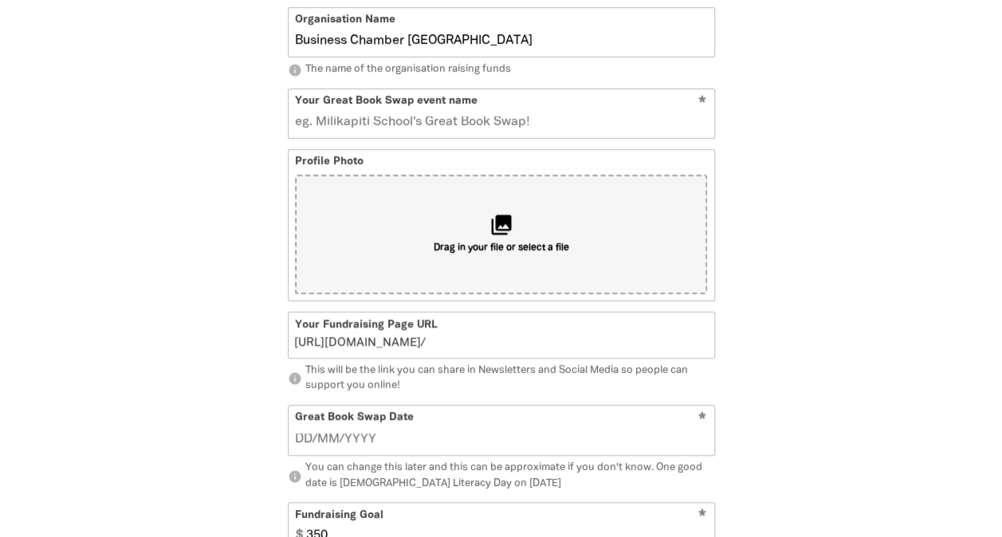
type input "Business Chamber [GEOGRAPHIC_DATA]"
click at [378, 448] on input "__/__/____" at bounding box center [501, 440] width 412 height 18
type input "[DATE]"
click at [419, 136] on input "Your Great Book Swap event name" at bounding box center [502, 113] width 426 height 49
click at [969, 289] on div "1 2 3 person Your Profile Is your Great Book Swap being held by an organisation…" at bounding box center [501, 358] width 957 height 1176
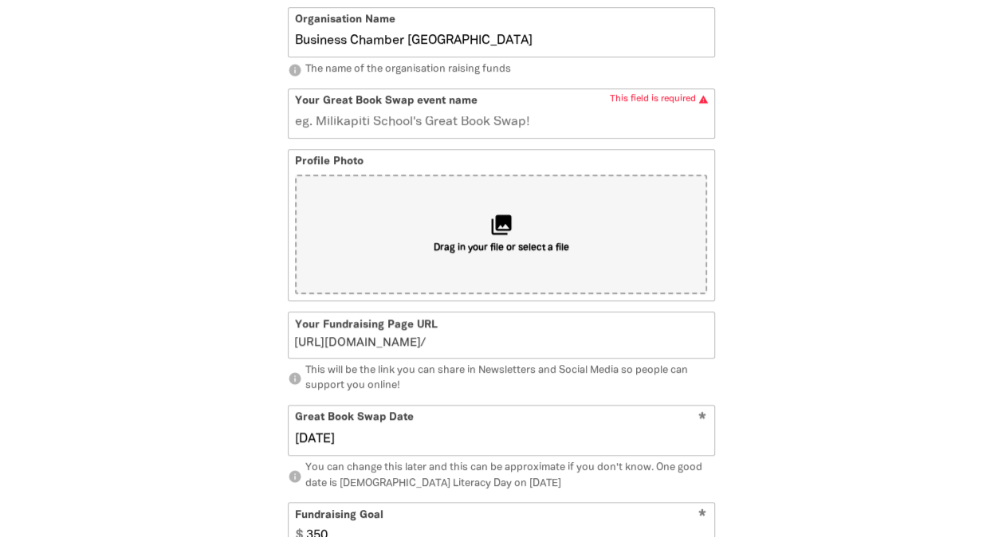
click at [419, 138] on input "Your Great Book Swap event name" at bounding box center [502, 113] width 426 height 49
select select "No"
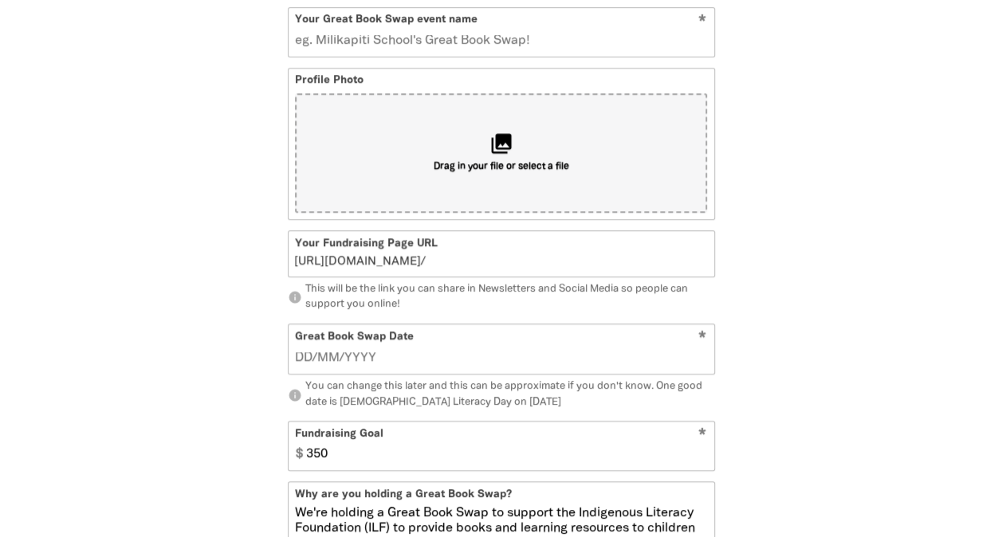
click at [496, 53] on input "Your Great Book Swap event name" at bounding box center [502, 32] width 426 height 49
type input "Cha"
type input "c"
type input "Cham"
type input "cha"
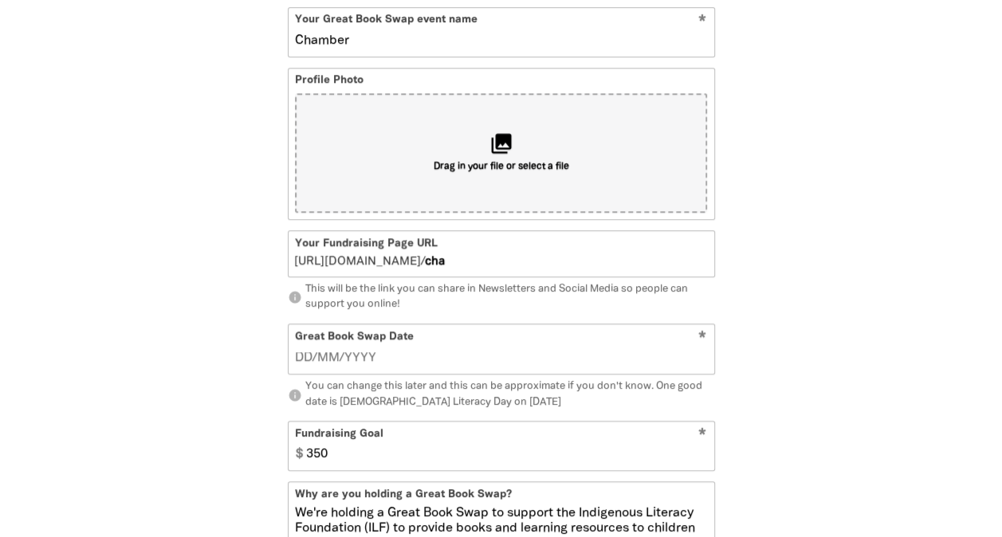
type input "Chamber"
type input "chamber"
type input "Chamber Chp"
type input "chamberchp"
type input "Chamber Chpter"
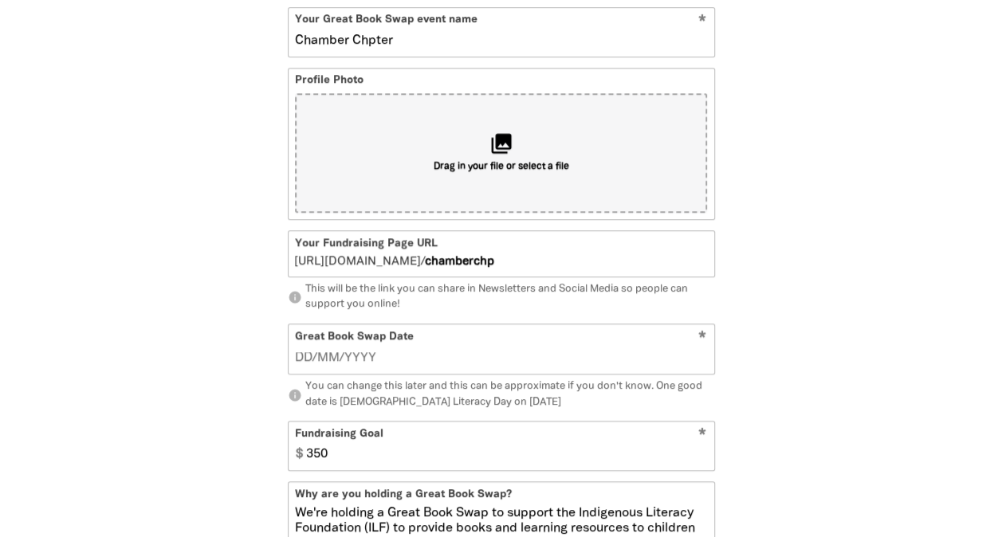
type input "chamberchpter"
type input "Chamber Chp"
type input "chamberchp"
type input "Chamber Ch"
type input "chamberch"
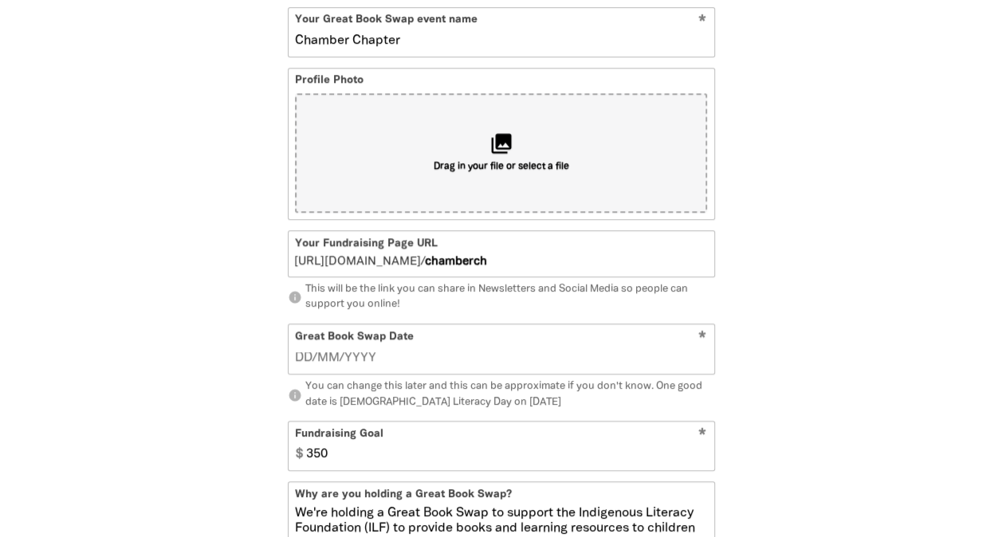
type input "Chamber Chapters"
type input "chamberchapters"
type input "Chamber Chapters"
click at [316, 366] on input "__/__/____" at bounding box center [501, 358] width 412 height 18
type input "[DATE]"
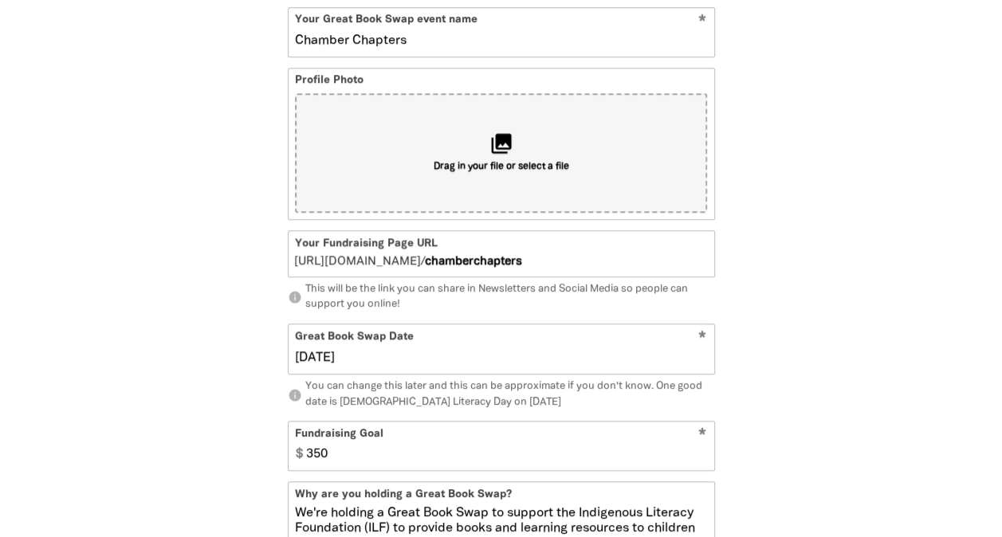
click at [598, 411] on p "info You can change this later and this can be approximate if you don't know. O…" at bounding box center [501, 394] width 427 height 31
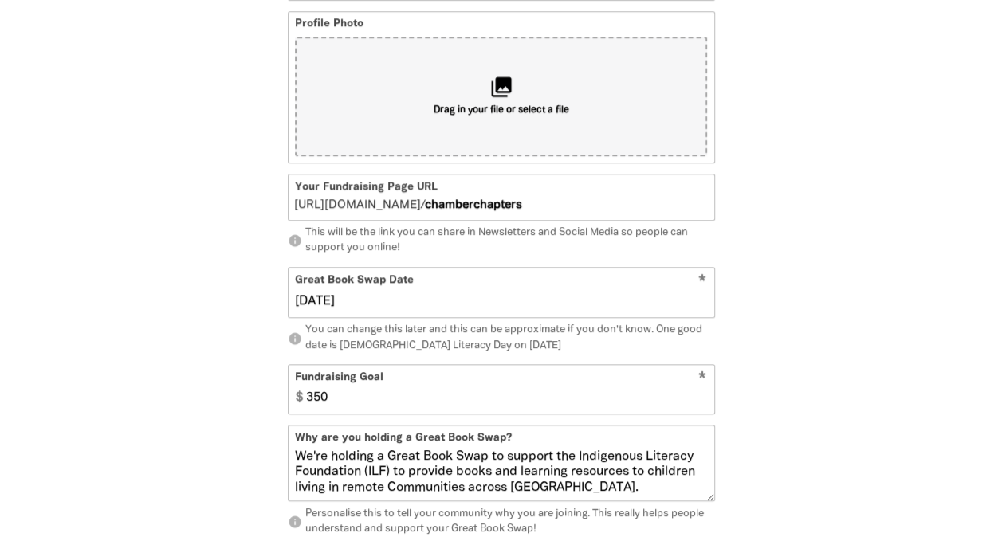
scroll to position [680, 0]
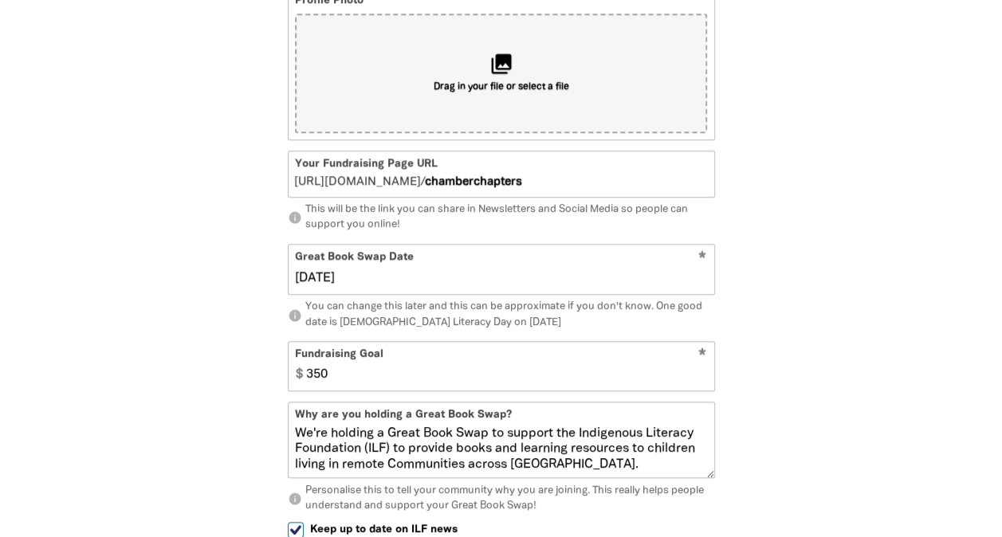
click at [769, 415] on div "1 2 3 person Your Profile Is your Great Book Swap being held by an organisation…" at bounding box center [501, 238] width 574 height 1095
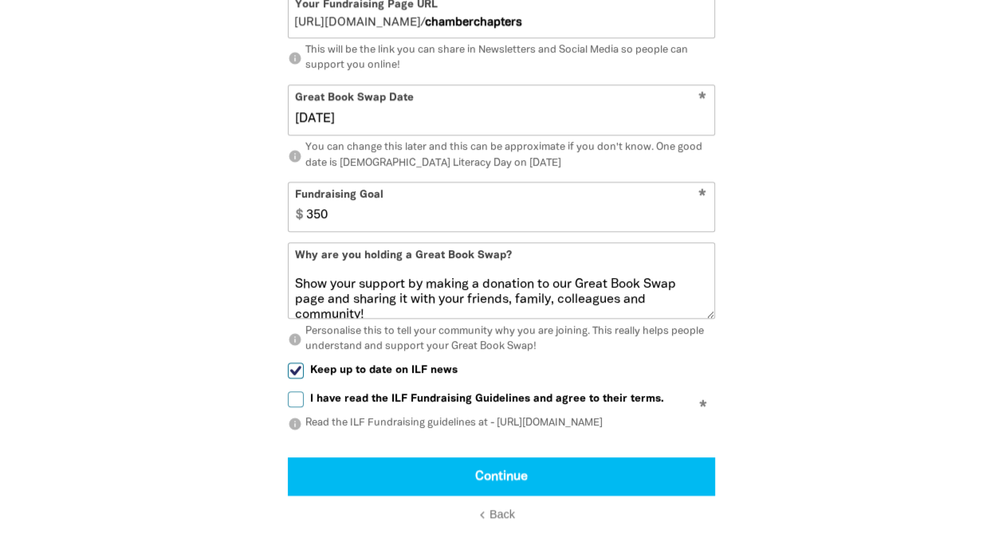
scroll to position [140, 0]
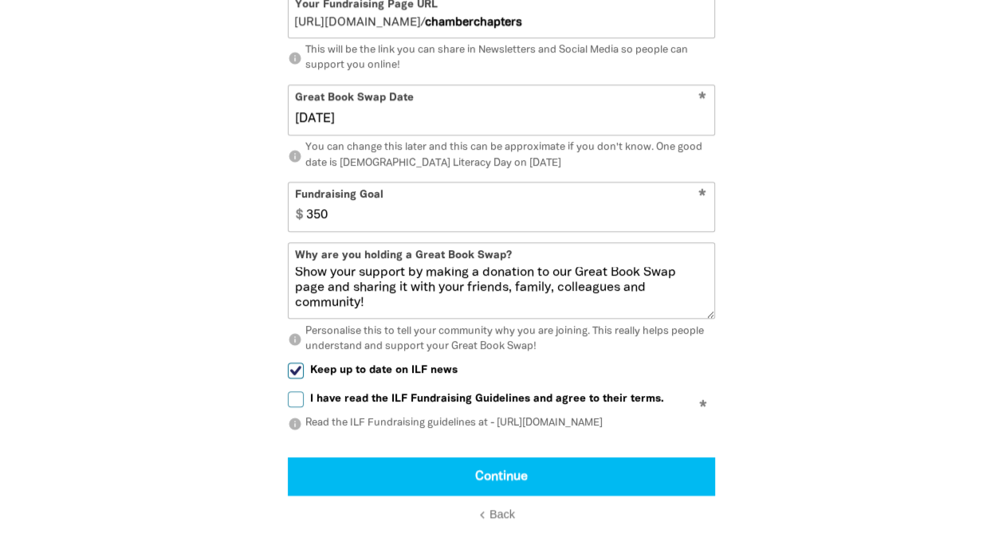
drag, startPoint x: 293, startPoint y: 413, endPoint x: 352, endPoint y: 447, distance: 68.2
click at [293, 407] on input "I have read the ILF Fundraising Guidelines and agree to their terms." at bounding box center [296, 399] width 16 height 16
checkbox input "true"
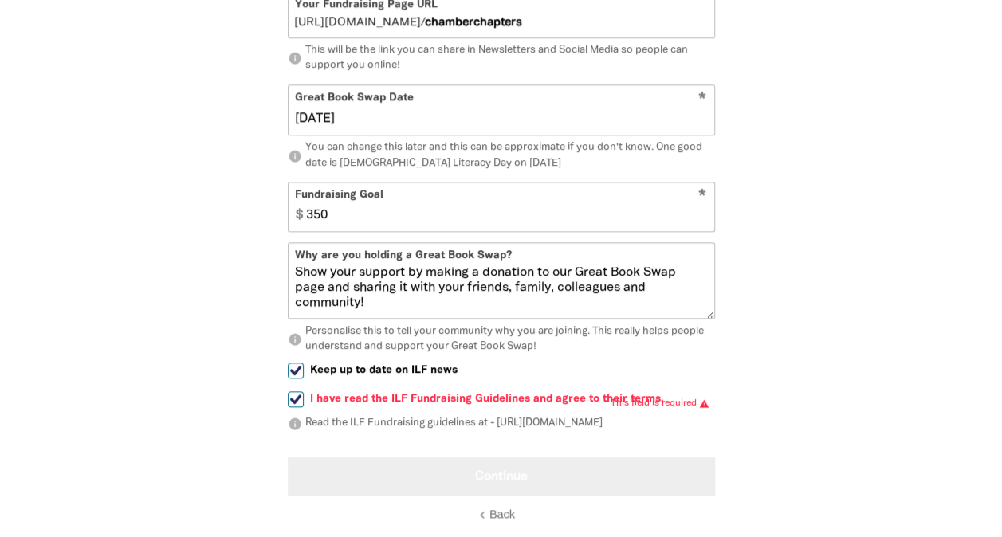
click at [478, 493] on button "Continue" at bounding box center [501, 477] width 427 height 38
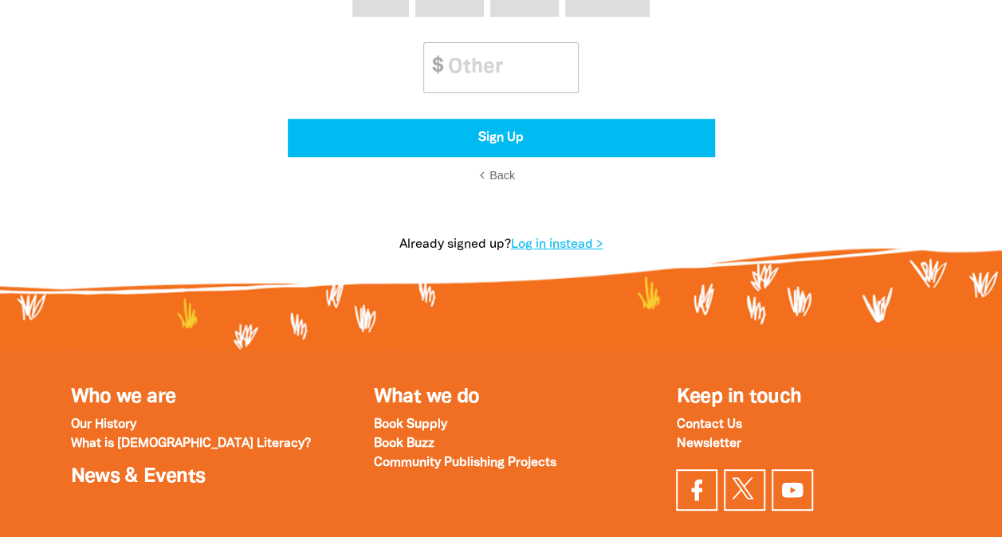
scroll to position [305, 0]
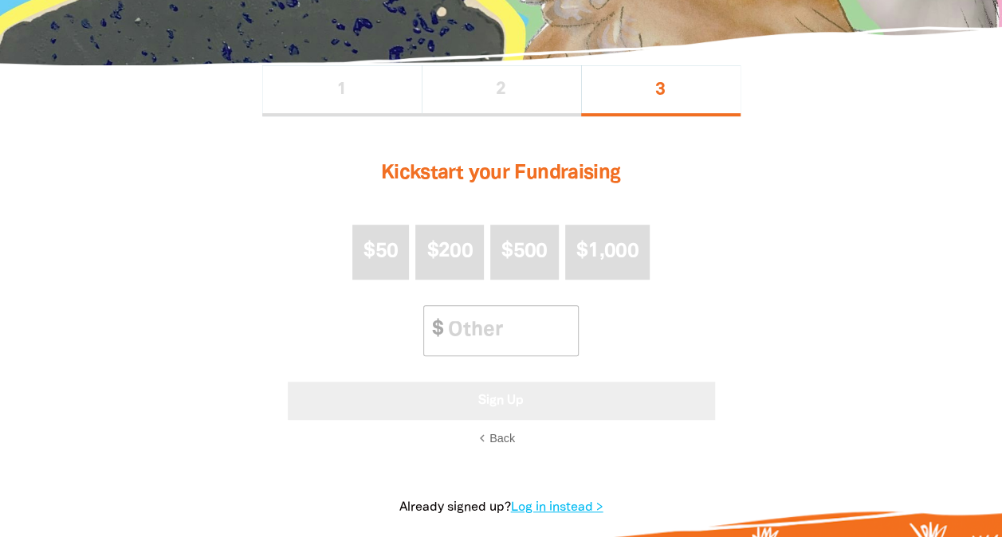
click at [533, 399] on button "Sign Up" at bounding box center [501, 401] width 427 height 38
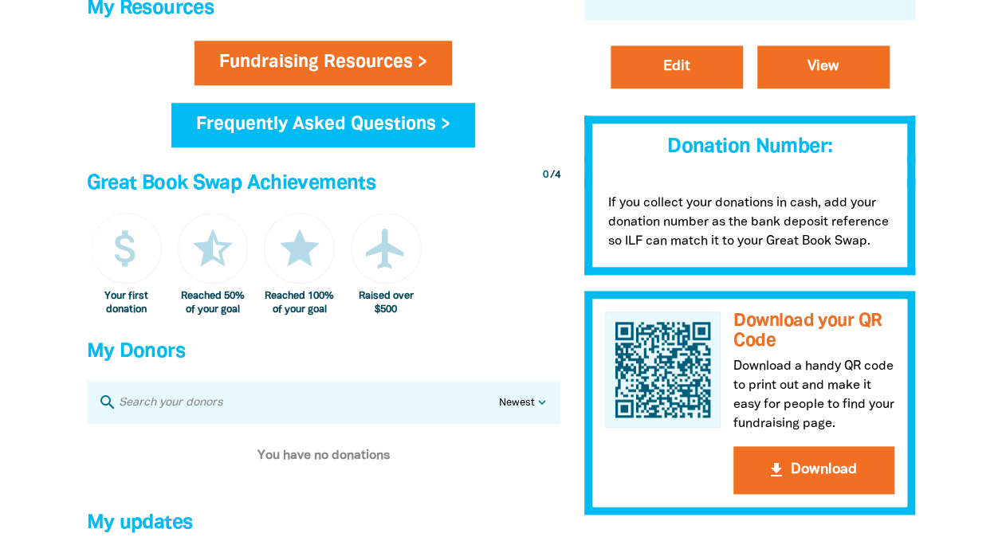
scroll to position [638, 0]
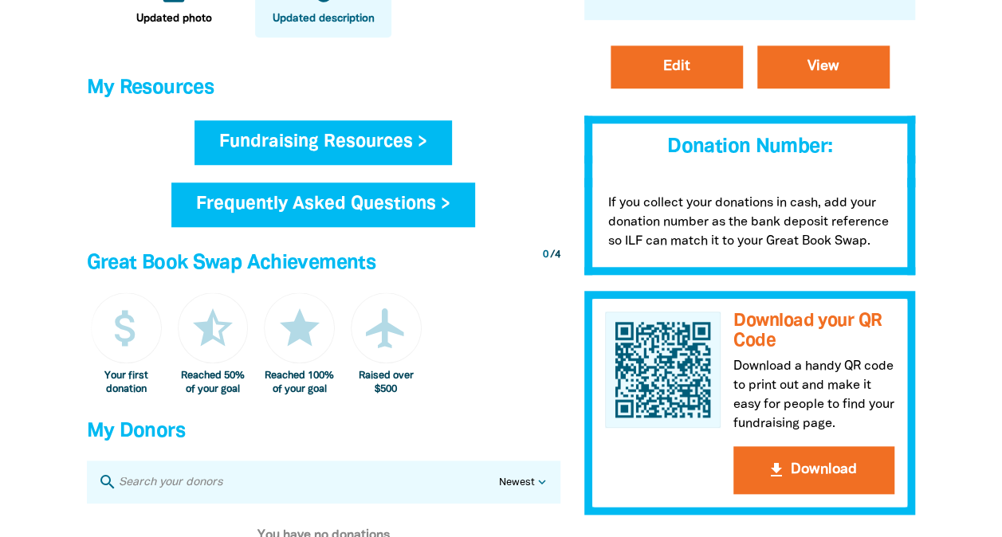
click at [338, 146] on link "Fundraising Resources >" at bounding box center [324, 142] width 258 height 45
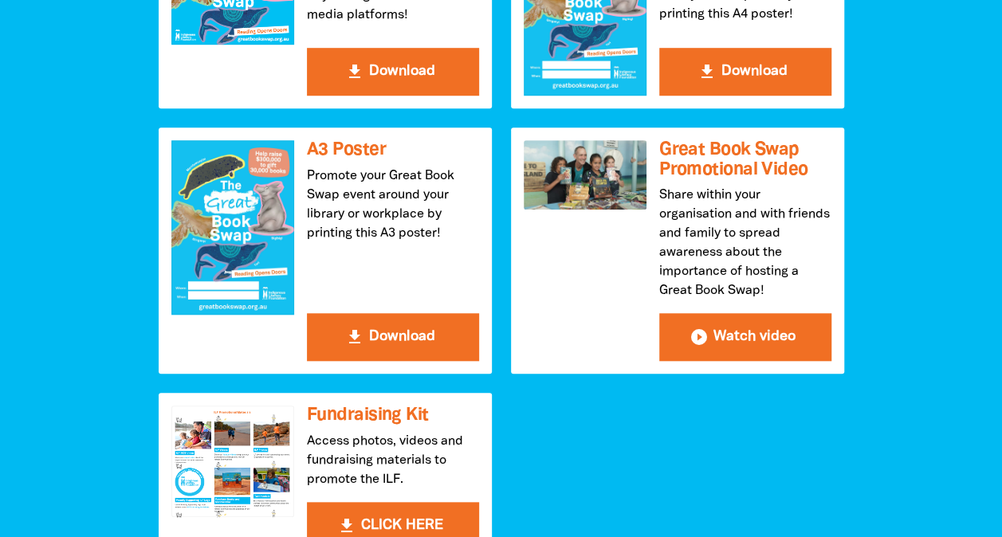
scroll to position [638, 0]
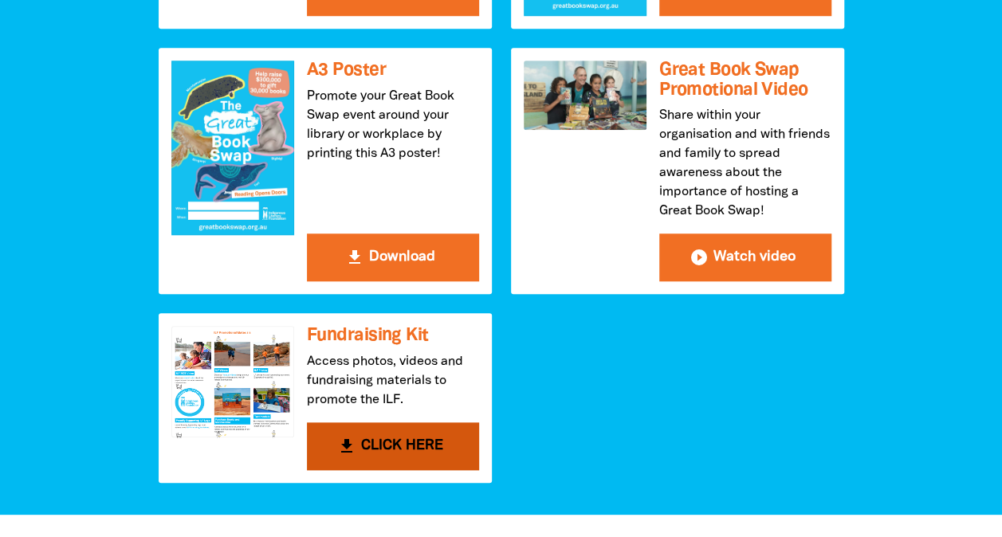
click at [416, 450] on button "get_app CLICK HERE" at bounding box center [393, 447] width 172 height 48
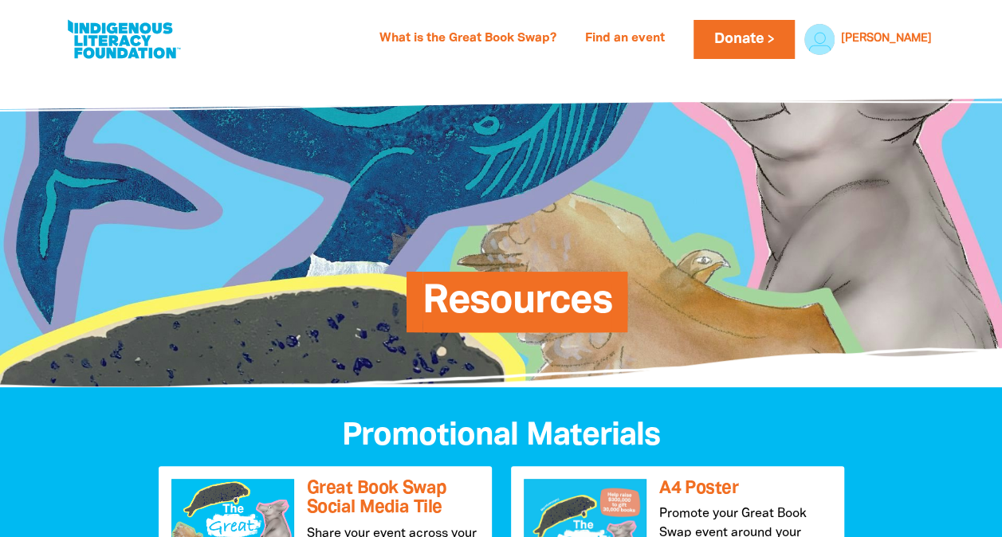
scroll to position [0, 0]
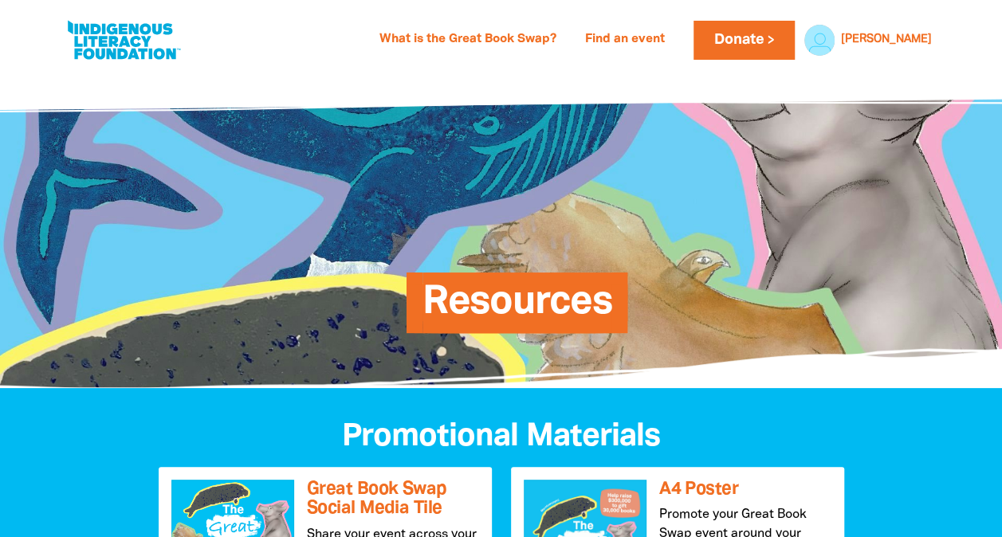
click at [91, 37] on link at bounding box center [124, 40] width 120 height 49
select select "AU"
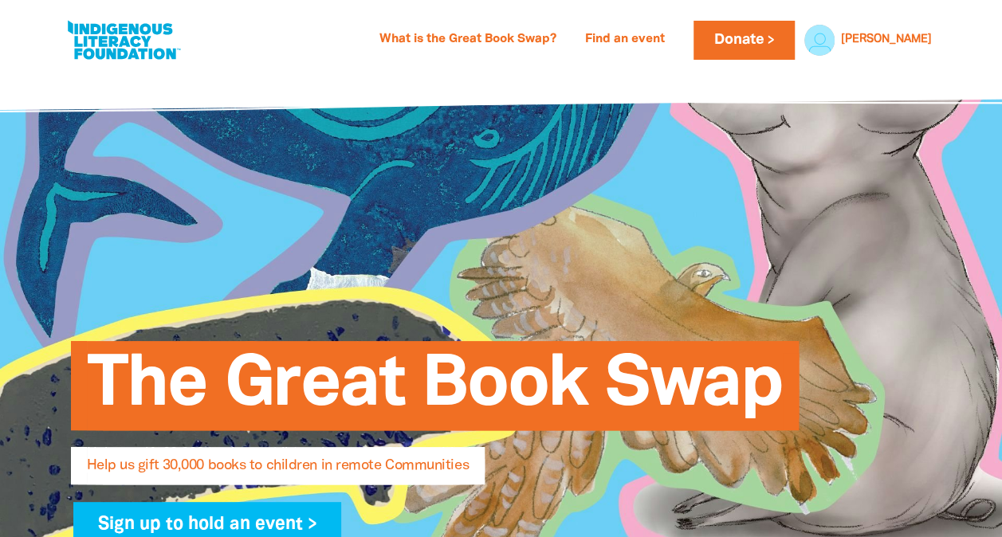
click at [112, 26] on link at bounding box center [124, 40] width 120 height 49
